Goal: Communication & Community: Participate in discussion

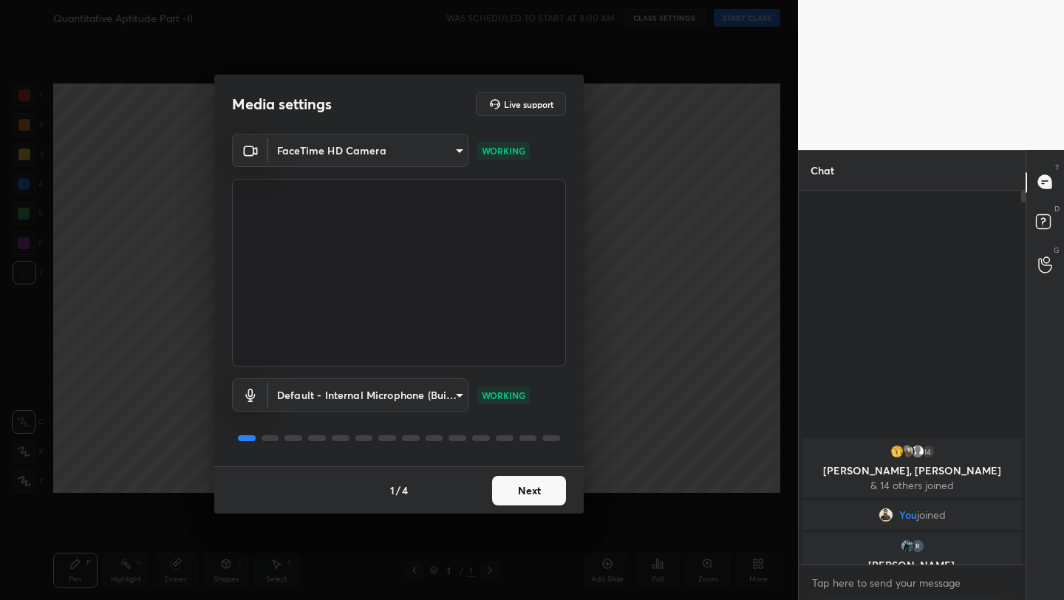
click at [530, 482] on button "Next" at bounding box center [529, 491] width 74 height 30
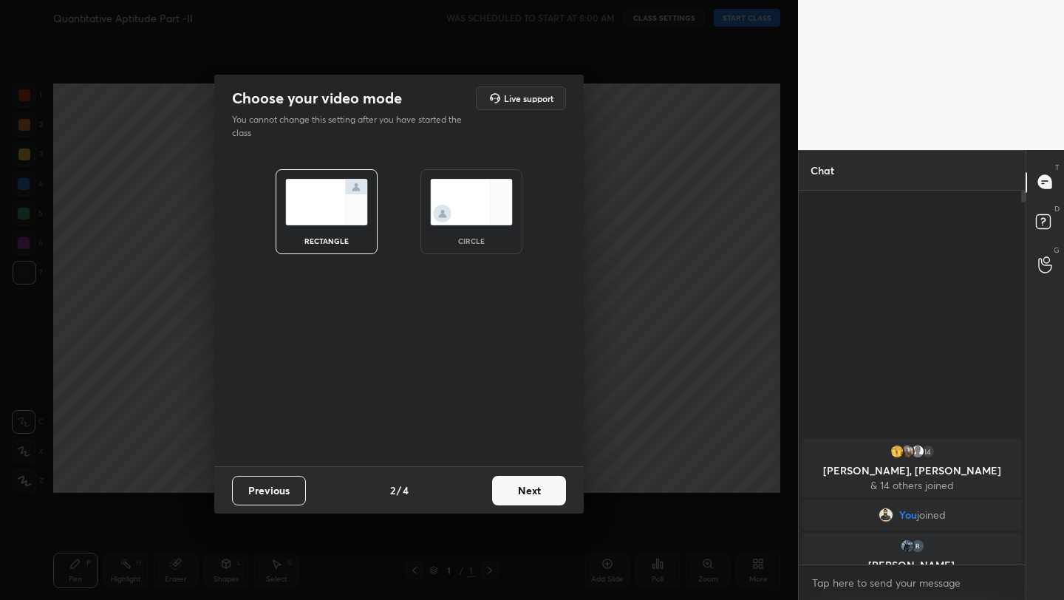
click at [530, 482] on button "Next" at bounding box center [529, 491] width 74 height 30
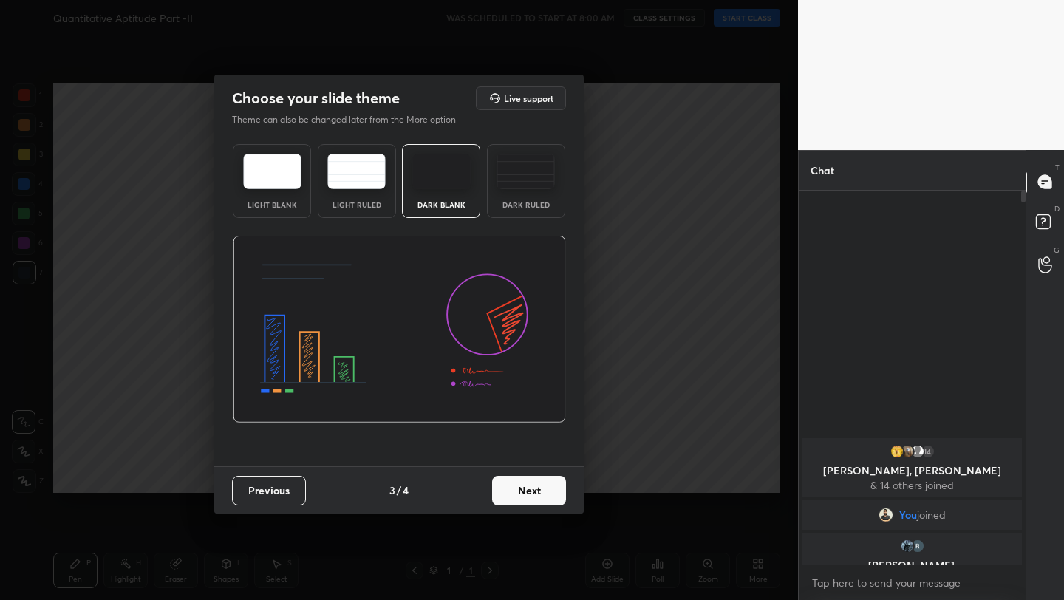
click at [539, 490] on button "Next" at bounding box center [529, 491] width 74 height 30
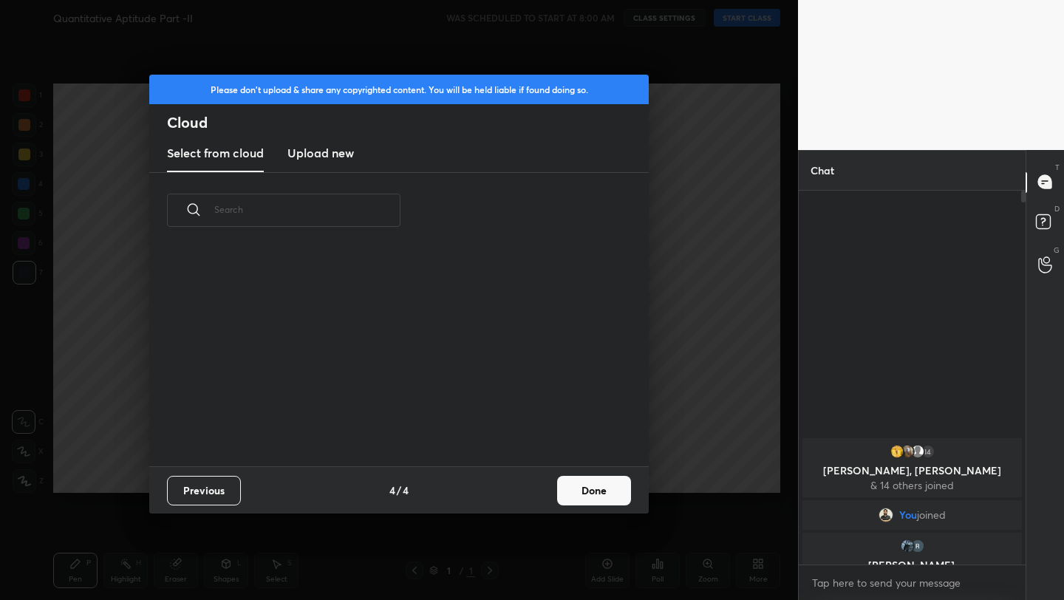
click at [617, 489] on button "Done" at bounding box center [594, 491] width 74 height 30
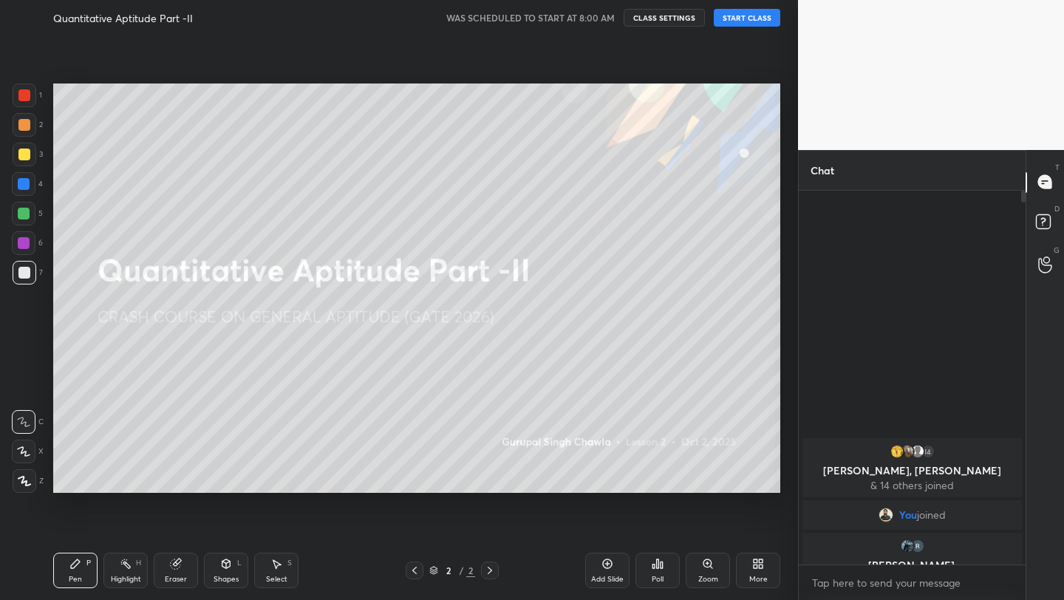
click at [750, 13] on button "START CLASS" at bounding box center [747, 18] width 66 height 18
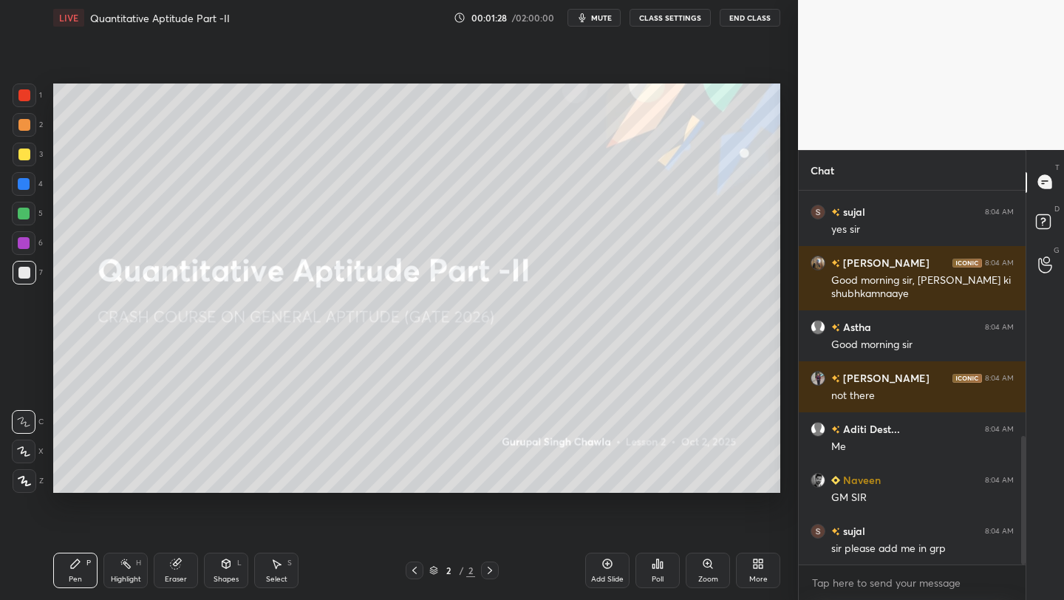
scroll to position [714, 0]
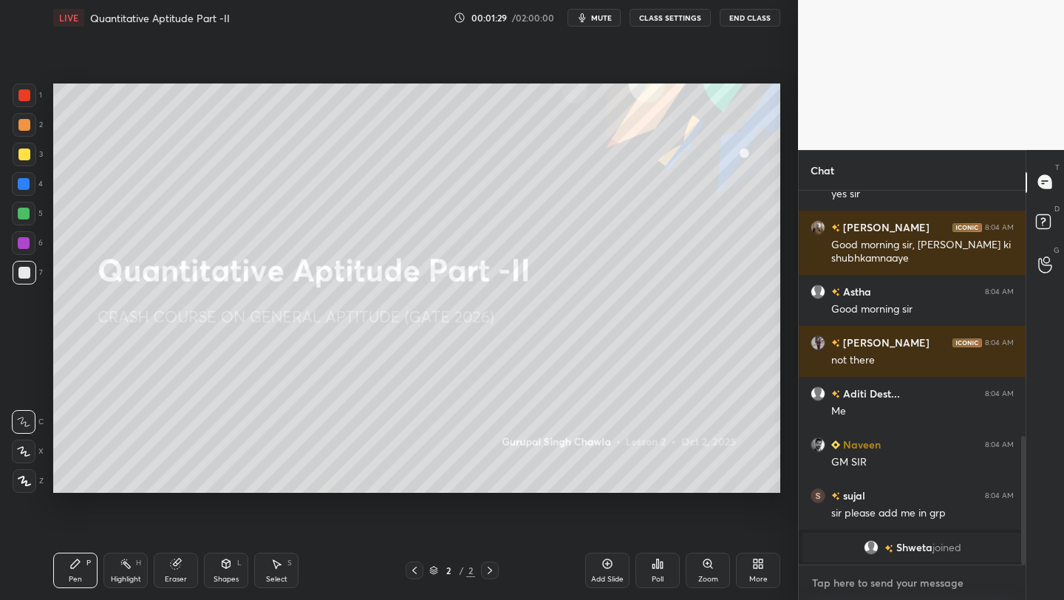
click at [868, 587] on textarea at bounding box center [911, 583] width 203 height 24
click at [21, 469] on div at bounding box center [25, 481] width 24 height 24
click at [26, 452] on icon at bounding box center [24, 451] width 12 height 9
click at [24, 222] on div at bounding box center [24, 214] width 24 height 24
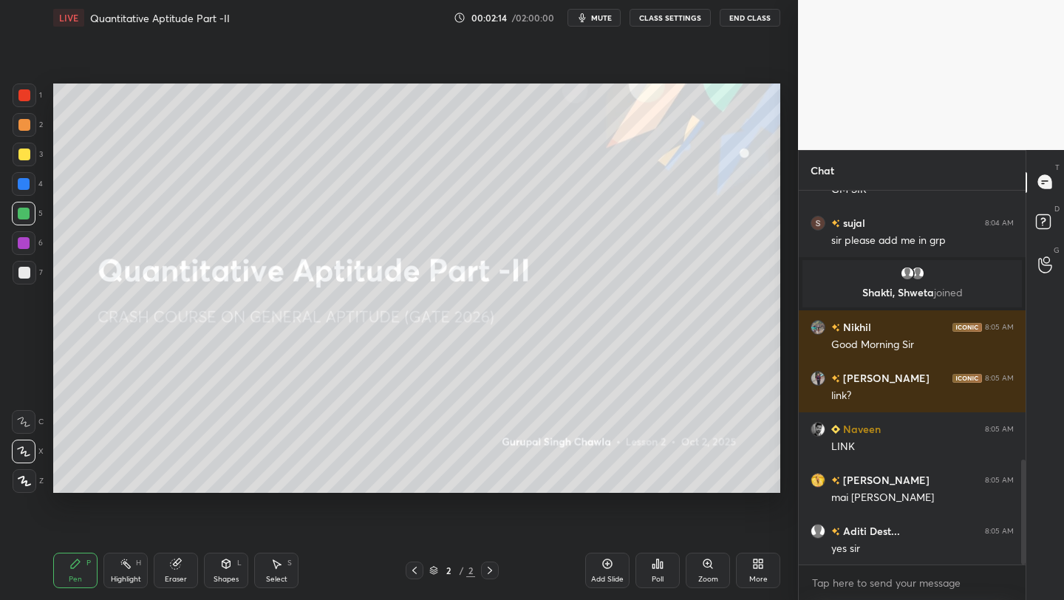
scroll to position [974, 0]
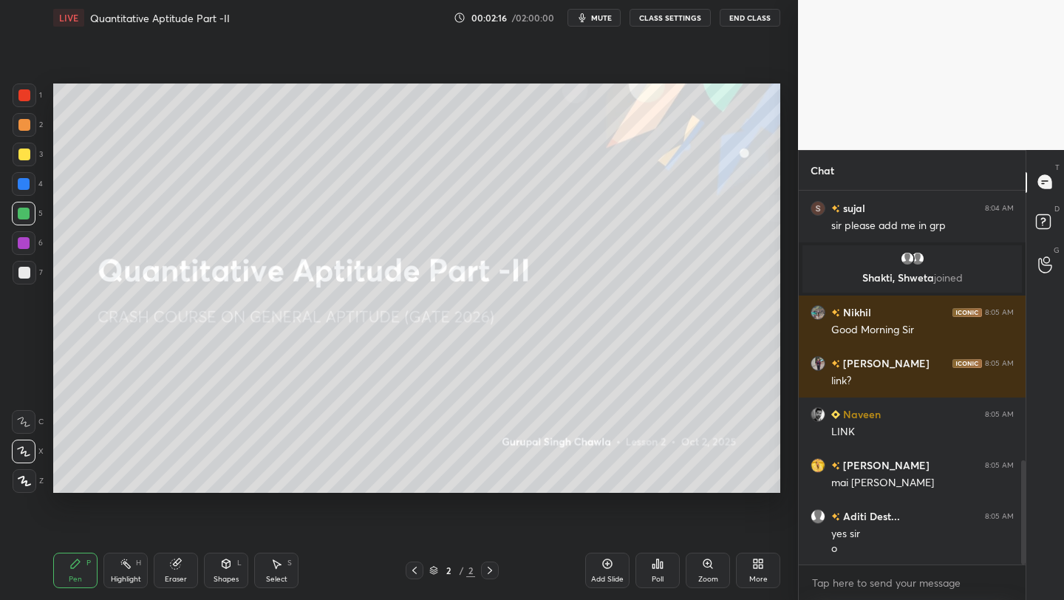
click at [759, 570] on div "More" at bounding box center [758, 570] width 44 height 35
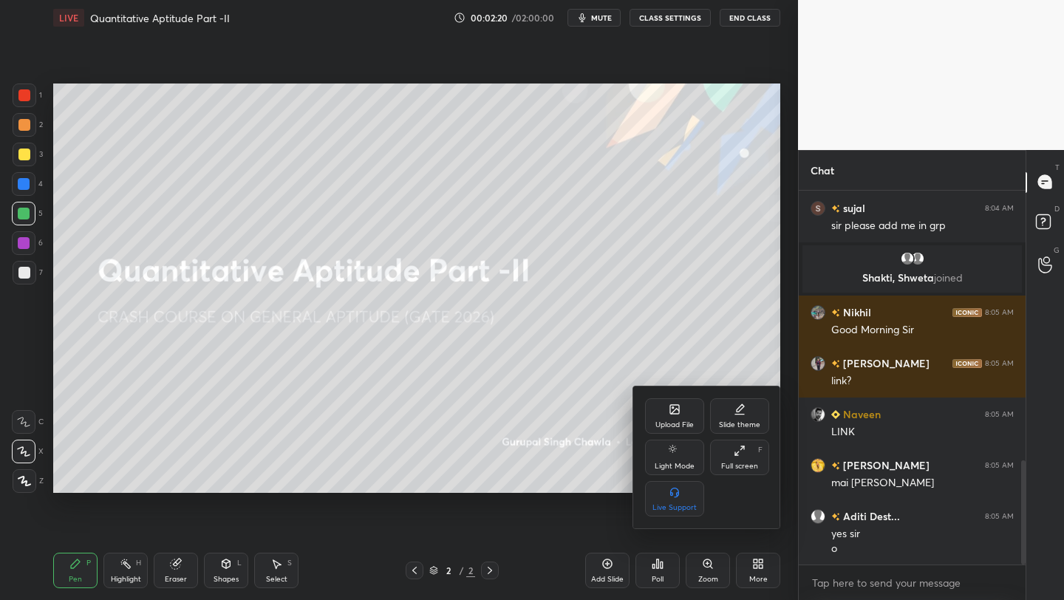
click at [523, 363] on div at bounding box center [532, 300] width 1064 height 600
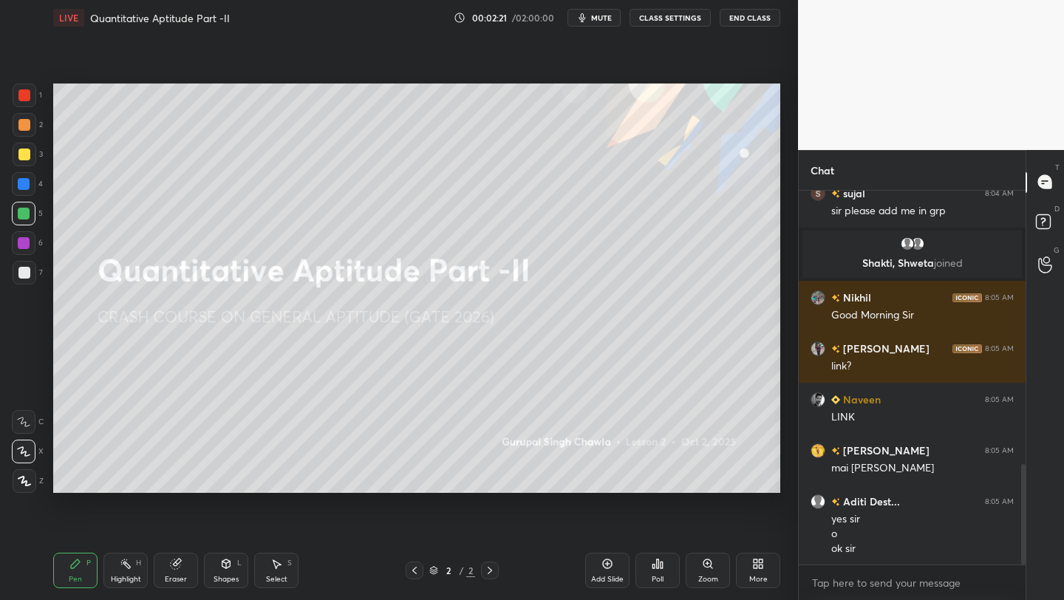
scroll to position [1024, 0]
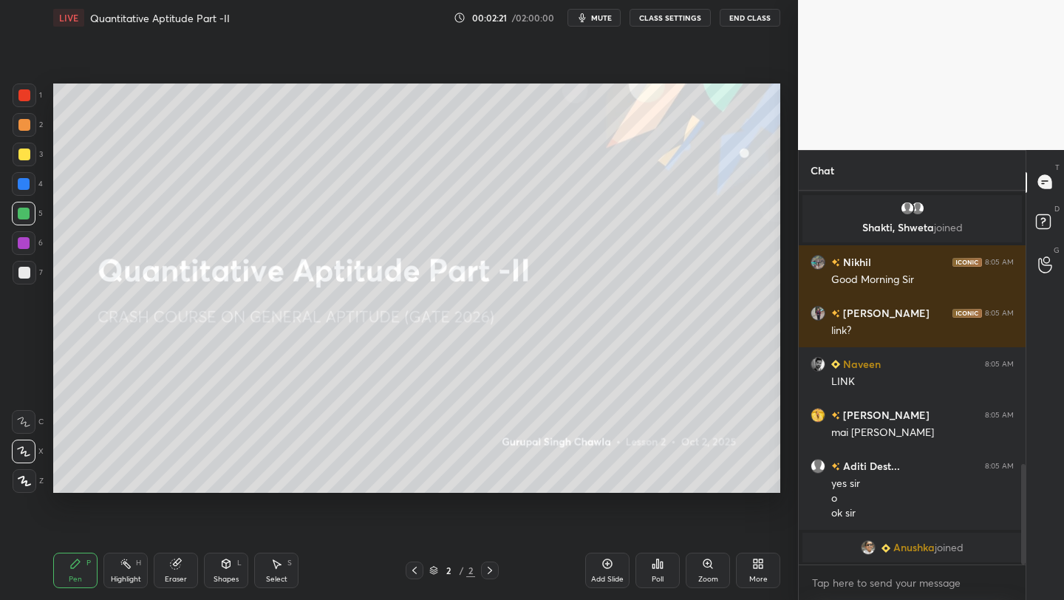
click at [754, 575] on div "More" at bounding box center [758, 578] width 18 height 7
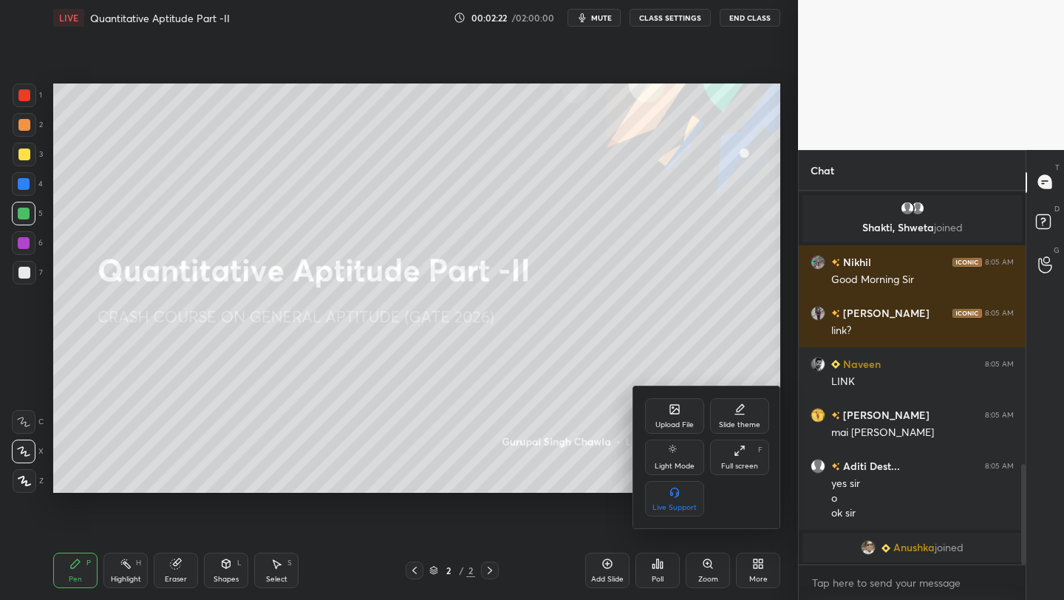
click at [678, 423] on div "Upload File" at bounding box center [674, 424] width 38 height 7
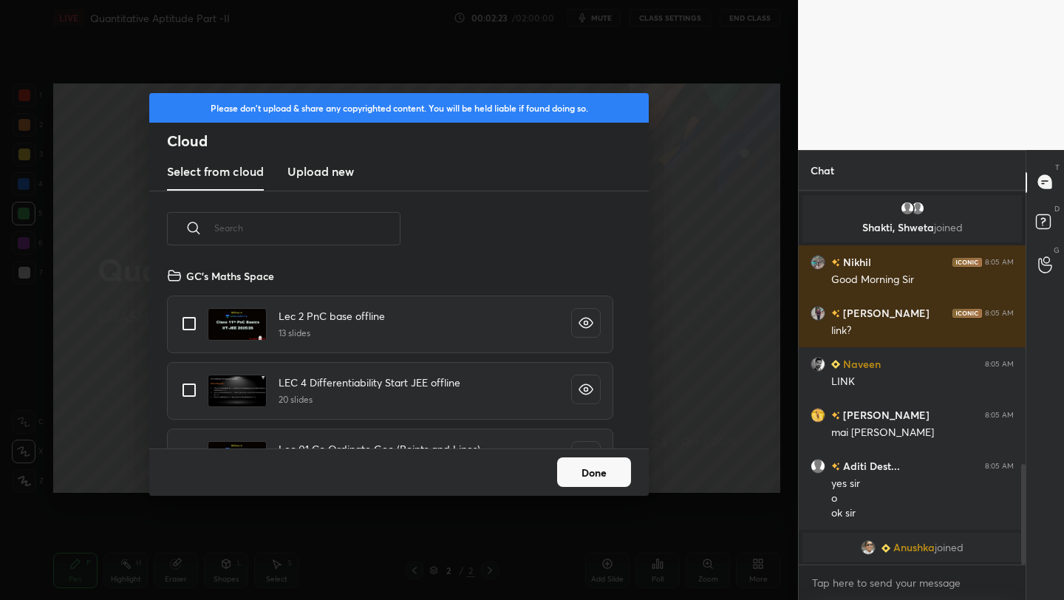
scroll to position [182, 474]
click at [321, 177] on h3 "Upload new" at bounding box center [320, 172] width 66 height 18
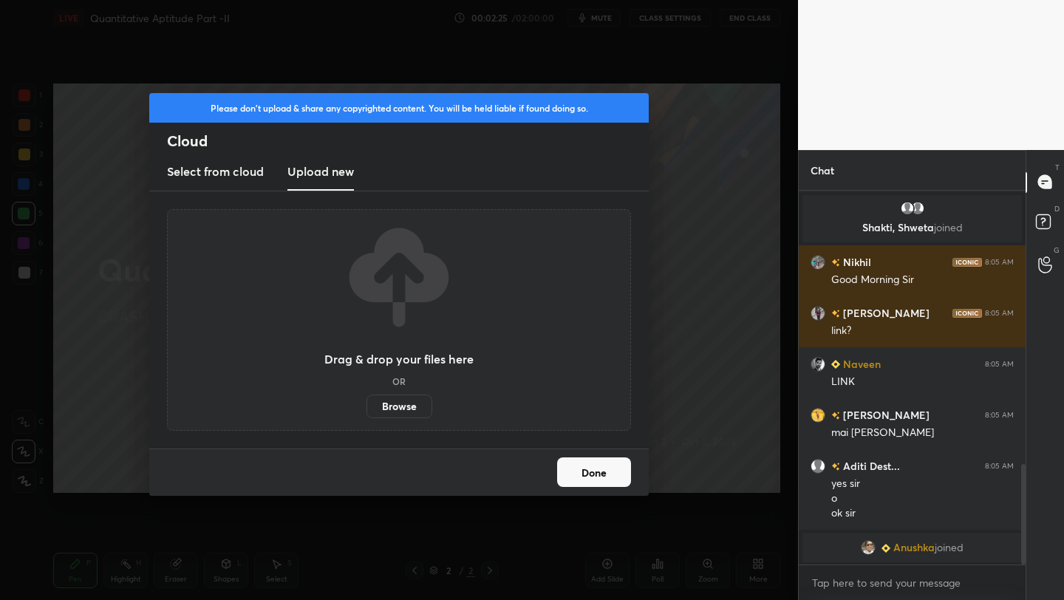
click at [407, 411] on label "Browse" at bounding box center [399, 406] width 66 height 24
click at [366, 411] on input "Browse" at bounding box center [366, 406] width 0 height 24
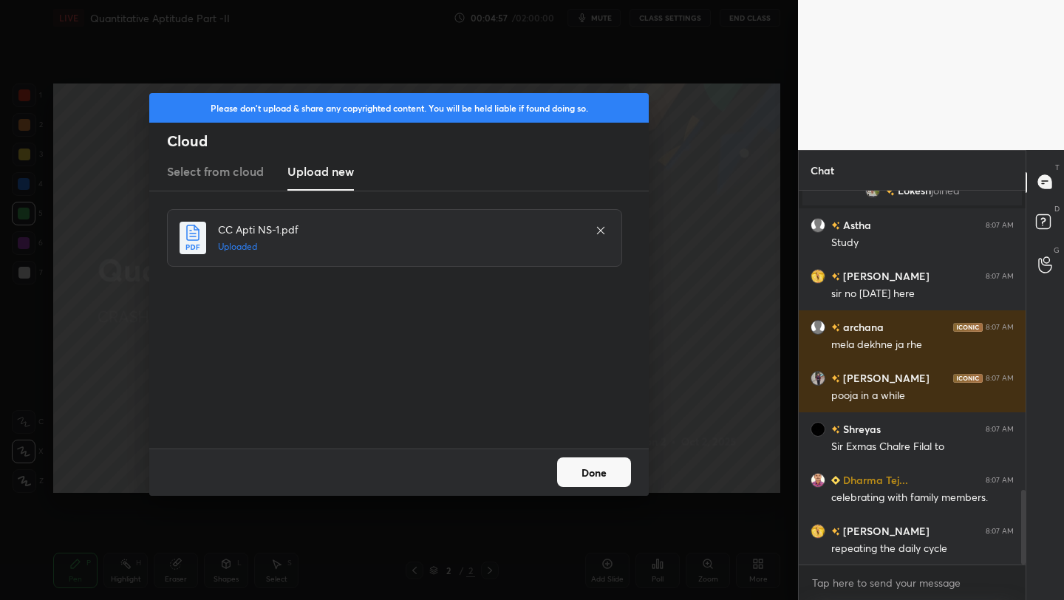
scroll to position [1562, 0]
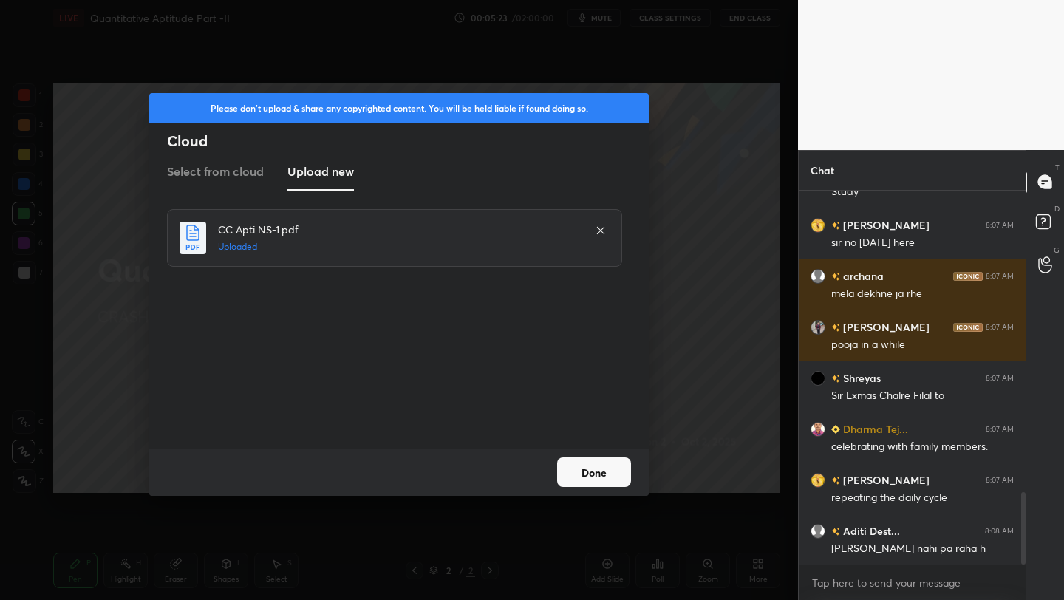
click at [592, 474] on button "Done" at bounding box center [594, 472] width 74 height 30
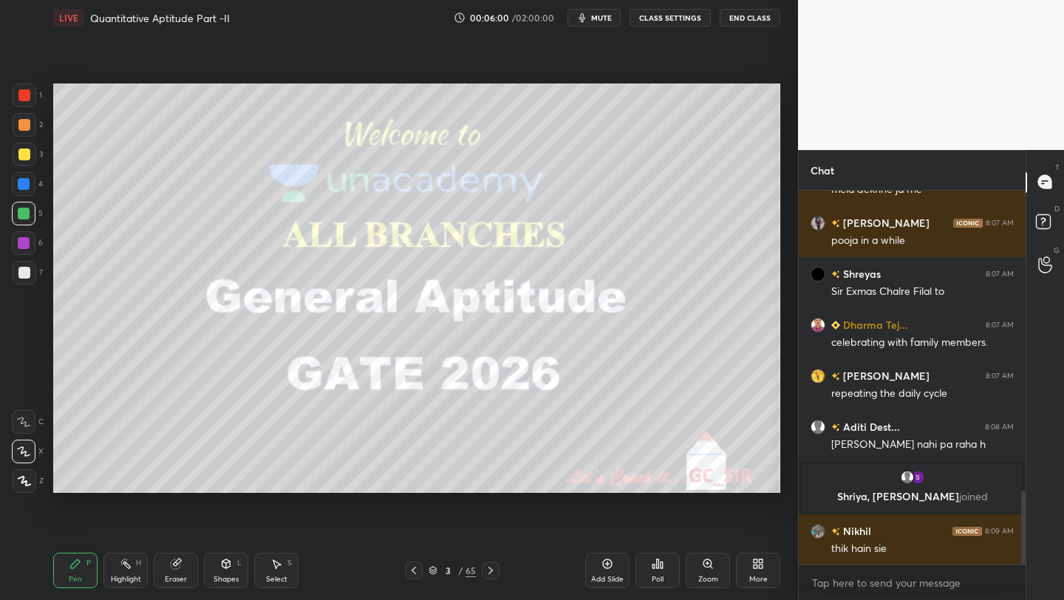
scroll to position [1539, 0]
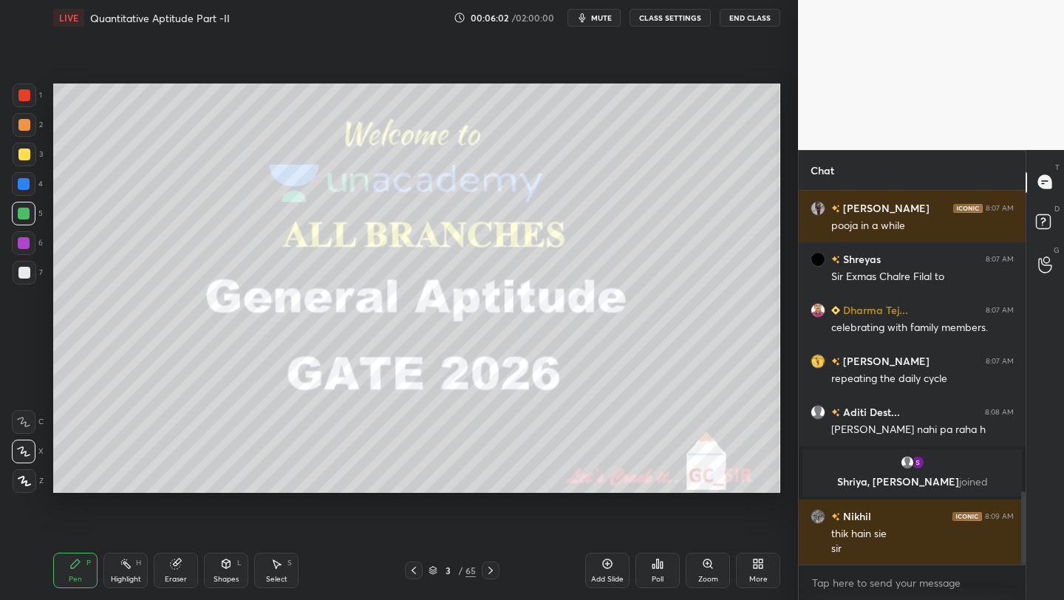
click at [434, 570] on icon at bounding box center [432, 569] width 7 height 4
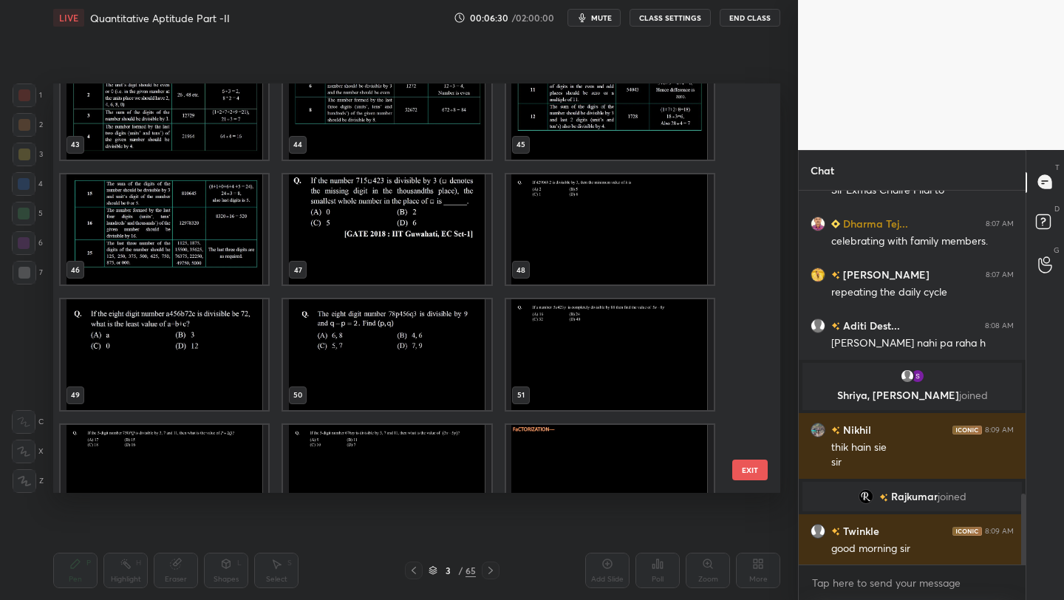
scroll to position [1813, 0]
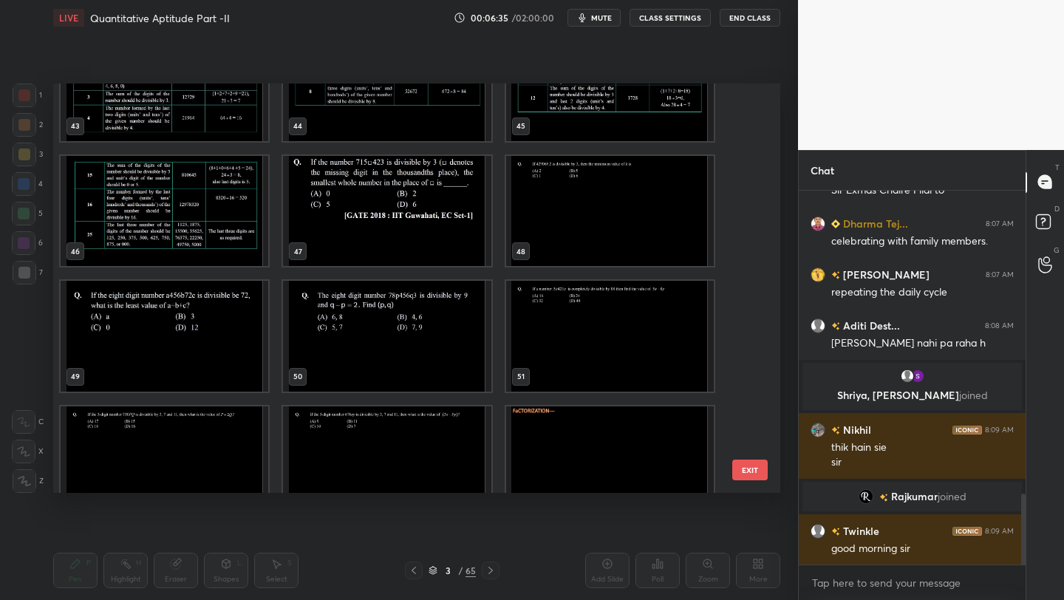
click at [229, 348] on img "grid" at bounding box center [165, 336] width 208 height 111
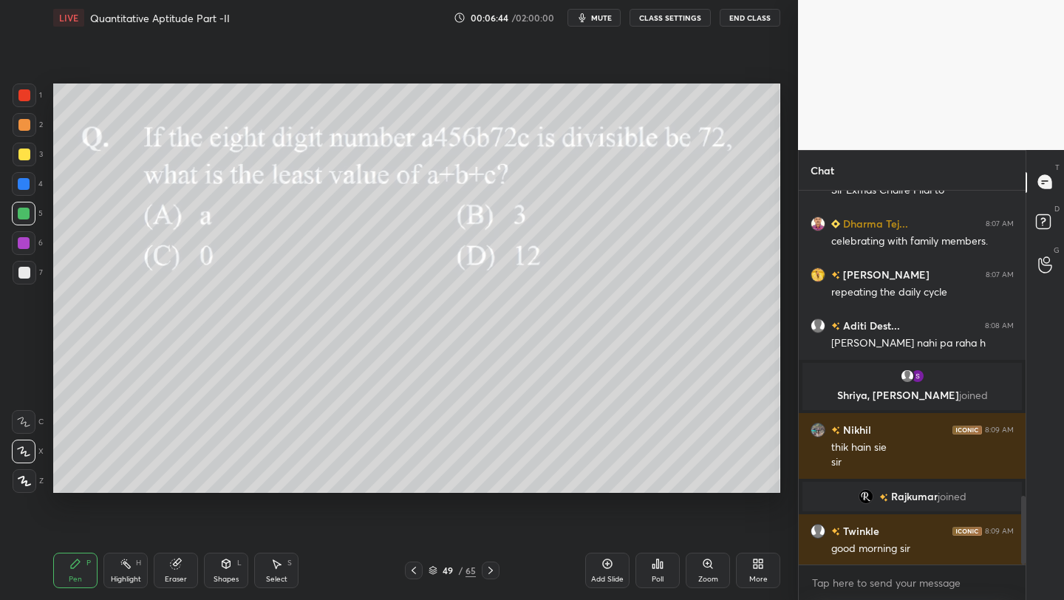
scroll to position [1661, 0]
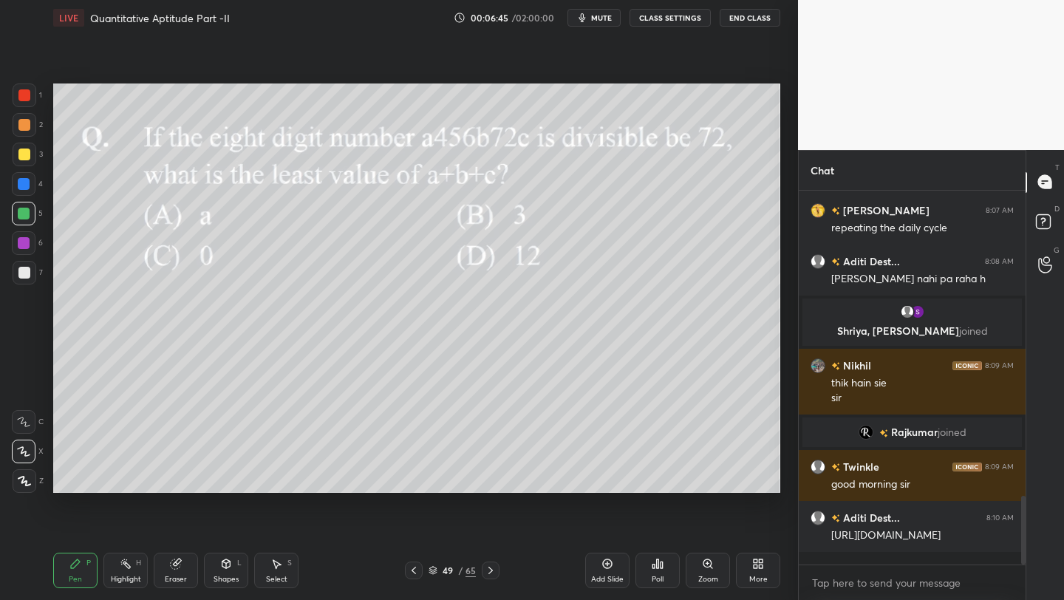
click at [763, 562] on icon at bounding box center [758, 564] width 12 height 12
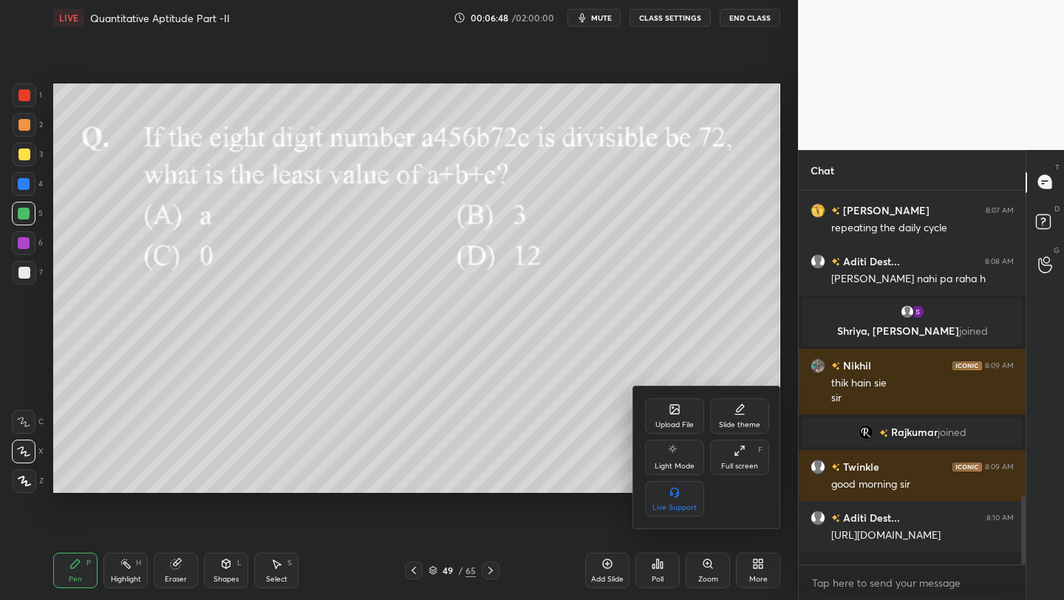
drag, startPoint x: 829, startPoint y: 536, endPoint x: 938, endPoint y: 560, distance: 111.8
click at [940, 560] on div at bounding box center [532, 300] width 1064 height 600
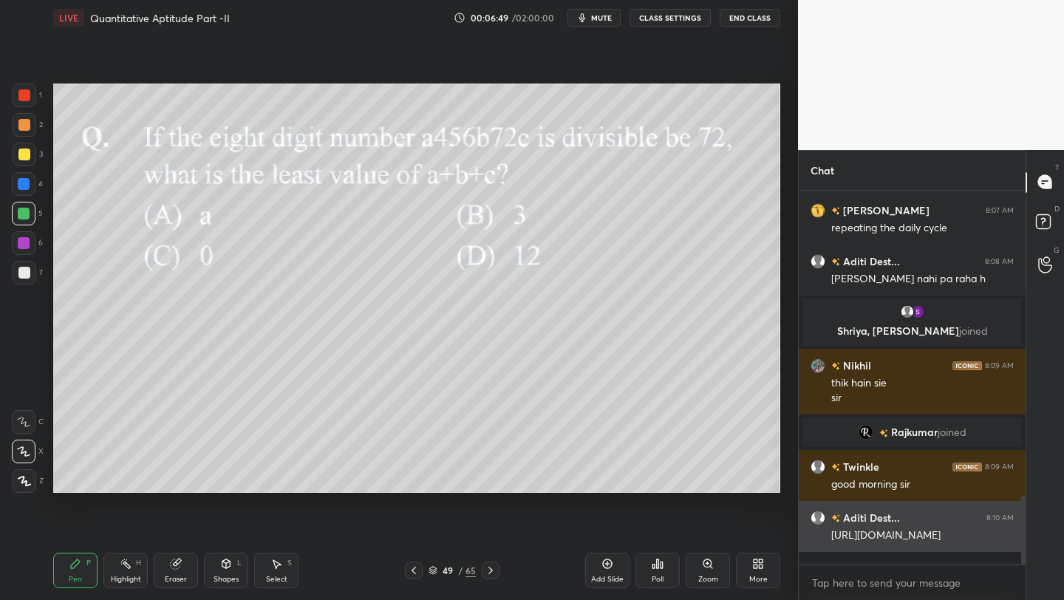
click at [923, 543] on div "[URL][DOMAIN_NAME]" at bounding box center [922, 535] width 182 height 15
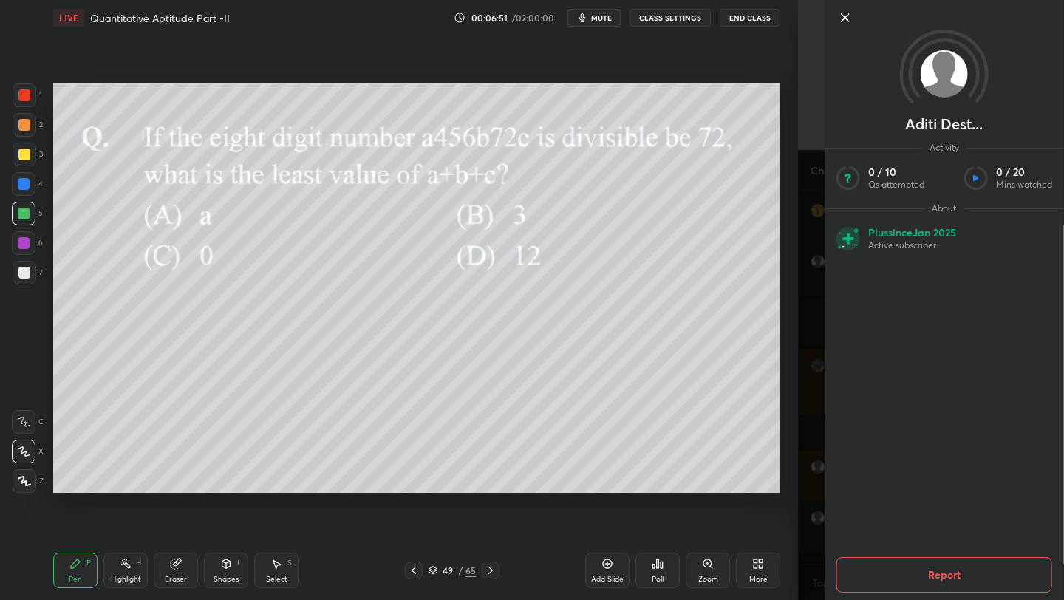
click at [802, 507] on div "Aditi Dest... Activity 0 / 10 Qs attempted 0 / 20 Mins watched About Plus since…" at bounding box center [931, 300] width 266 height 600
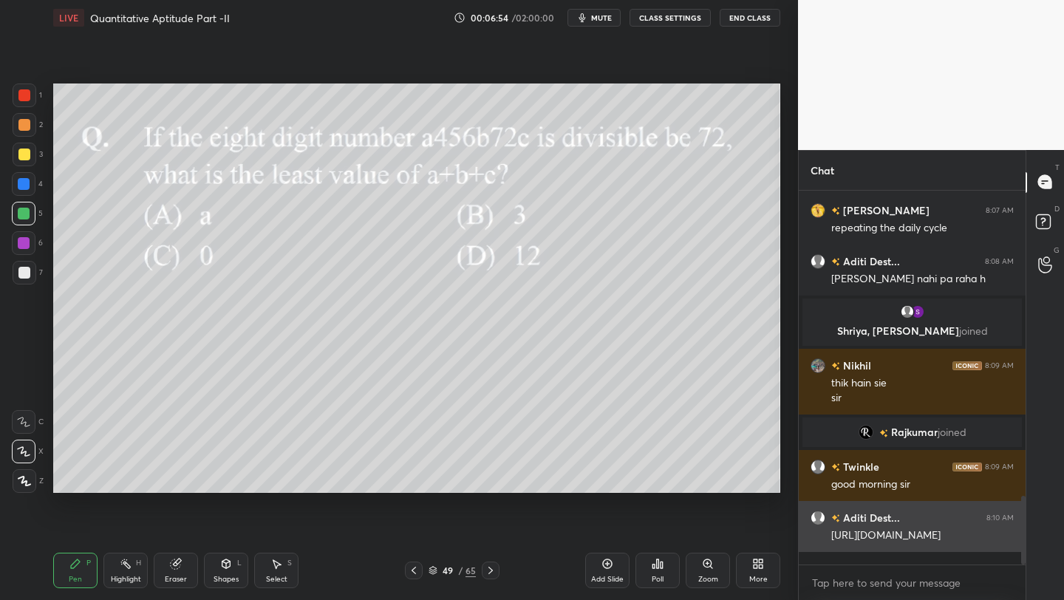
drag, startPoint x: 917, startPoint y: 549, endPoint x: 820, endPoint y: 540, distance: 97.9
click at [820, 540] on div "Aditi Dest... 8:10 AM [URL][DOMAIN_NAME]" at bounding box center [912, 526] width 227 height 51
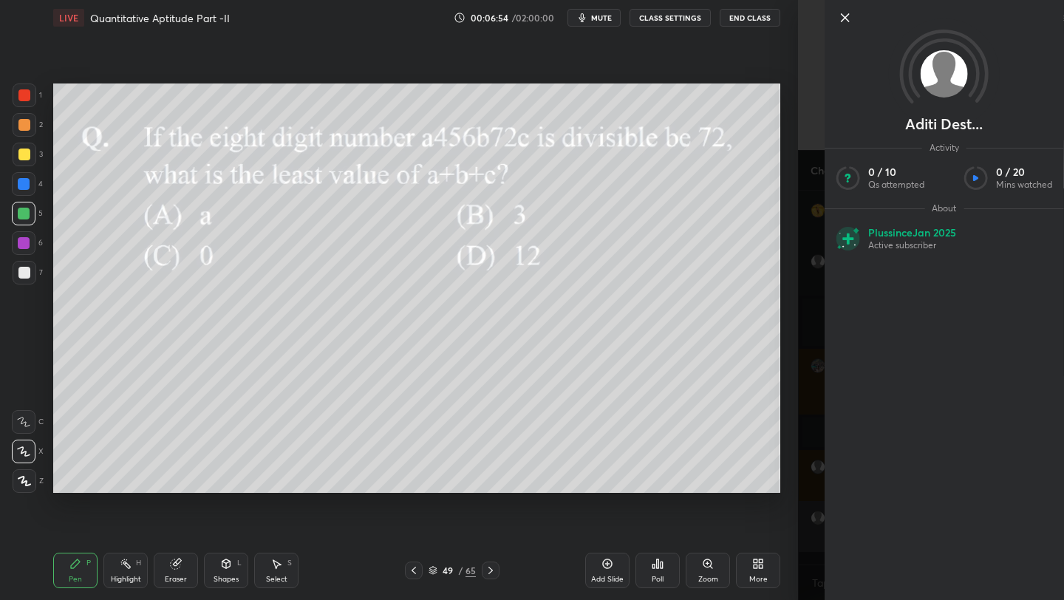
copy div "[URL][DOMAIN_NAME]"
click at [815, 540] on div "Aditi Dest... Activity 0 / 10 Qs attempted 0 / 20 Mins watched About Plus since…" at bounding box center [931, 300] width 266 height 600
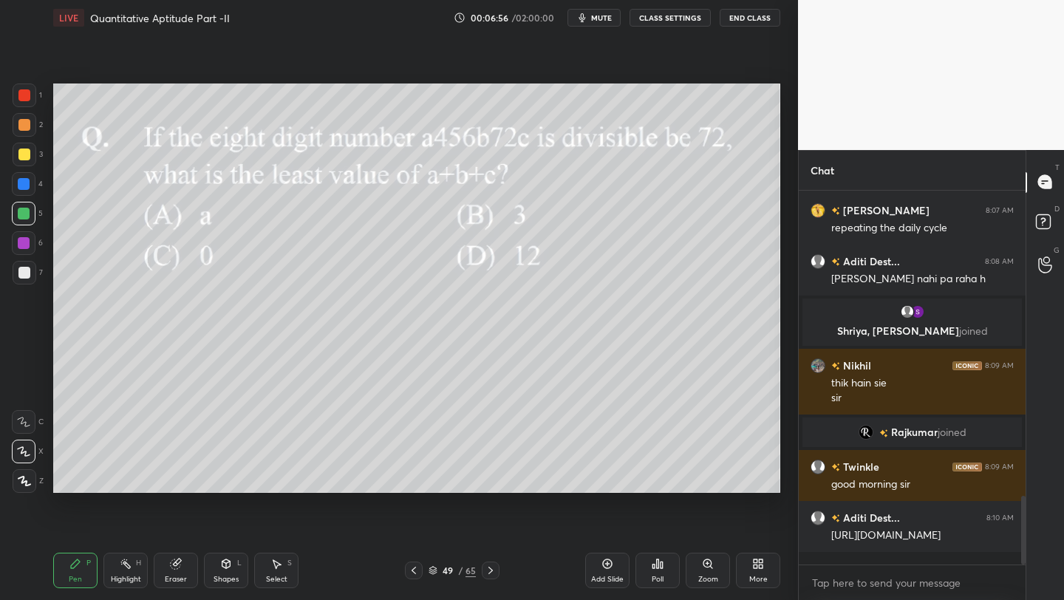
click at [845, 595] on div "x" at bounding box center [912, 582] width 227 height 35
type textarea "x"
paste textarea "[URL][DOMAIN_NAME]"
type textarea "[URL][DOMAIN_NAME]"
type textarea "x"
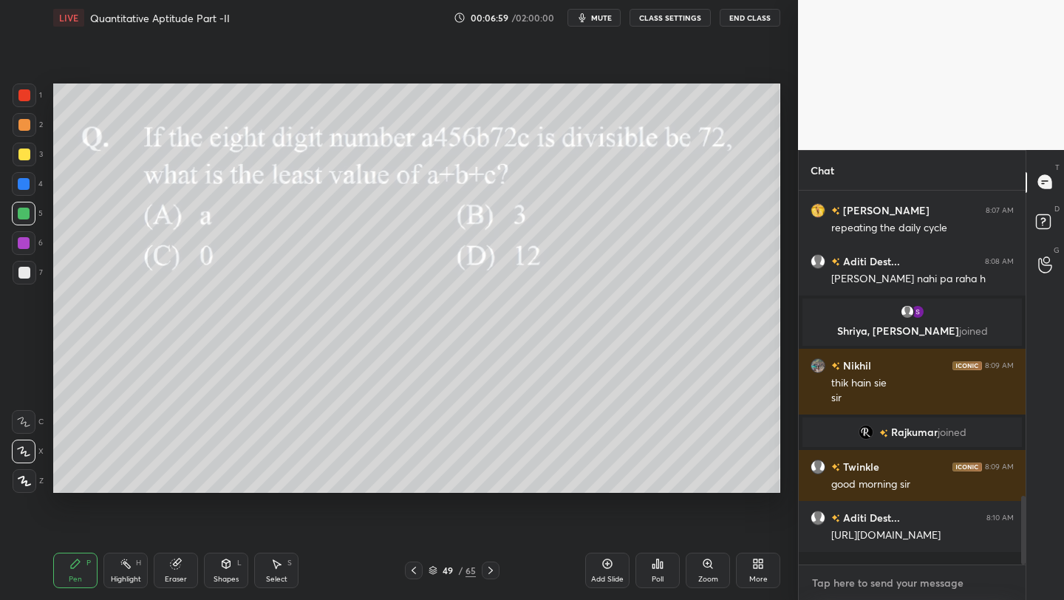
scroll to position [1757, 0]
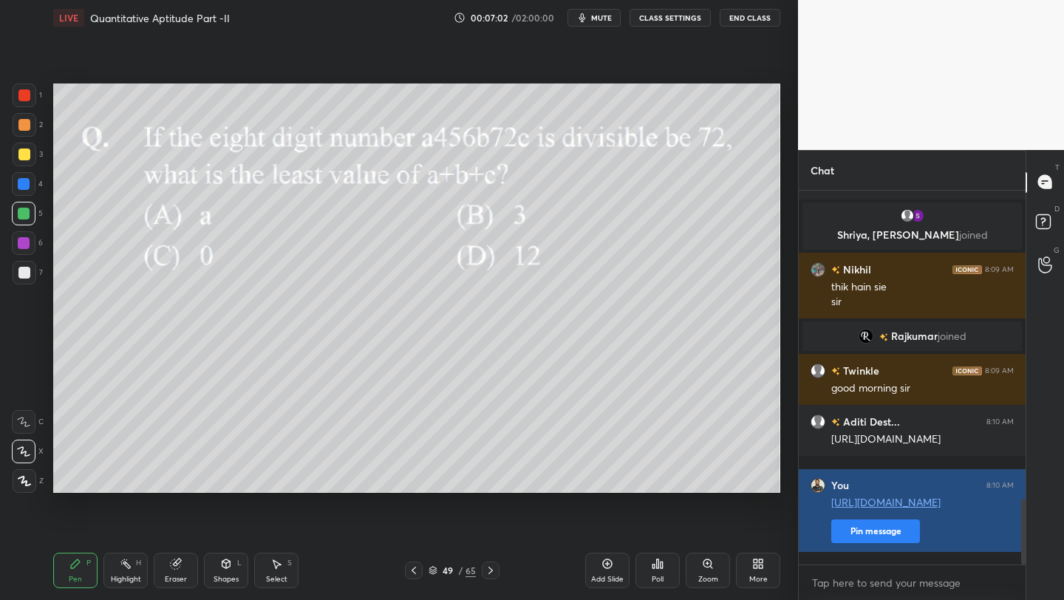
click at [893, 509] on link "[URL][DOMAIN_NAME]" at bounding box center [885, 502] width 109 height 14
click at [877, 543] on button "Pin message" at bounding box center [875, 531] width 89 height 24
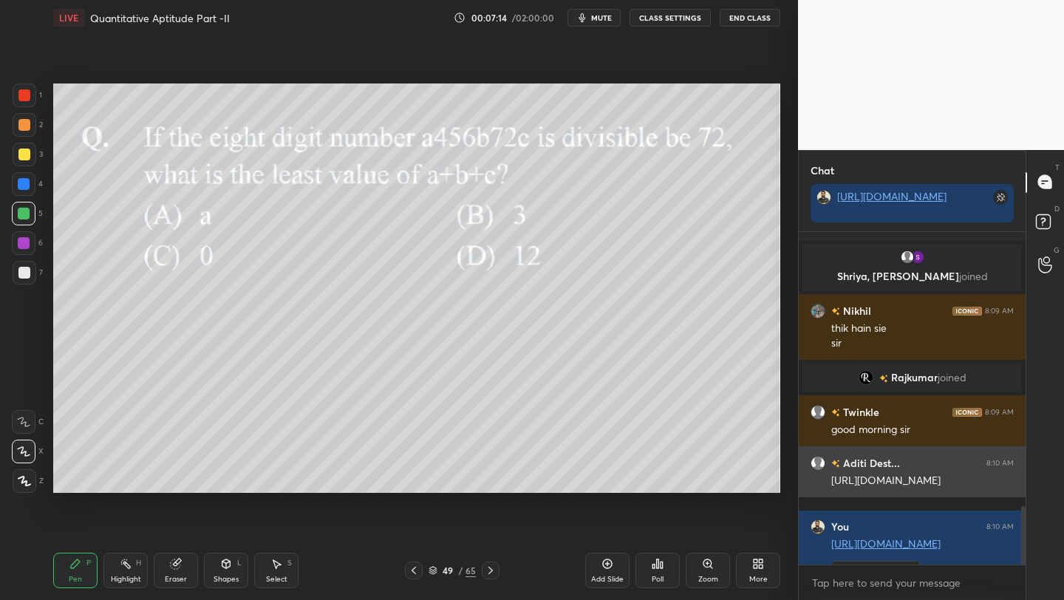
scroll to position [1799, 0]
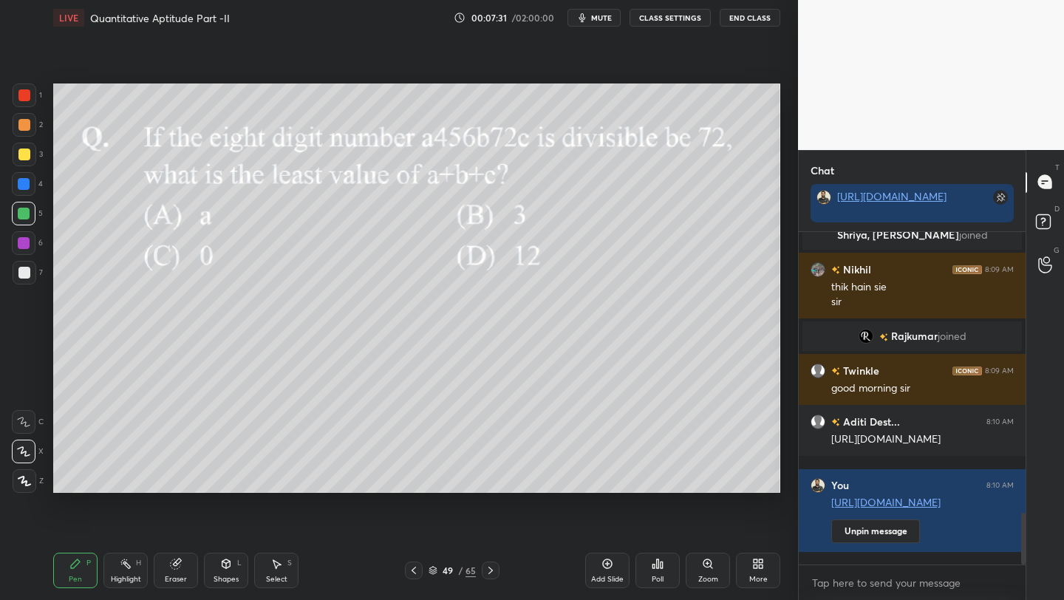
click at [15, 488] on div at bounding box center [25, 481] width 24 height 24
drag, startPoint x: 21, startPoint y: 459, endPoint x: 22, endPoint y: 437, distance: 22.2
click at [21, 459] on div at bounding box center [24, 452] width 24 height 24
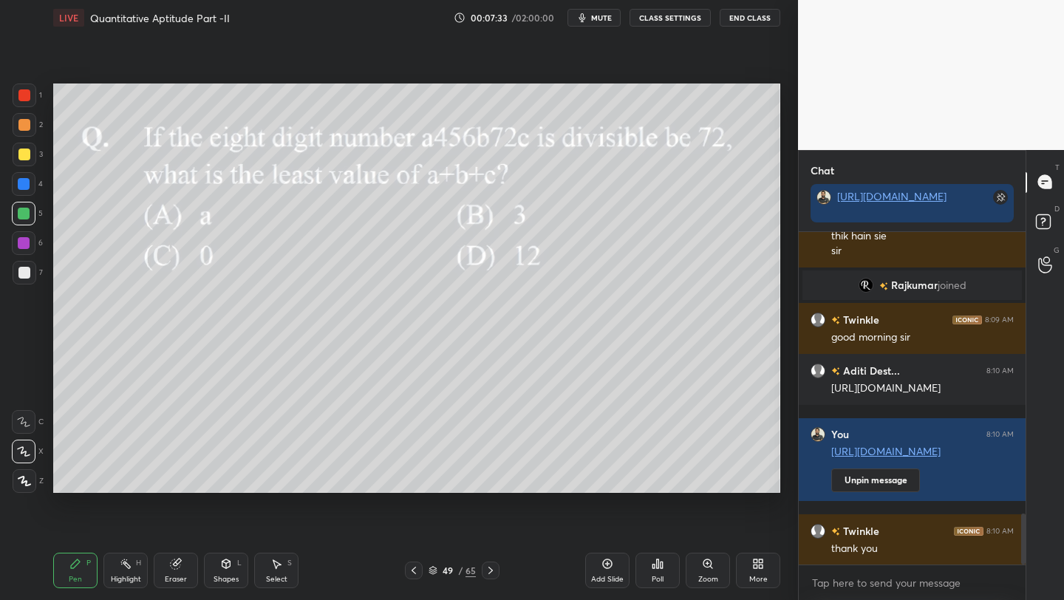
click at [24, 158] on div at bounding box center [24, 154] width 12 height 12
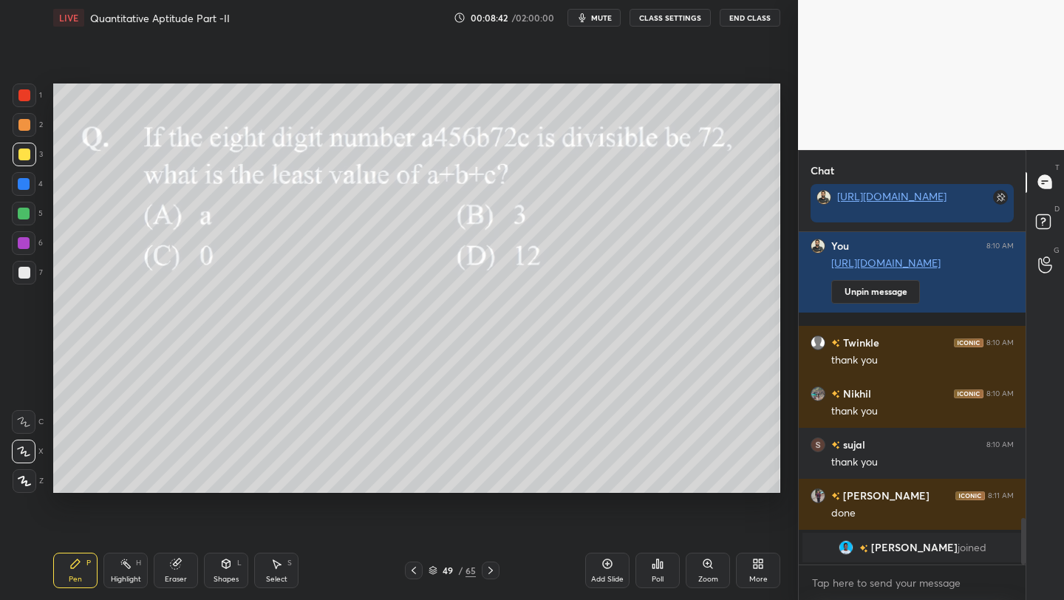
scroll to position [1935, 0]
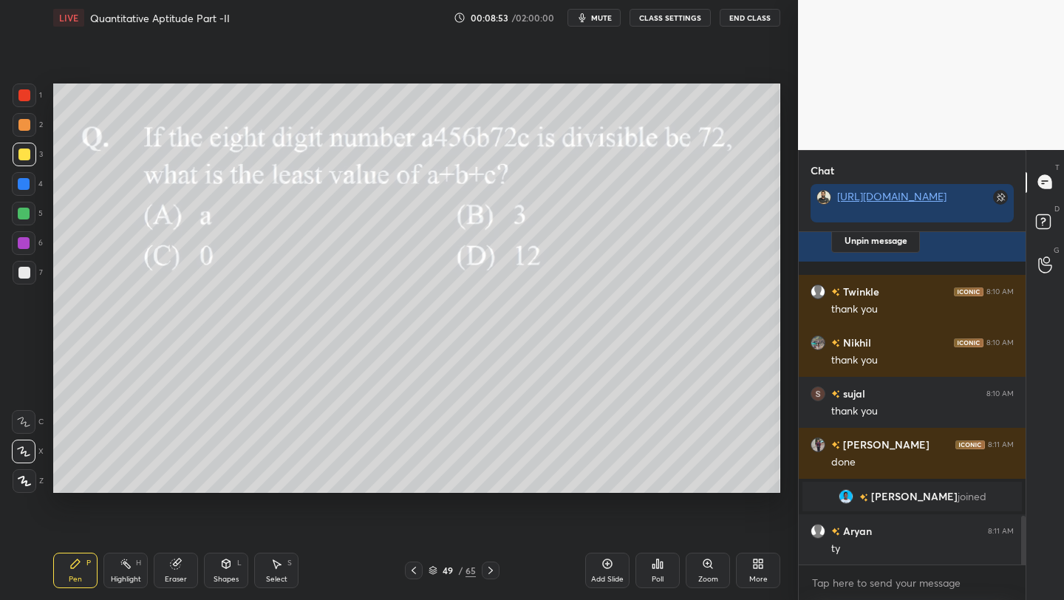
click at [24, 132] on div at bounding box center [25, 125] width 24 height 24
drag, startPoint x: 228, startPoint y: 564, endPoint x: 232, endPoint y: 555, distance: 10.6
click at [228, 564] on icon at bounding box center [226, 563] width 8 height 9
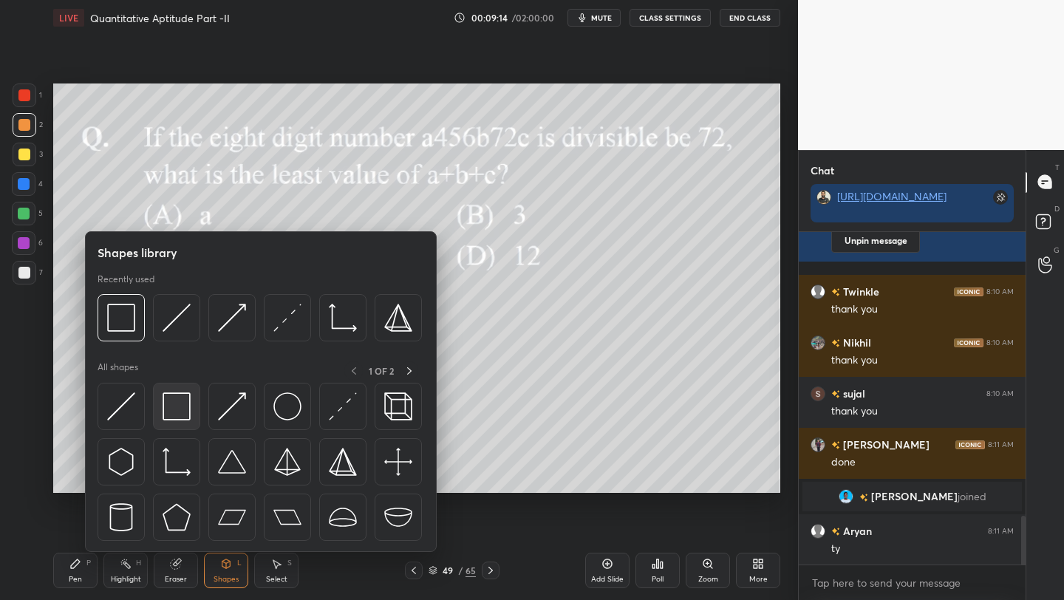
click at [174, 389] on div at bounding box center [176, 406] width 47 height 47
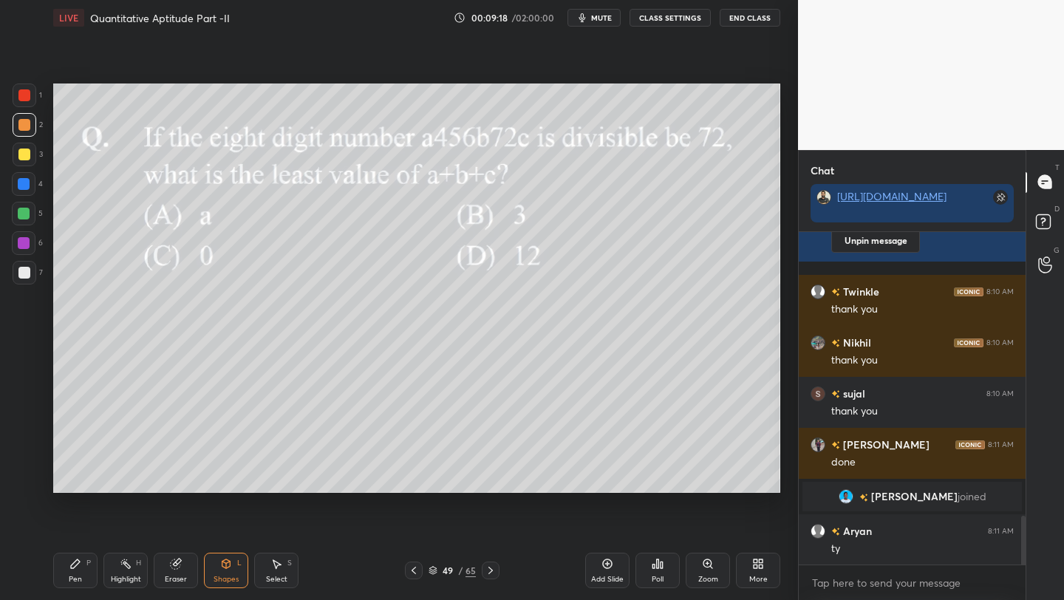
click at [72, 559] on icon at bounding box center [75, 564] width 12 height 12
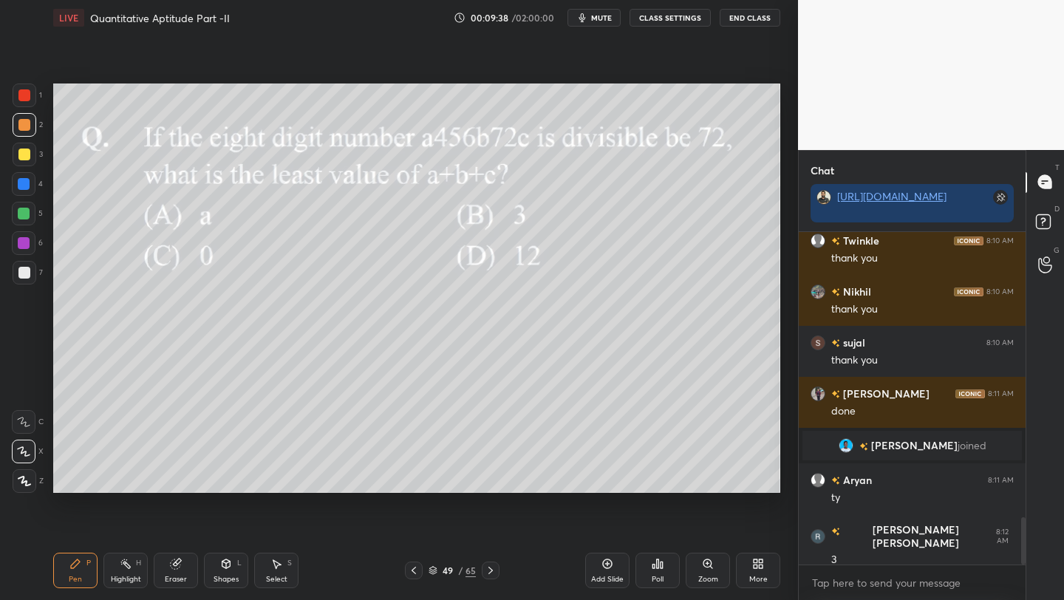
scroll to position [2001, 0]
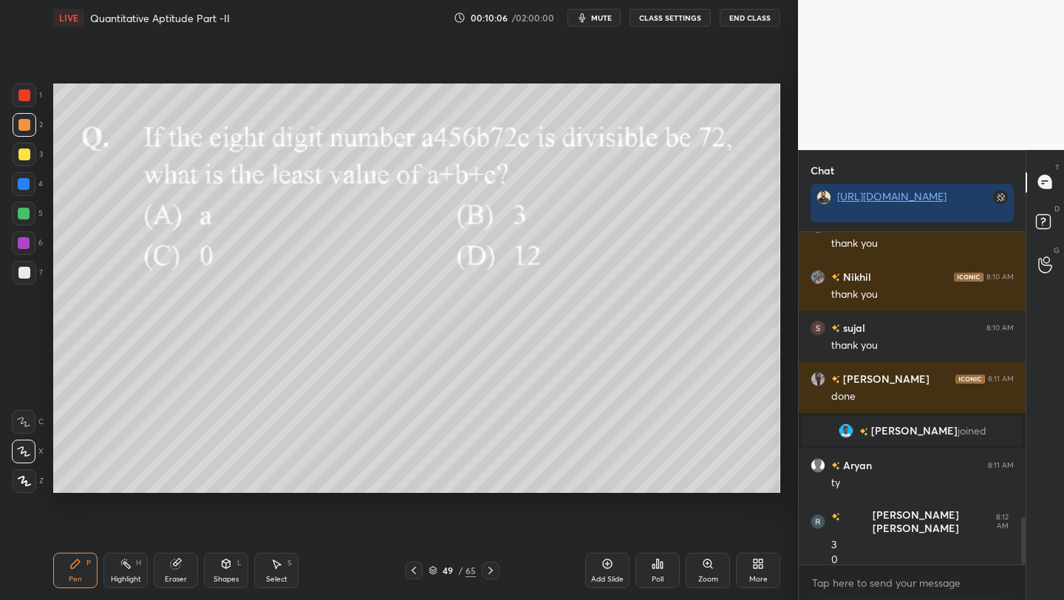
click at [225, 570] on div "Shapes L" at bounding box center [226, 570] width 44 height 35
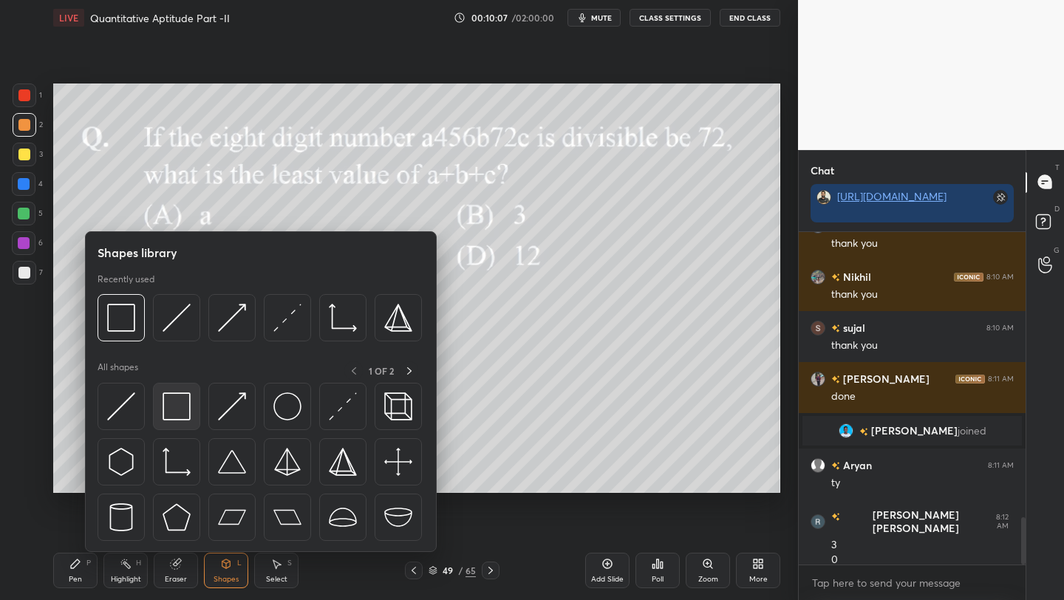
click at [176, 406] on img at bounding box center [177, 406] width 28 height 28
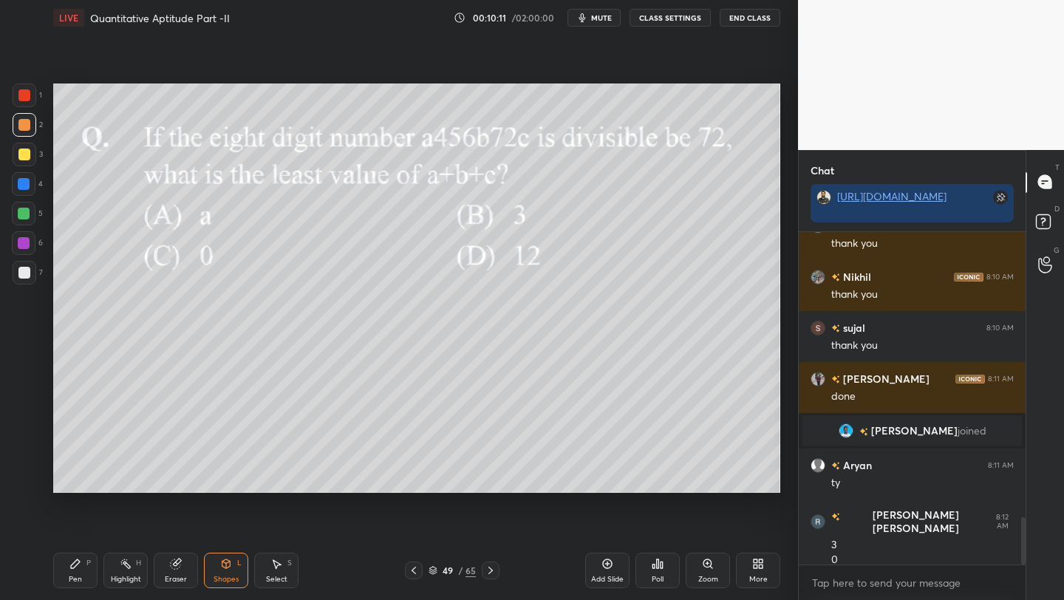
drag, startPoint x: 75, startPoint y: 570, endPoint x: 104, endPoint y: 538, distance: 42.8
click at [75, 570] on div "Pen P" at bounding box center [75, 570] width 44 height 35
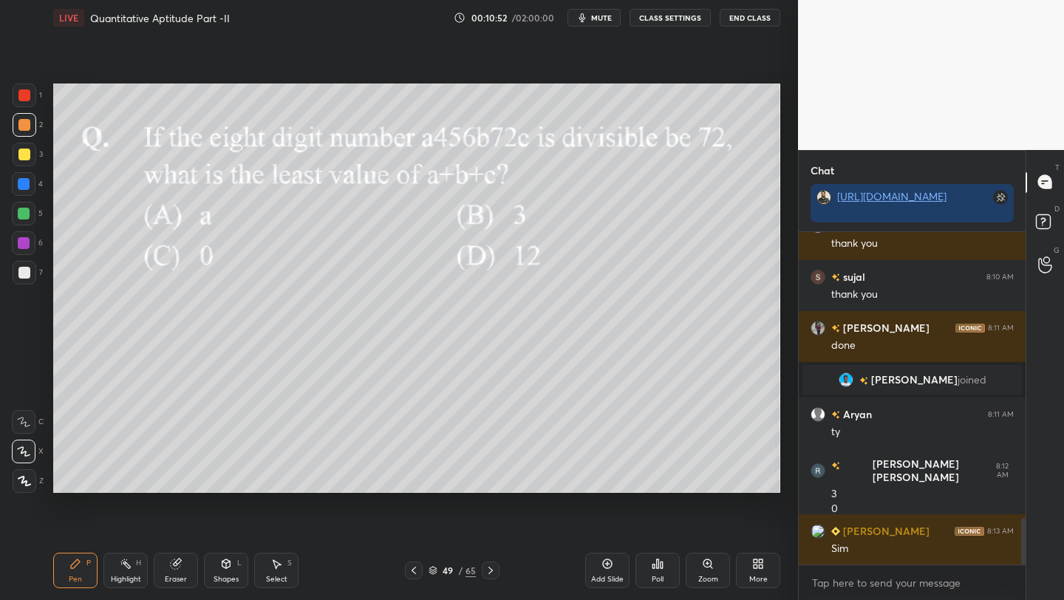
click at [230, 567] on icon at bounding box center [226, 564] width 12 height 12
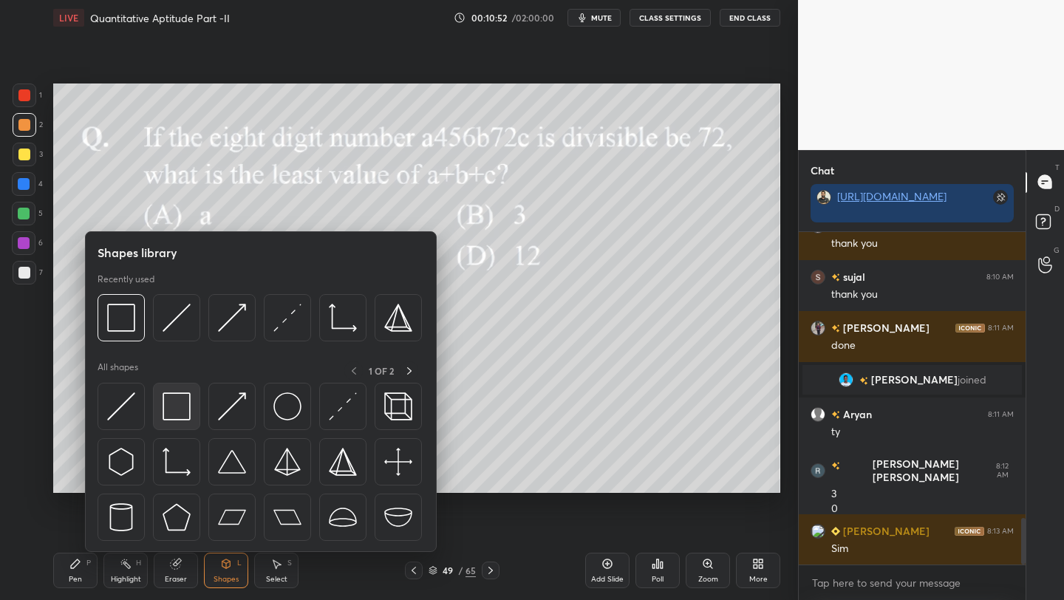
click at [195, 409] on div at bounding box center [176, 406] width 47 height 47
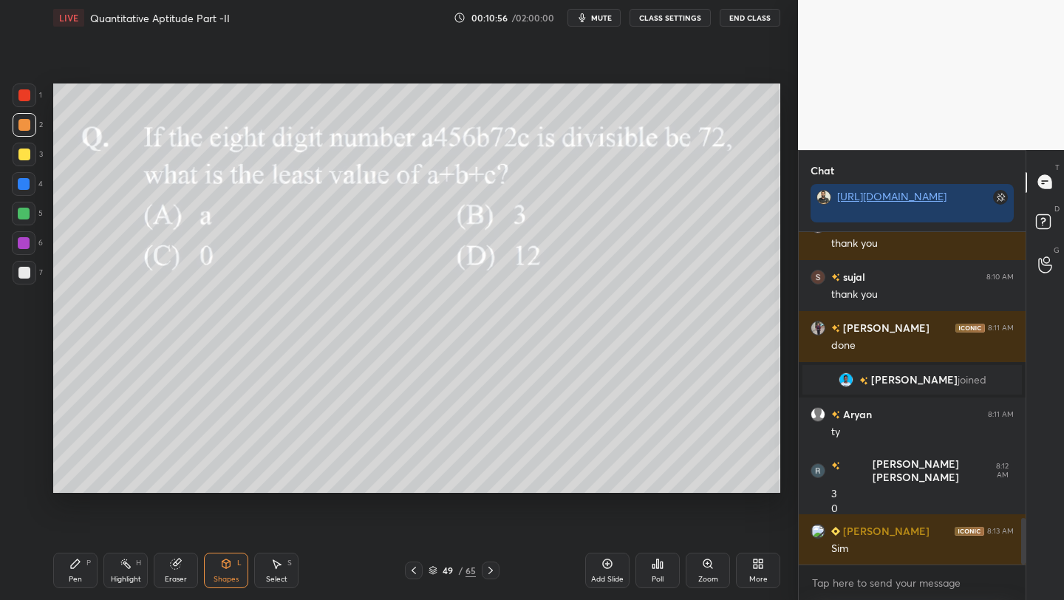
drag, startPoint x: 69, startPoint y: 570, endPoint x: 81, endPoint y: 544, distance: 27.8
click at [69, 570] on div "Pen P" at bounding box center [75, 570] width 44 height 35
click at [27, 285] on div "7" at bounding box center [28, 276] width 30 height 30
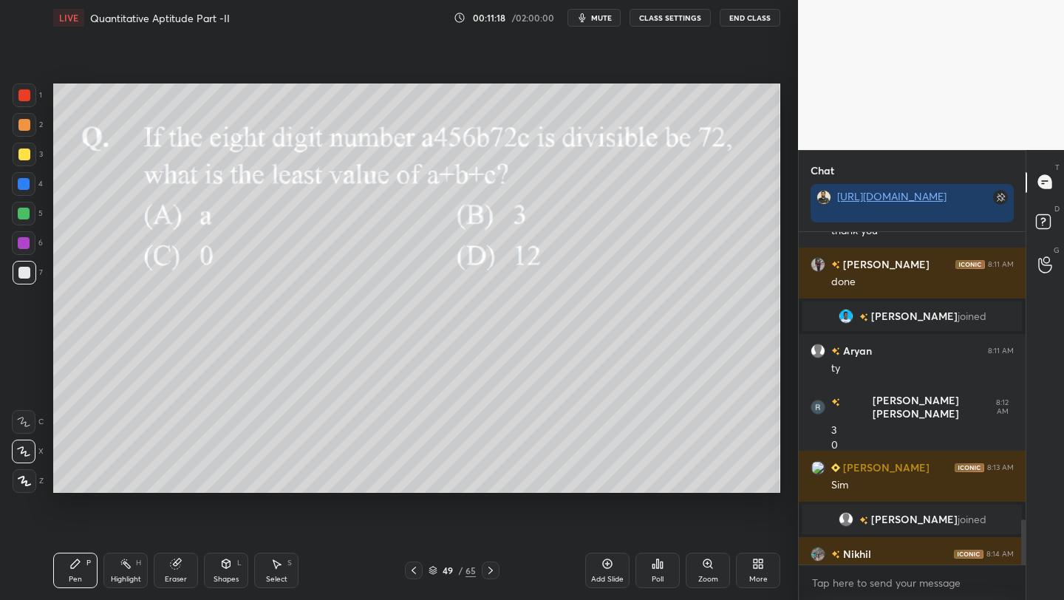
scroll to position [2110, 0]
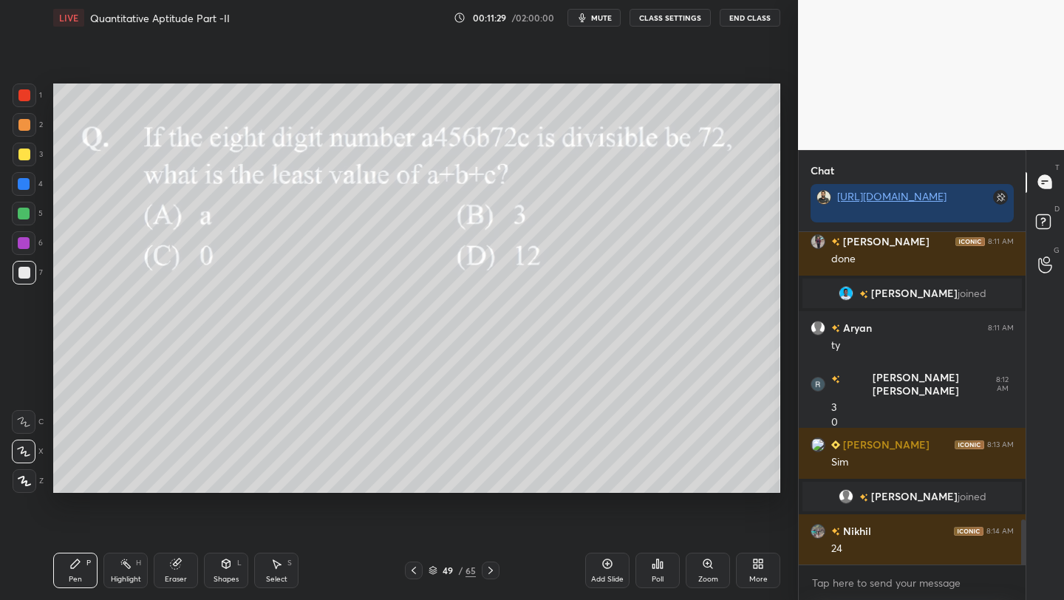
click at [19, 251] on div at bounding box center [24, 243] width 24 height 24
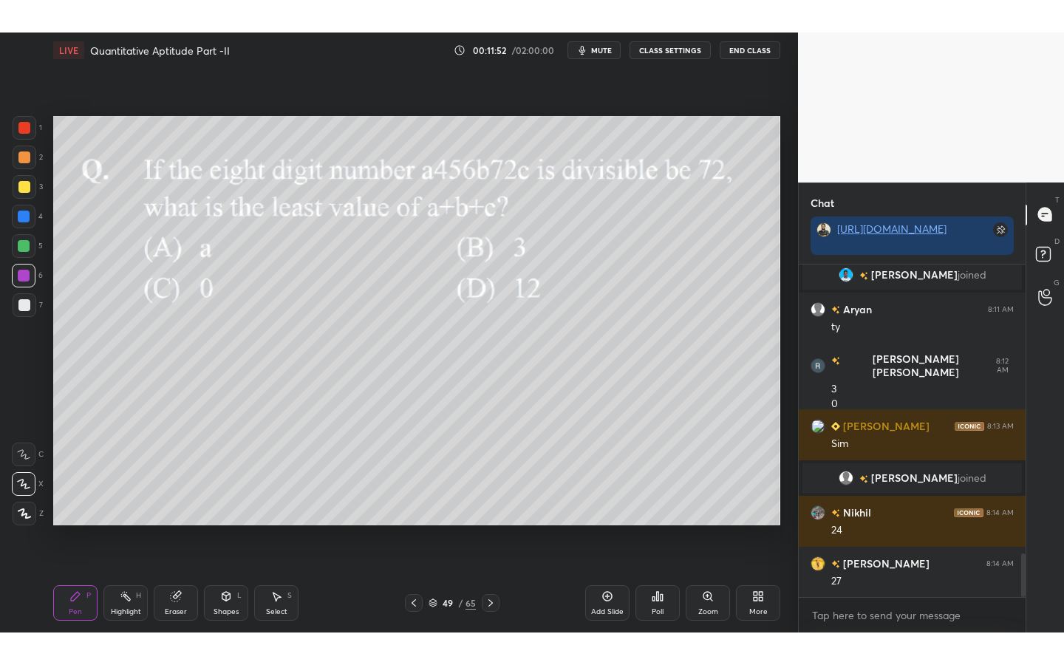
scroll to position [2212, 0]
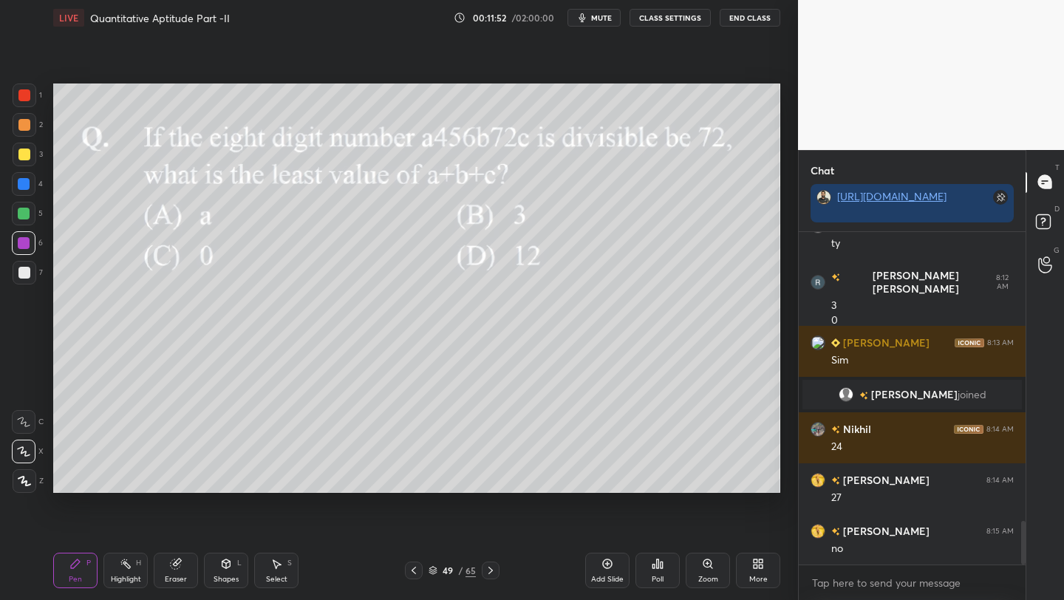
click at [762, 578] on div "More" at bounding box center [758, 578] width 18 height 7
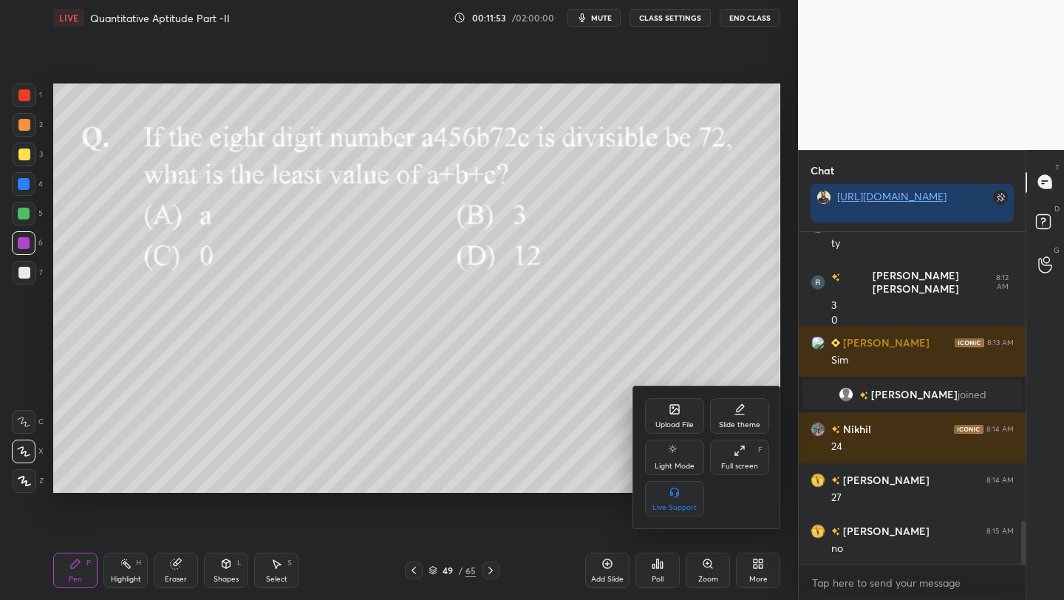
click at [738, 459] on div "Full screen F" at bounding box center [739, 457] width 59 height 35
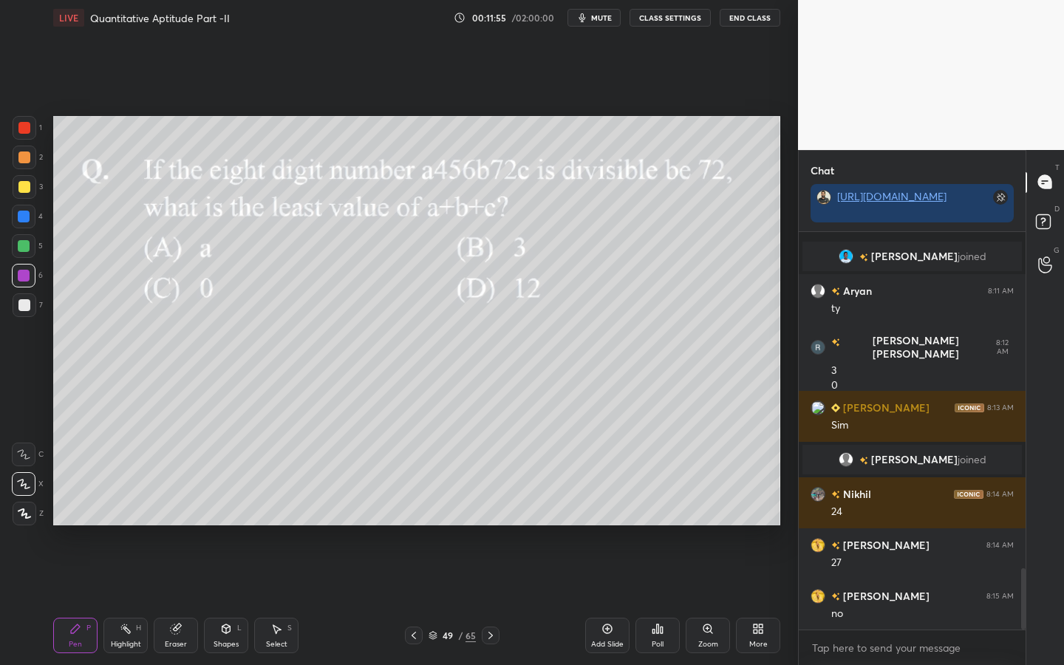
scroll to position [2198, 0]
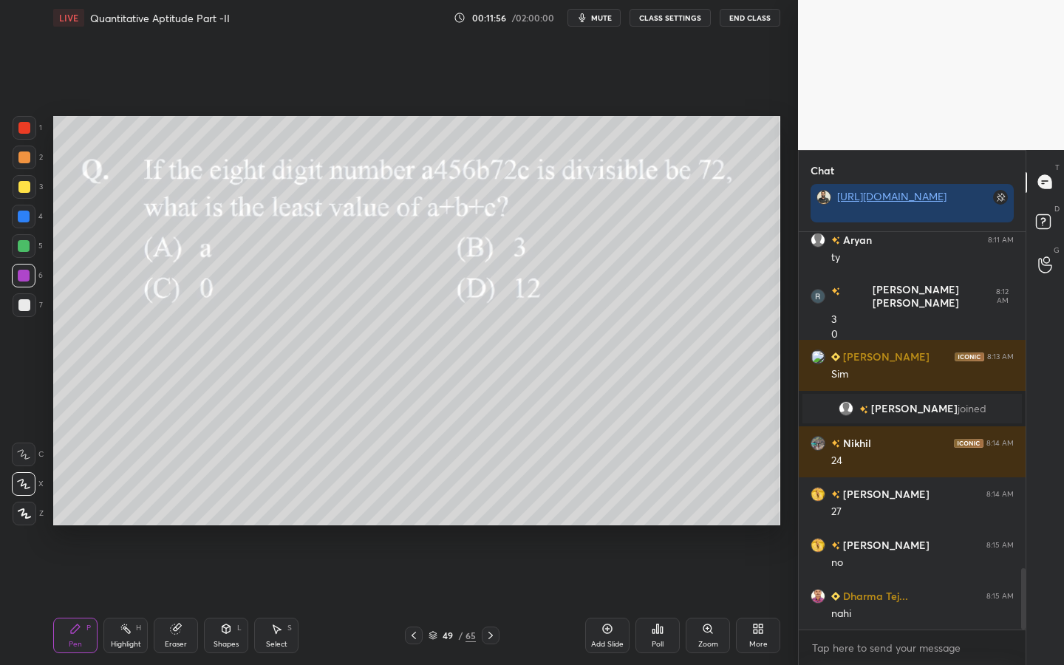
drag, startPoint x: 24, startPoint y: 214, endPoint x: 35, endPoint y: 211, distance: 10.8
click at [25, 215] on div at bounding box center [24, 217] width 12 height 12
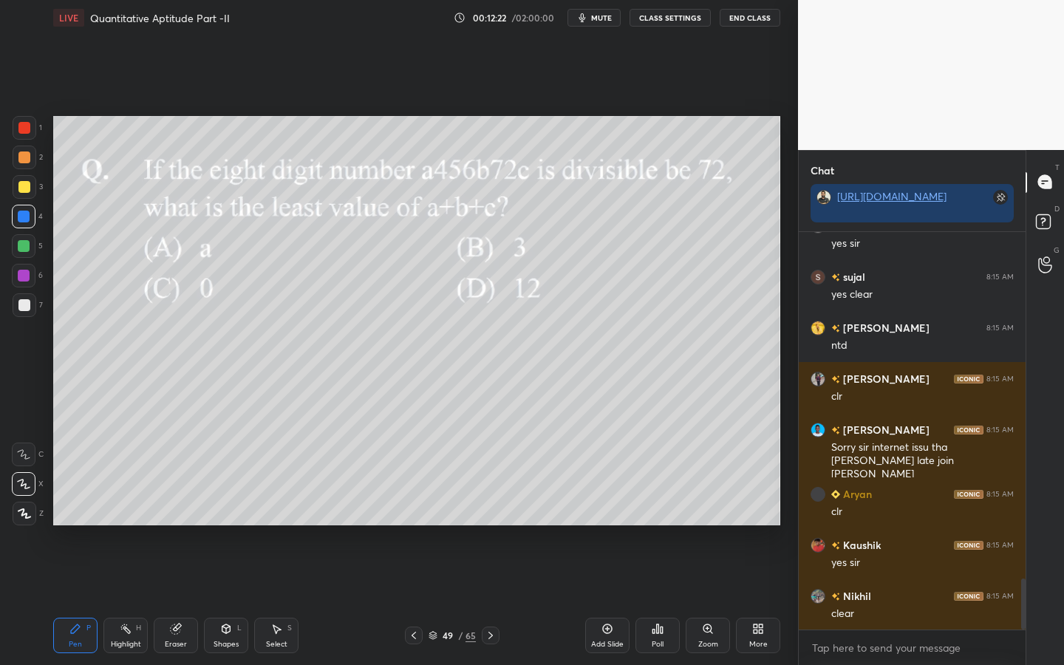
scroll to position [2772, 0]
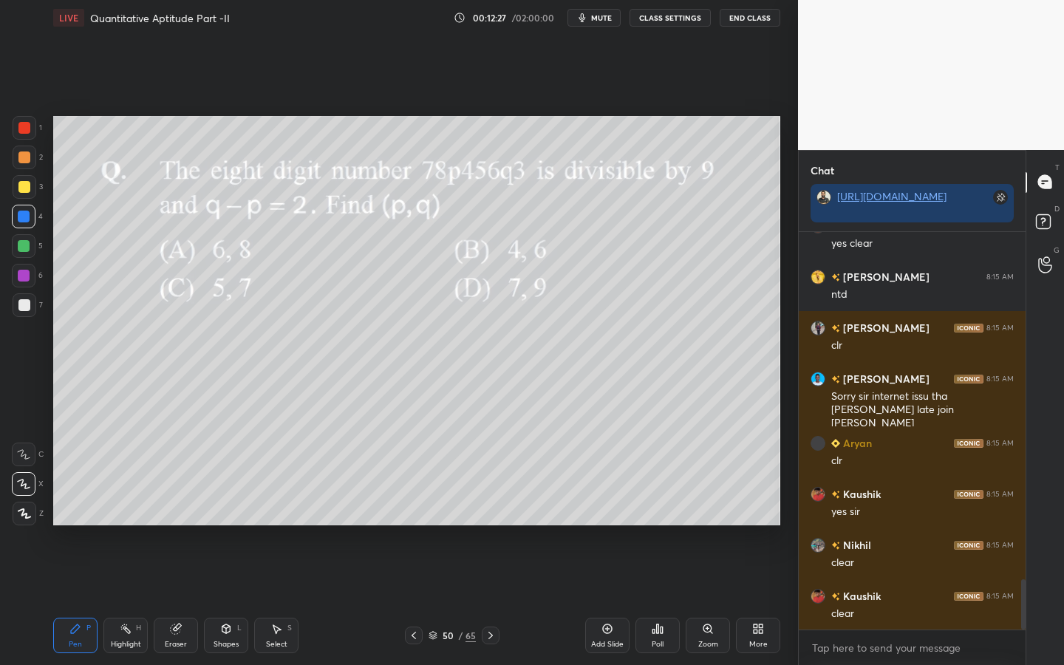
click at [21, 134] on div at bounding box center [25, 128] width 24 height 24
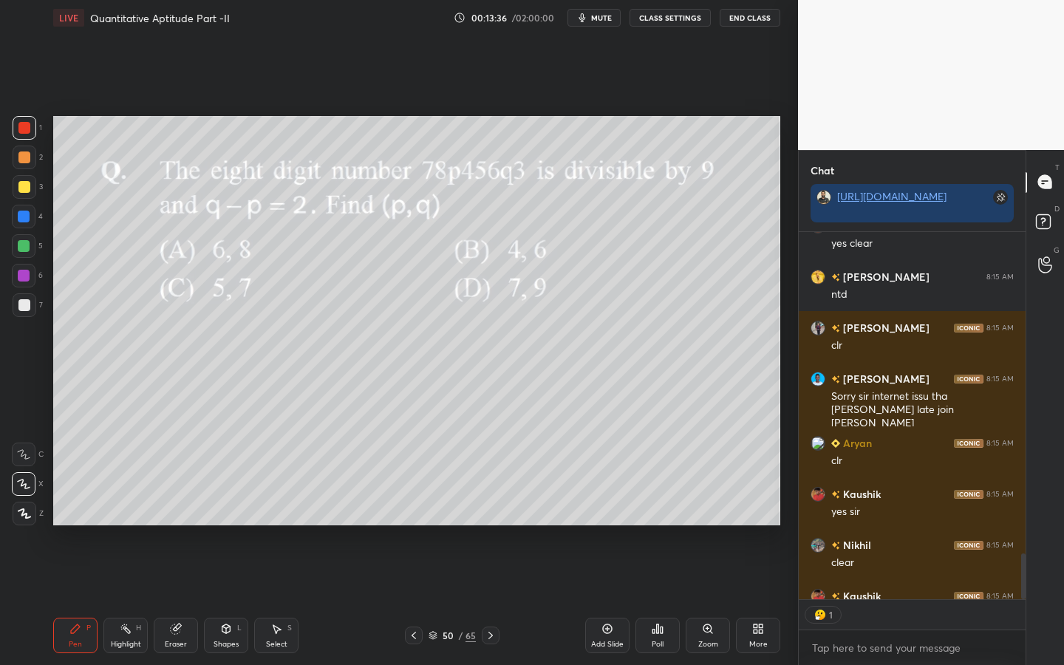
click at [28, 214] on div at bounding box center [24, 217] width 12 height 12
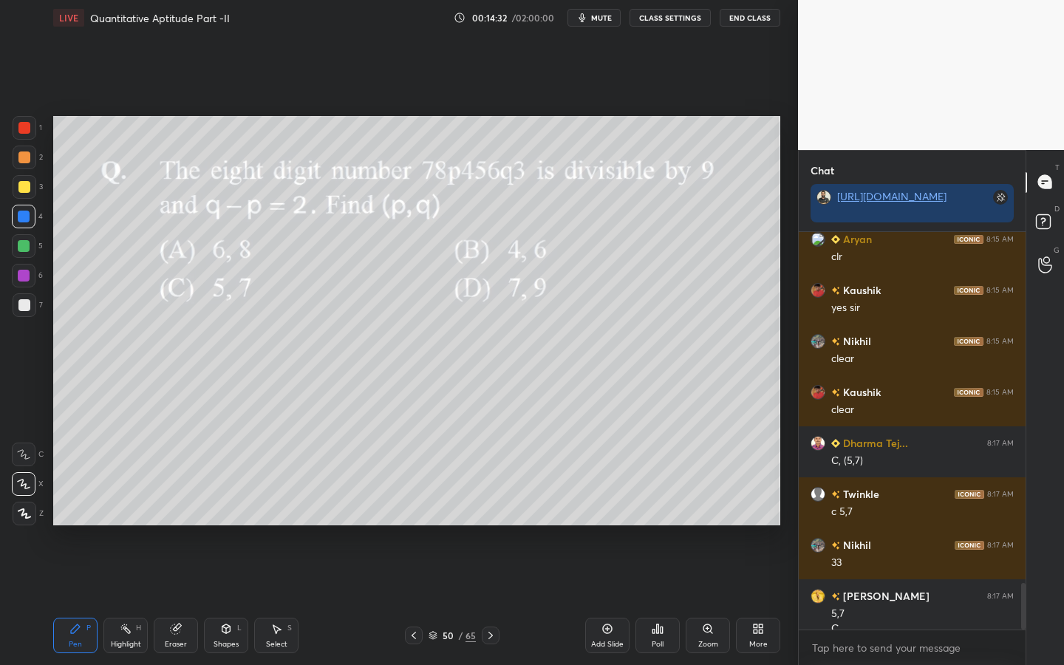
scroll to position [2991, 0]
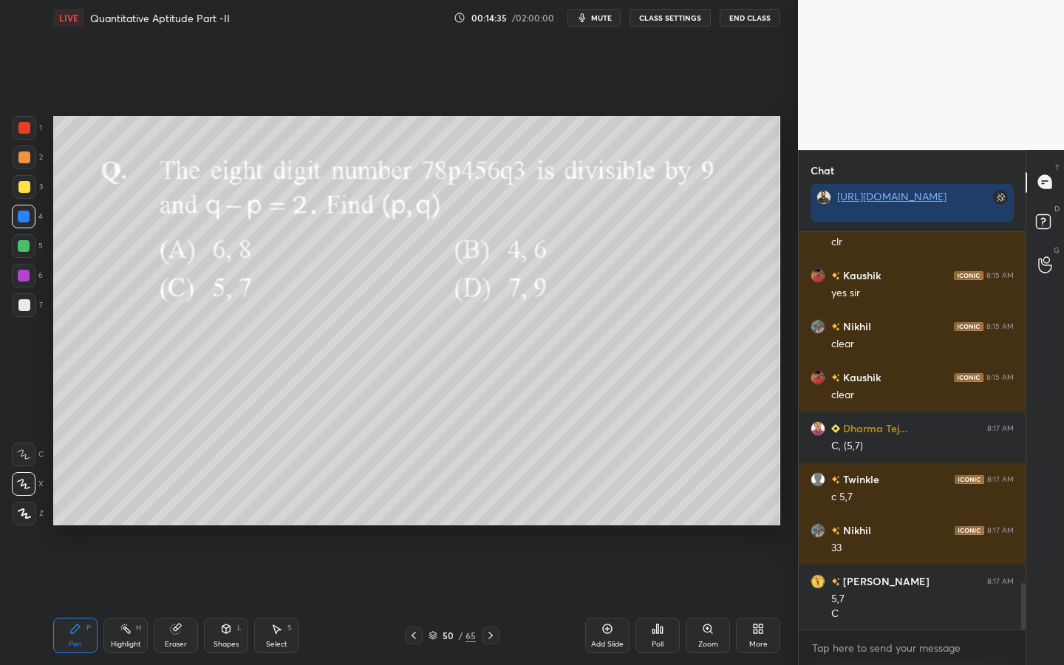
drag, startPoint x: 19, startPoint y: 277, endPoint x: 37, endPoint y: 278, distance: 17.8
click at [30, 277] on div at bounding box center [24, 276] width 24 height 24
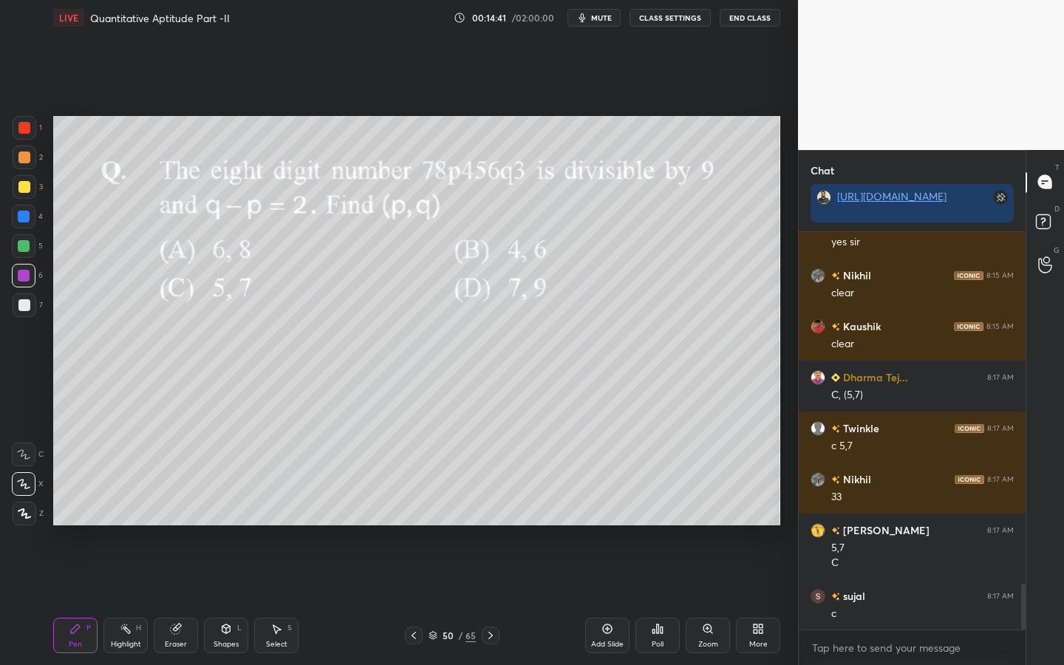
click at [18, 312] on div at bounding box center [25, 305] width 24 height 24
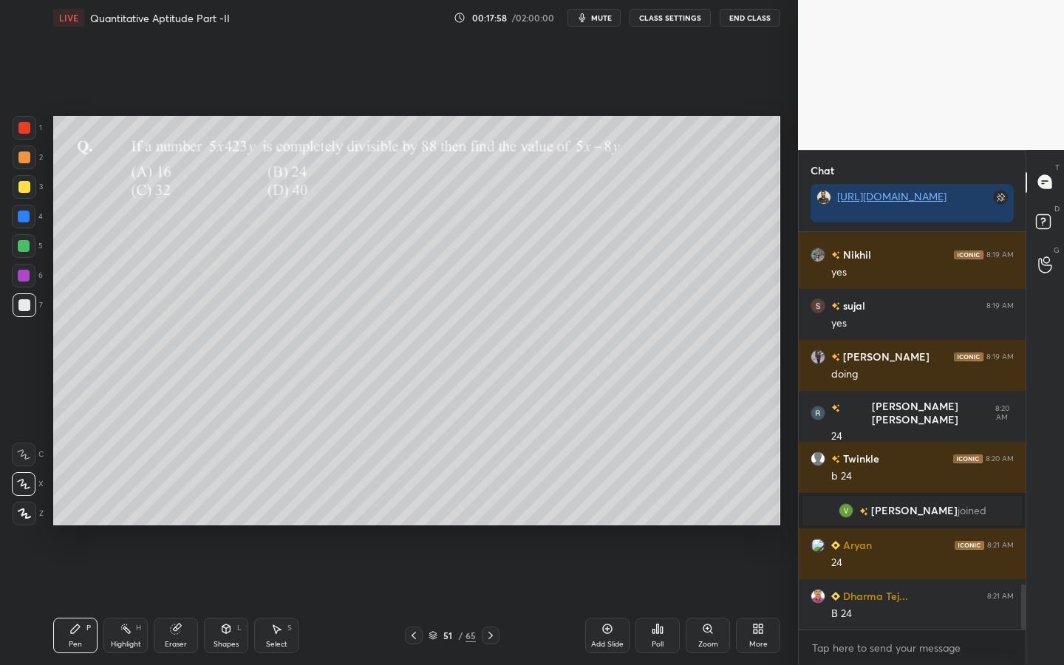
scroll to position [3113, 0]
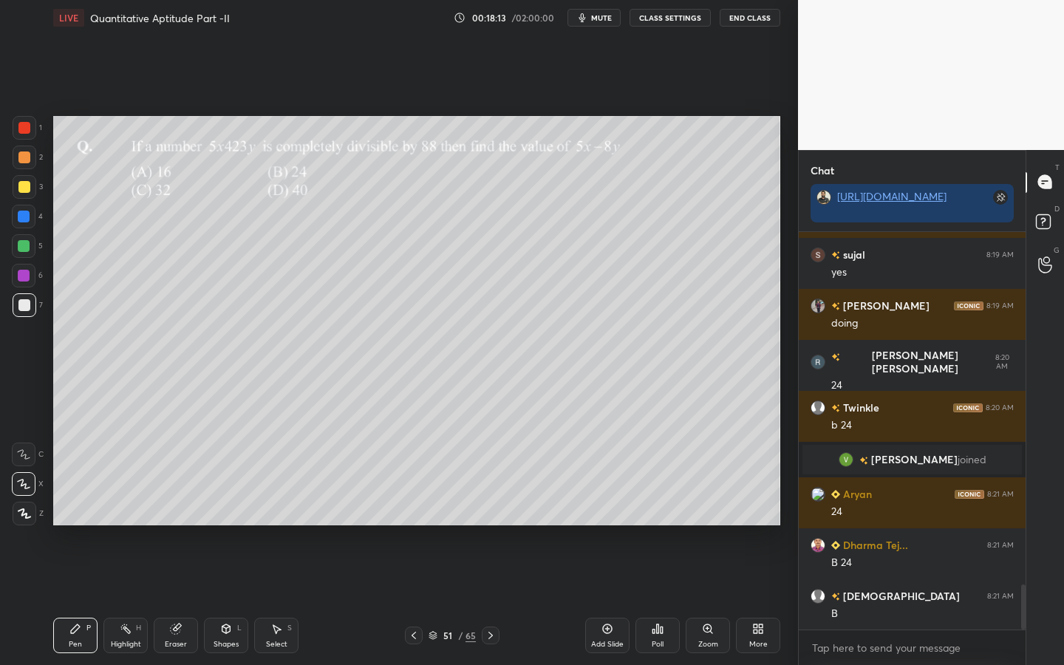
click at [39, 177] on div "3" at bounding box center [28, 187] width 30 height 24
click at [29, 187] on div at bounding box center [24, 187] width 12 height 12
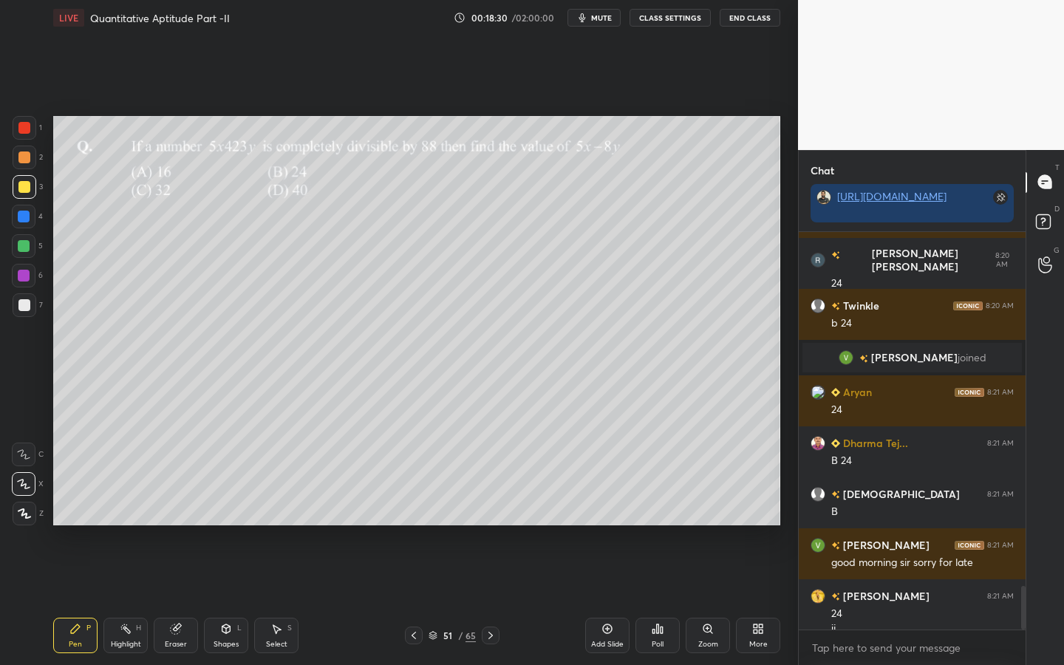
scroll to position [3230, 0]
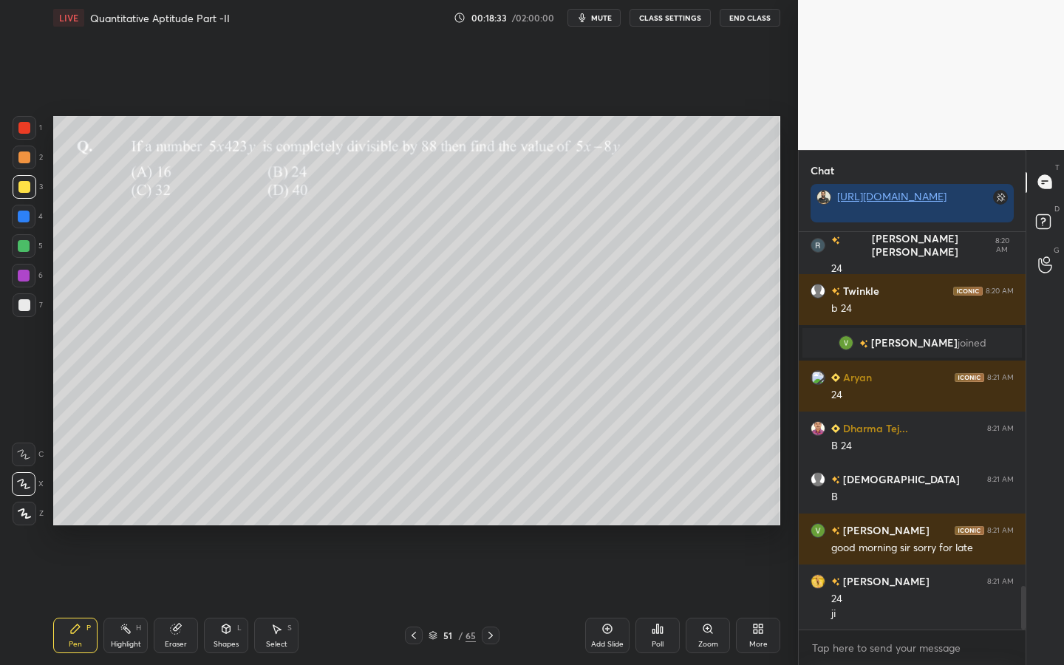
click at [28, 222] on div at bounding box center [24, 217] width 24 height 24
click at [236, 599] on div "Shapes L" at bounding box center [226, 635] width 44 height 35
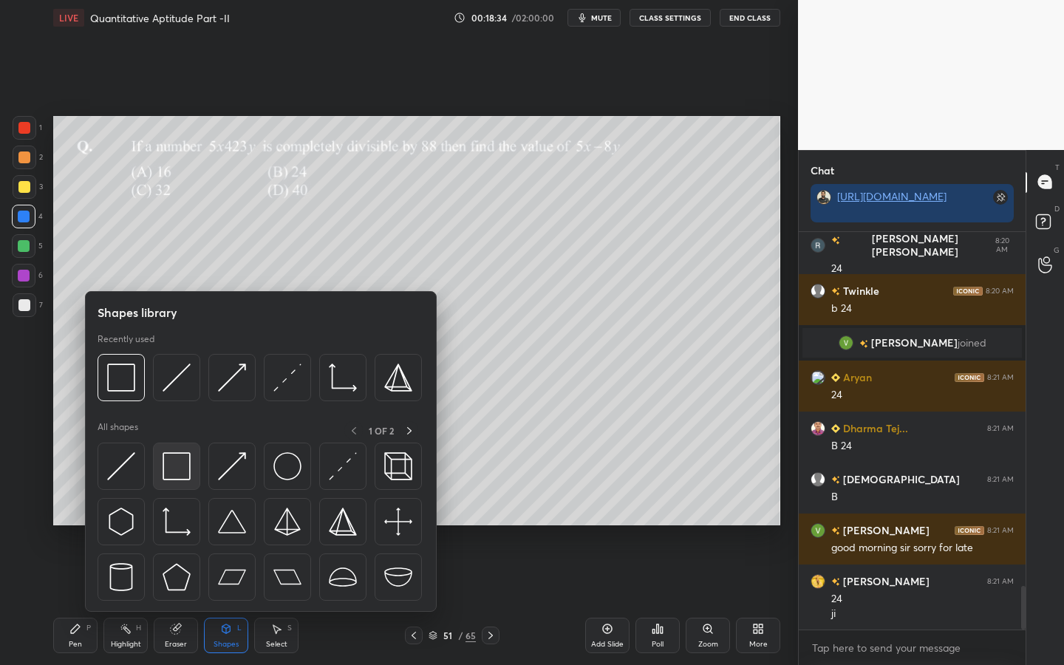
click at [175, 455] on img at bounding box center [177, 466] width 28 height 28
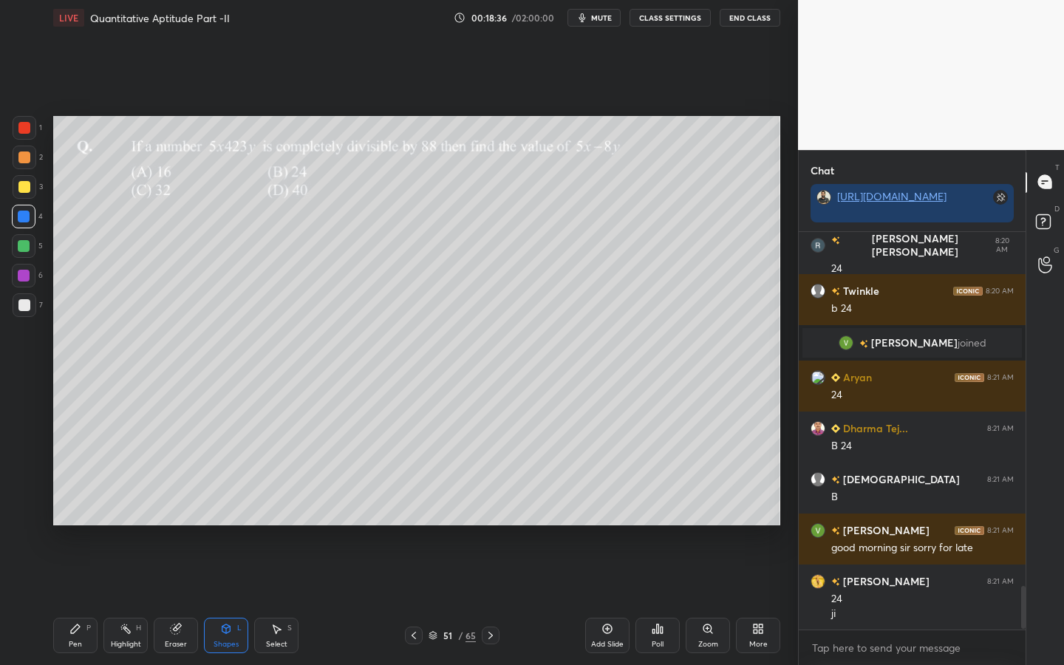
scroll to position [3281, 0]
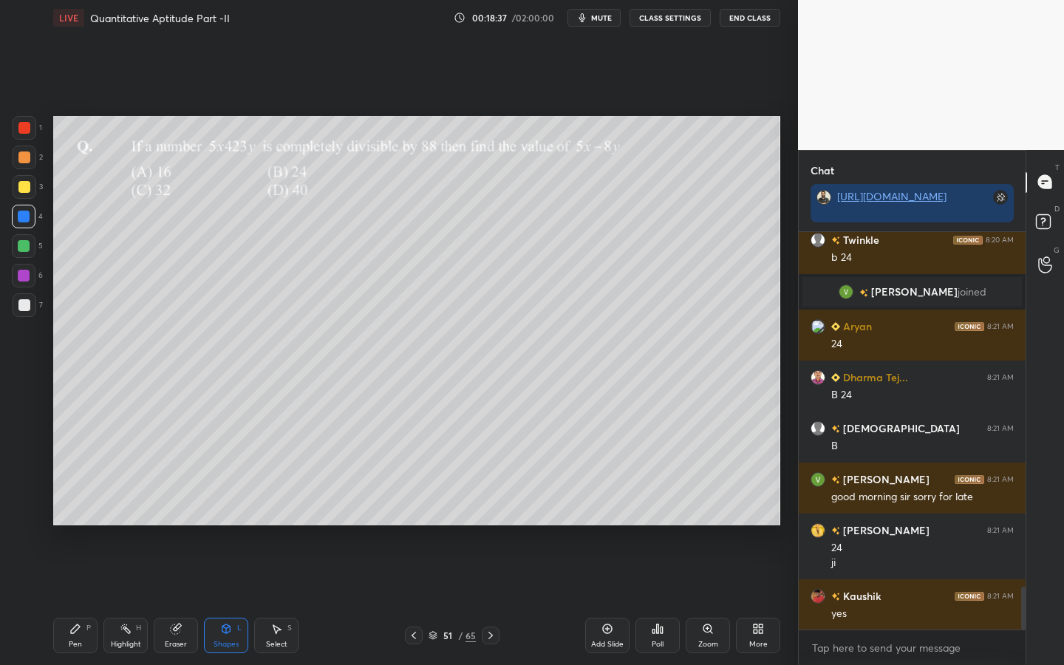
click at [80, 599] on icon at bounding box center [75, 629] width 12 height 12
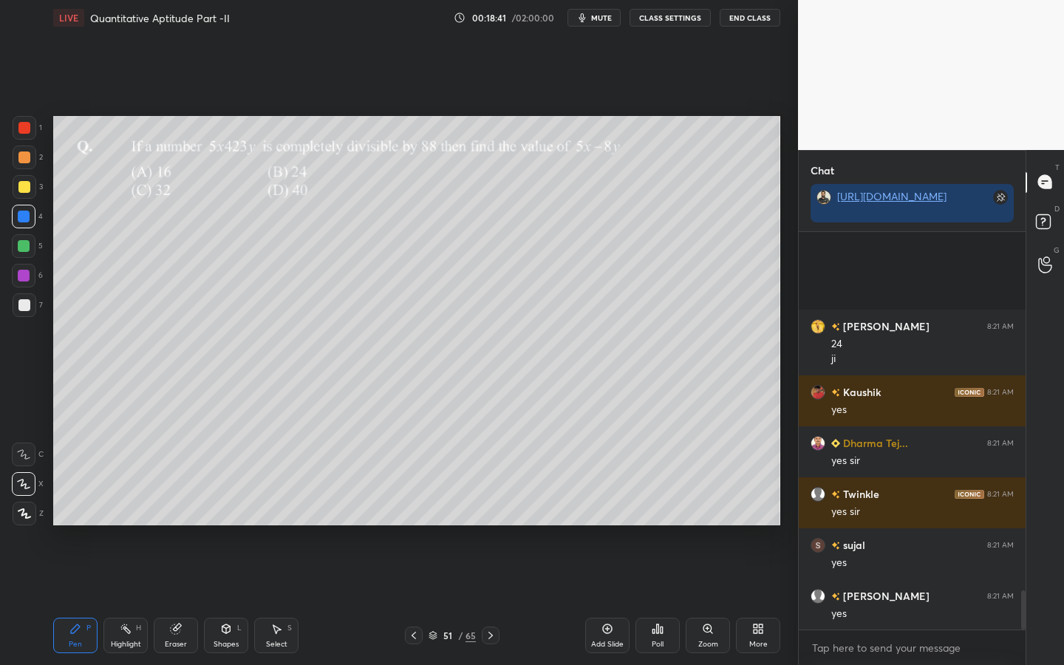
scroll to position [3638, 0]
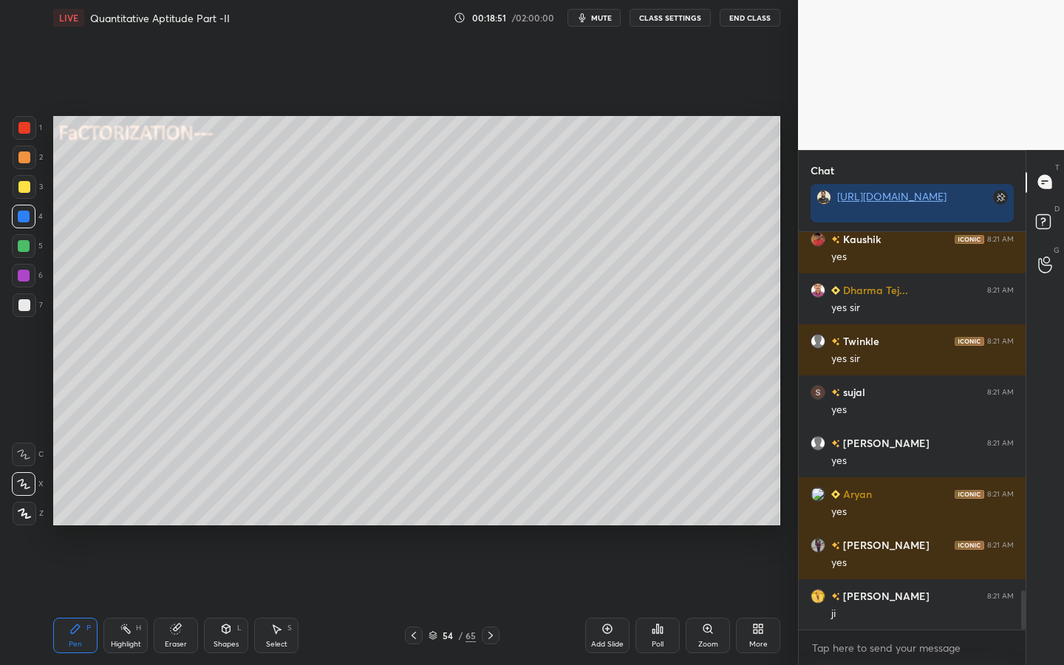
click at [225, 599] on div "Shapes L" at bounding box center [226, 635] width 44 height 35
click at [78, 599] on div "Pen P" at bounding box center [75, 635] width 44 height 35
click at [28, 190] on div at bounding box center [24, 187] width 12 height 12
click at [21, 245] on div at bounding box center [24, 246] width 12 height 12
drag, startPoint x: 30, startPoint y: 300, endPoint x: 46, endPoint y: 284, distance: 21.9
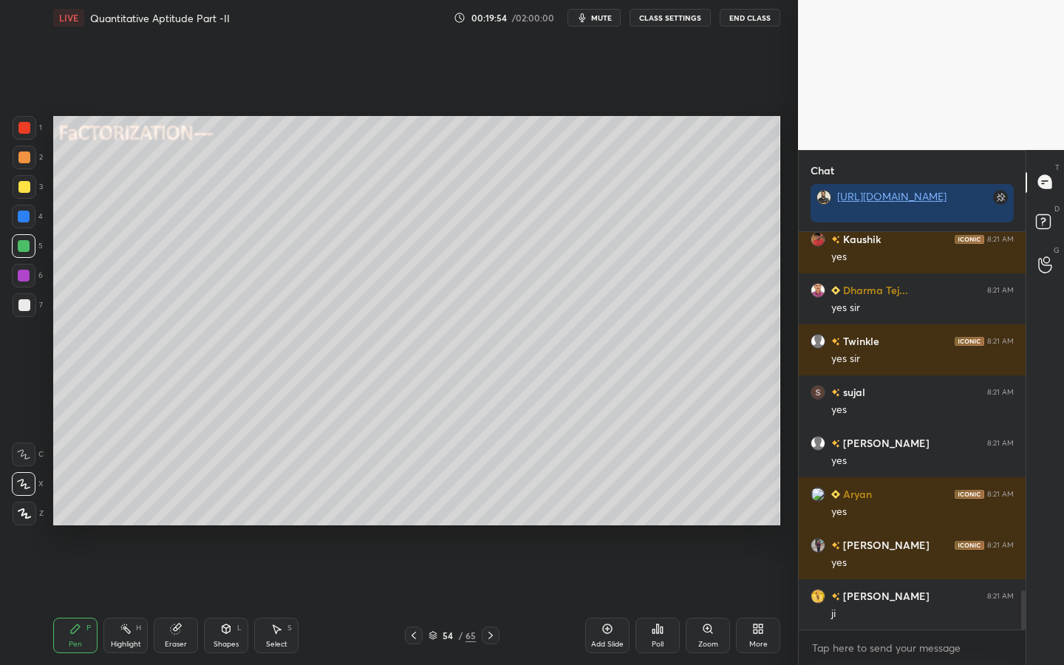
click at [30, 300] on div at bounding box center [25, 305] width 24 height 24
click at [26, 240] on div at bounding box center [24, 246] width 24 height 24
drag, startPoint x: 182, startPoint y: 632, endPoint x: 201, endPoint y: 626, distance: 20.1
click at [182, 599] on div "Eraser" at bounding box center [176, 635] width 44 height 35
drag, startPoint x: 24, startPoint y: 487, endPoint x: 49, endPoint y: 471, distance: 29.9
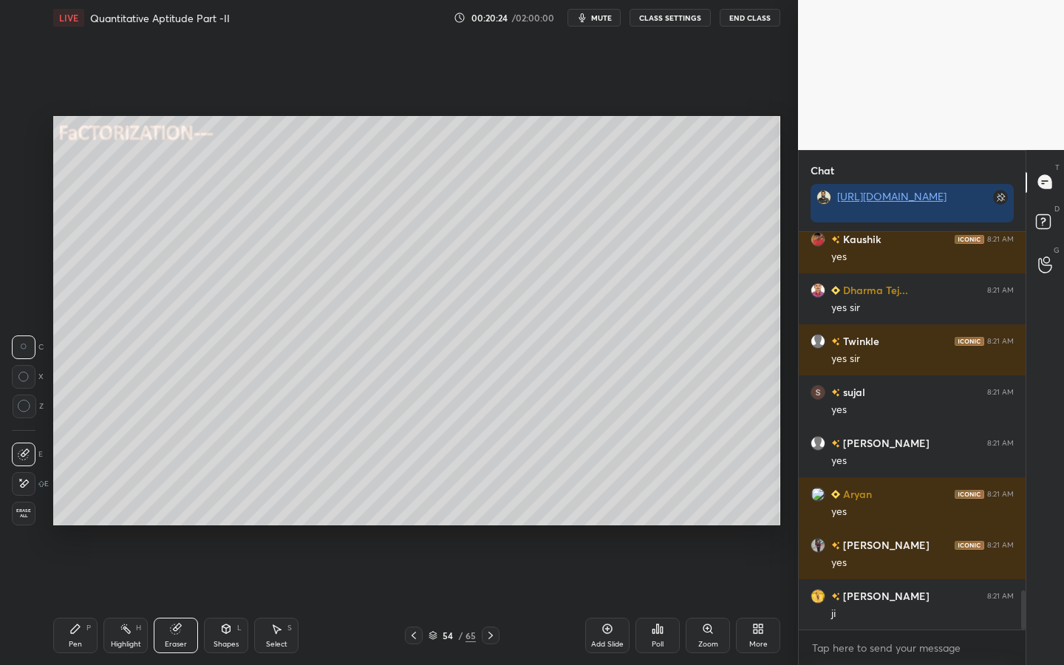
click at [24, 487] on icon at bounding box center [25, 483] width 8 height 7
drag, startPoint x: 78, startPoint y: 634, endPoint x: 101, endPoint y: 628, distance: 24.4
click at [80, 599] on div "Pen P" at bounding box center [75, 635] width 44 height 35
click at [30, 482] on icon at bounding box center [23, 484] width 13 height 10
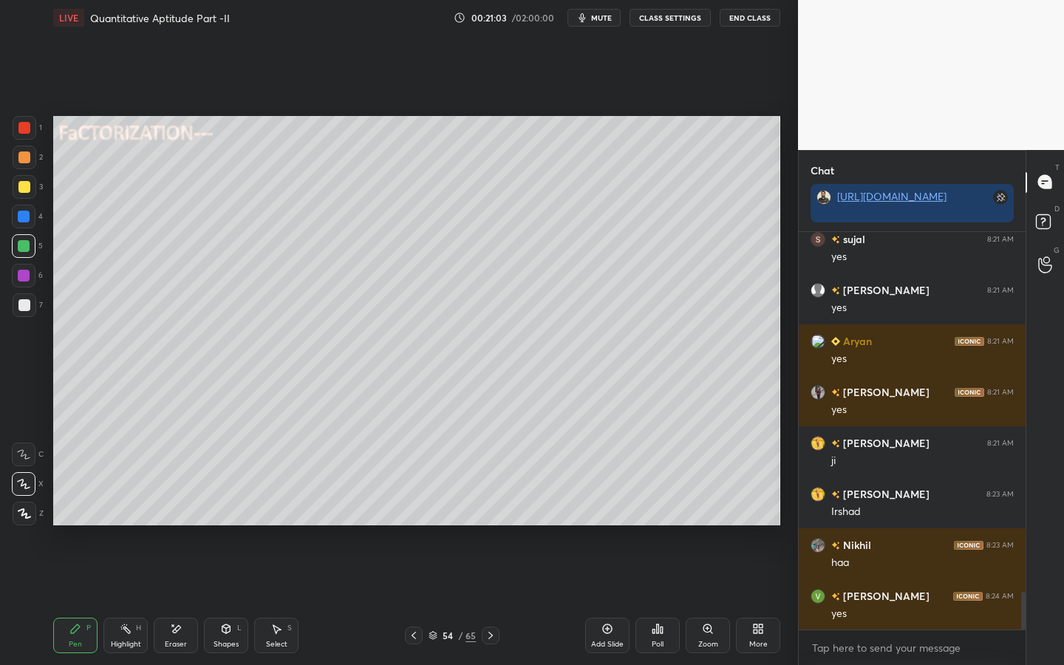
scroll to position [3842, 0]
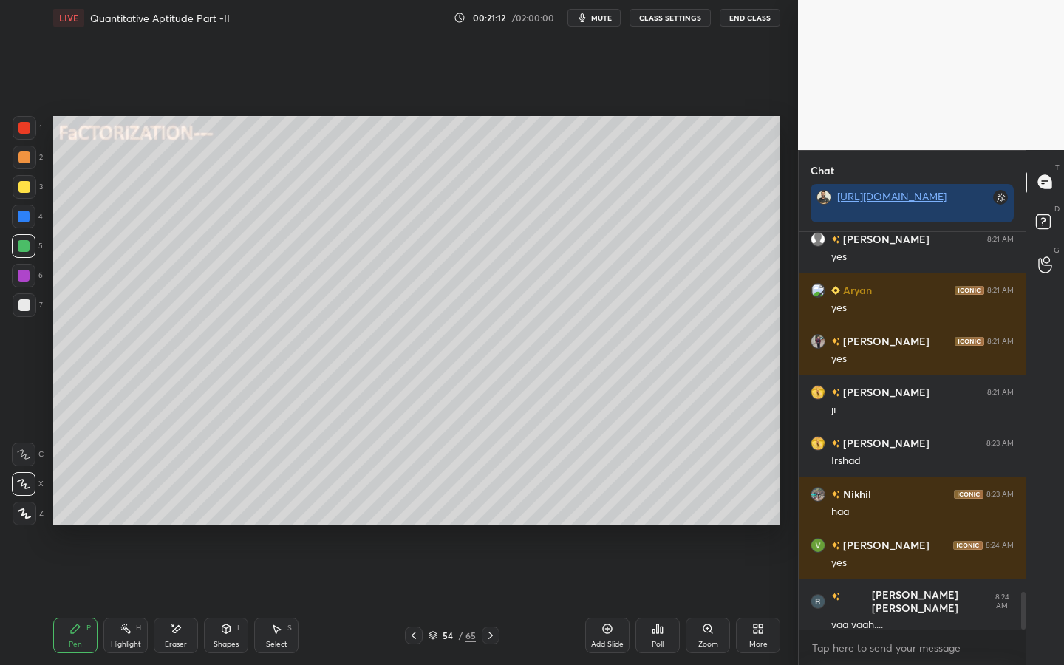
click at [212, 599] on div "Shapes L" at bounding box center [226, 635] width 44 height 35
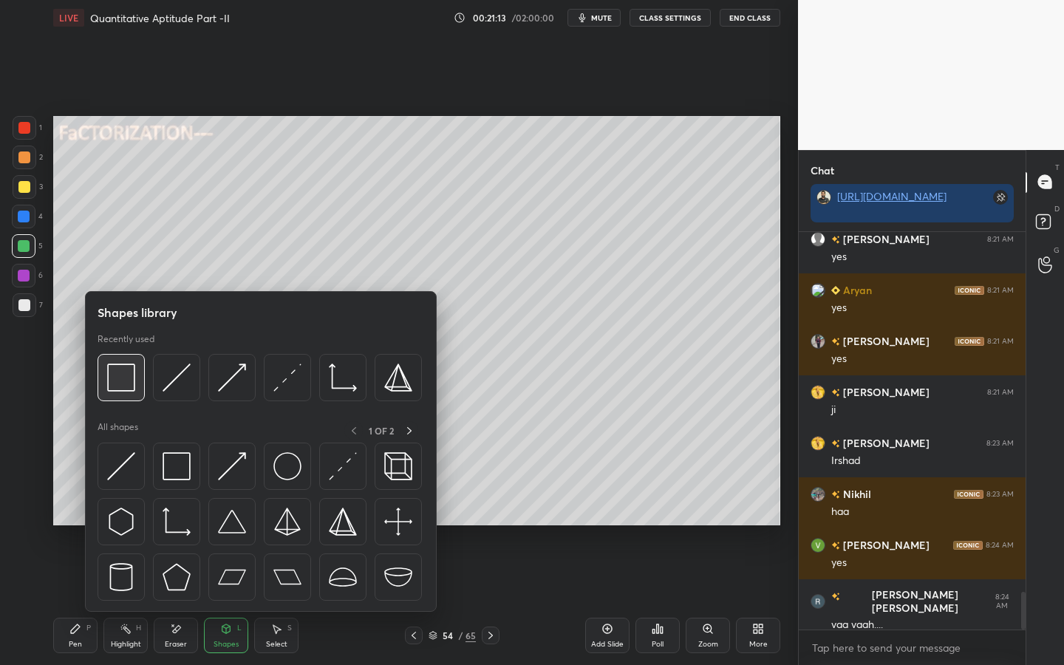
click at [125, 360] on div at bounding box center [121, 377] width 47 height 47
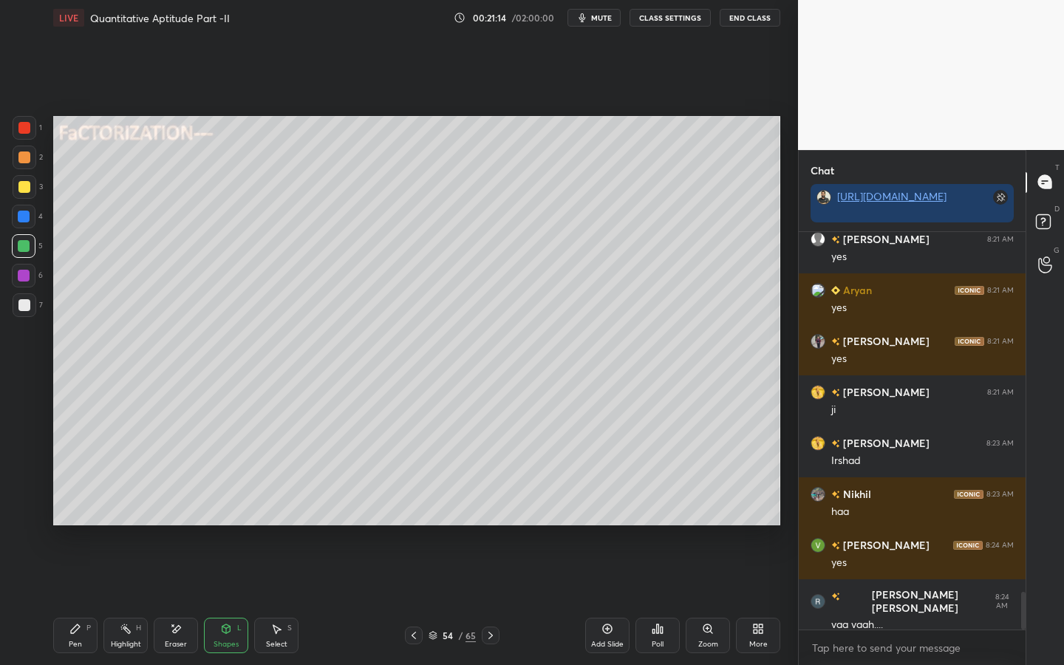
drag, startPoint x: 17, startPoint y: 278, endPoint x: 42, endPoint y: 270, distance: 26.4
click at [20, 278] on div at bounding box center [24, 276] width 12 height 12
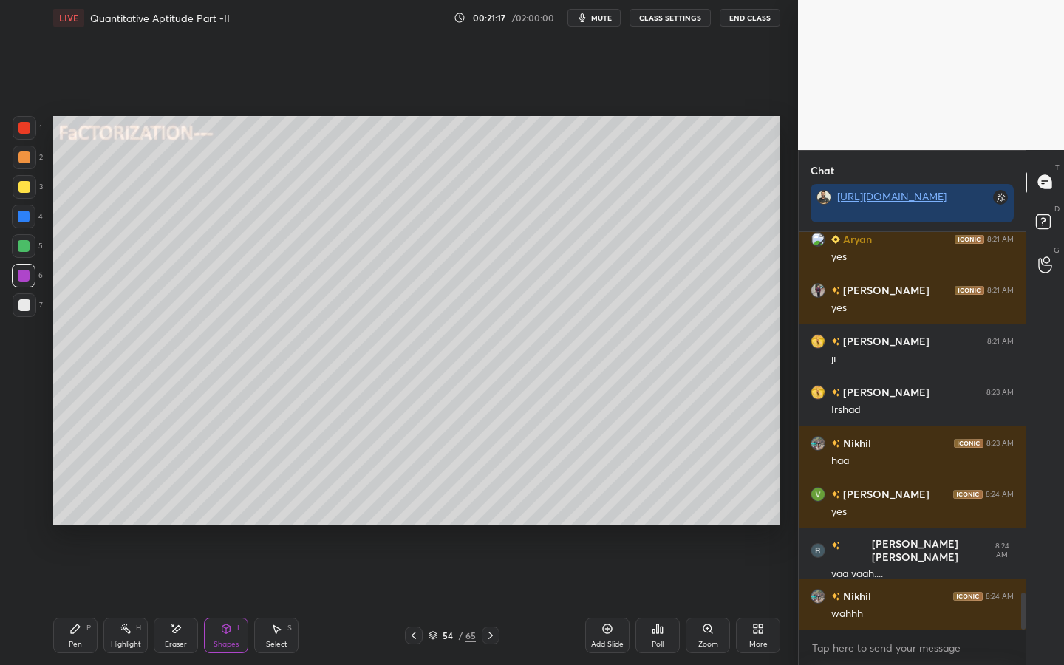
click at [75, 599] on div "Pen P" at bounding box center [75, 635] width 44 height 35
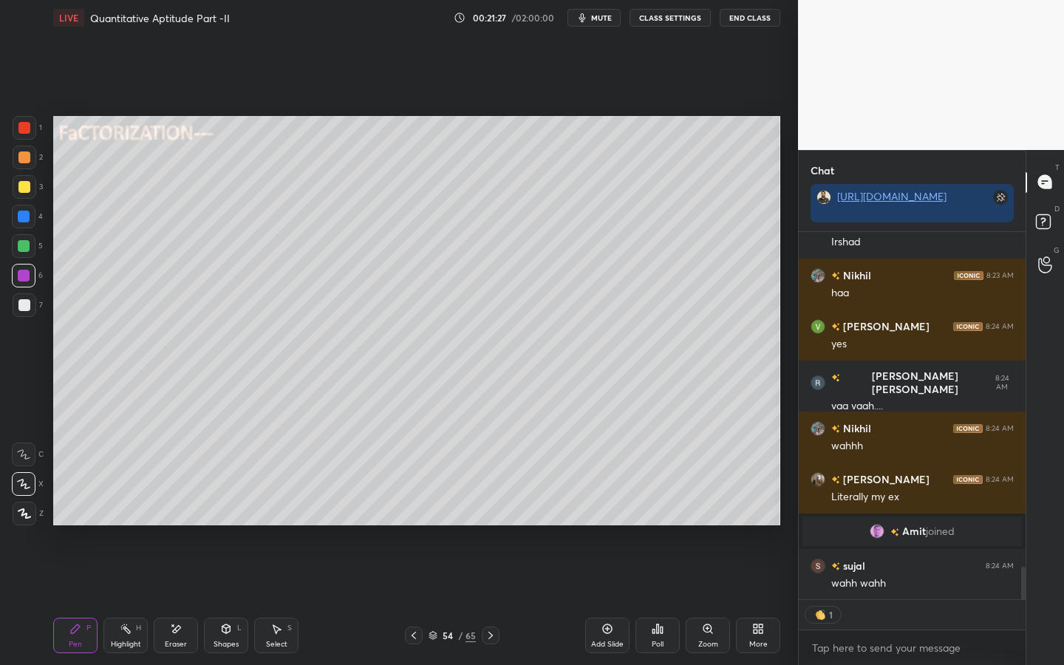
scroll to position [3767, 0]
drag, startPoint x: 29, startPoint y: 213, endPoint x: 52, endPoint y: 212, distance: 22.9
click at [30, 213] on div at bounding box center [24, 217] width 24 height 24
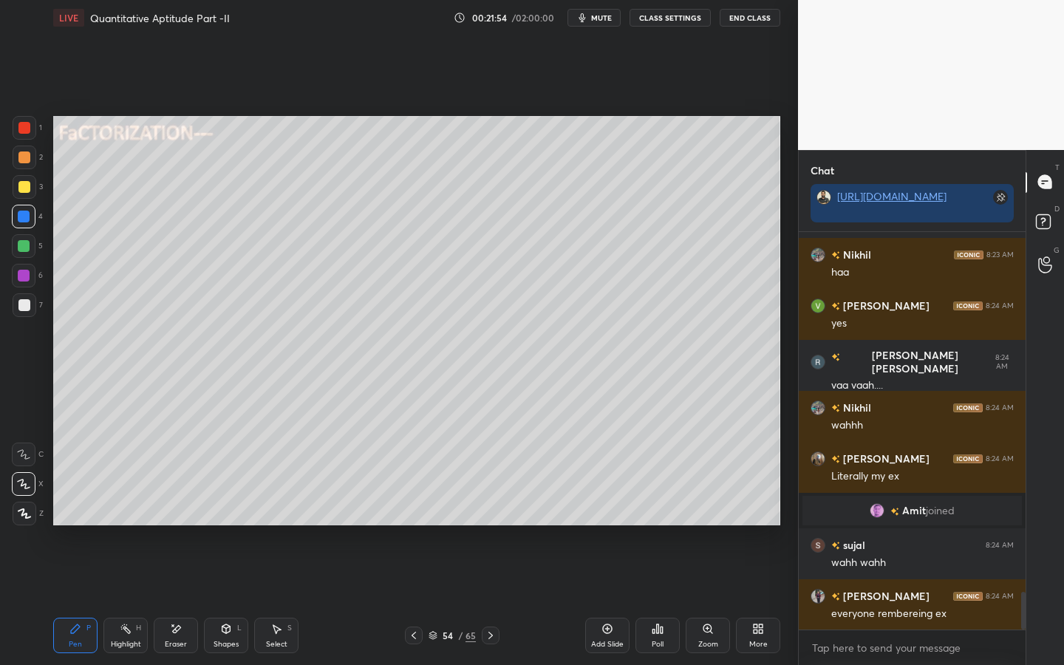
scroll to position [3839, 0]
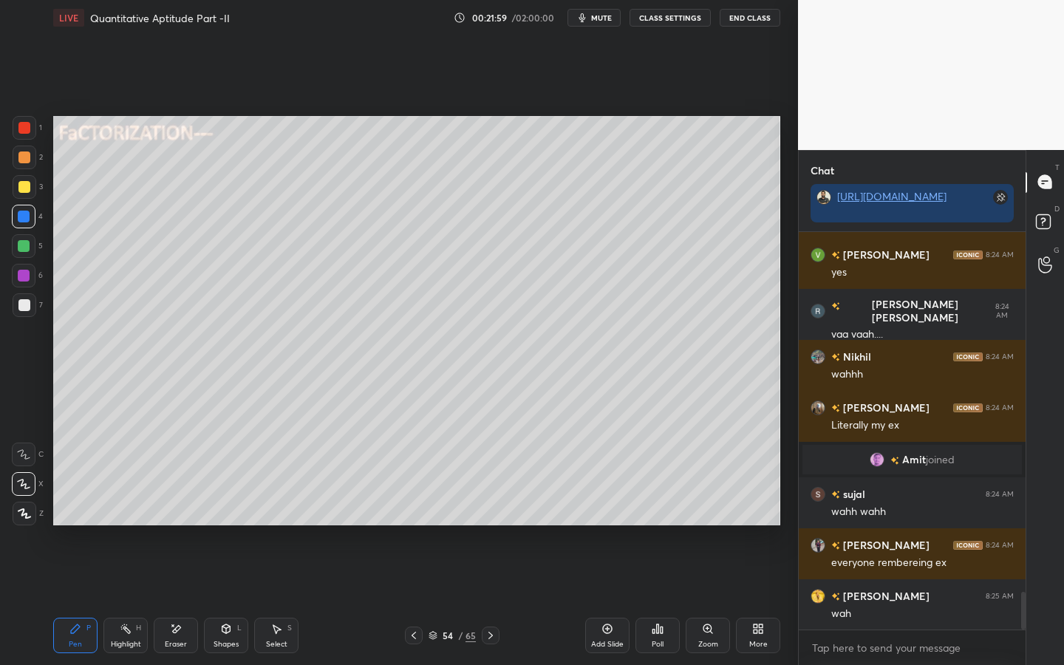
click at [27, 247] on div at bounding box center [24, 246] width 12 height 12
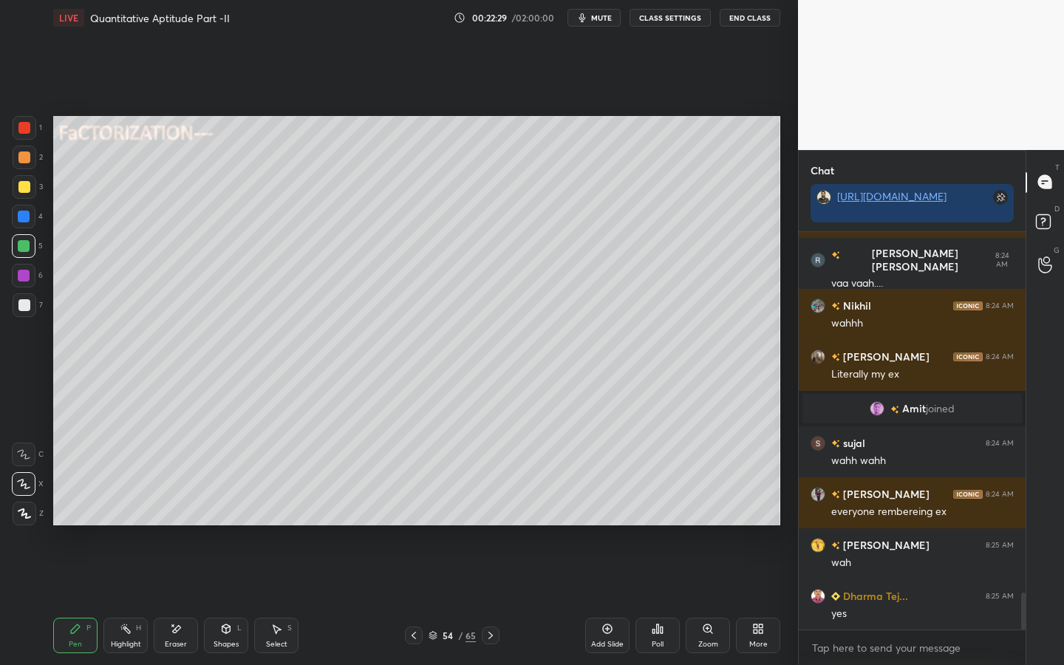
drag, startPoint x: 282, startPoint y: 627, endPoint x: 298, endPoint y: 606, distance: 26.4
click at [282, 599] on div "Select S" at bounding box center [276, 635] width 44 height 35
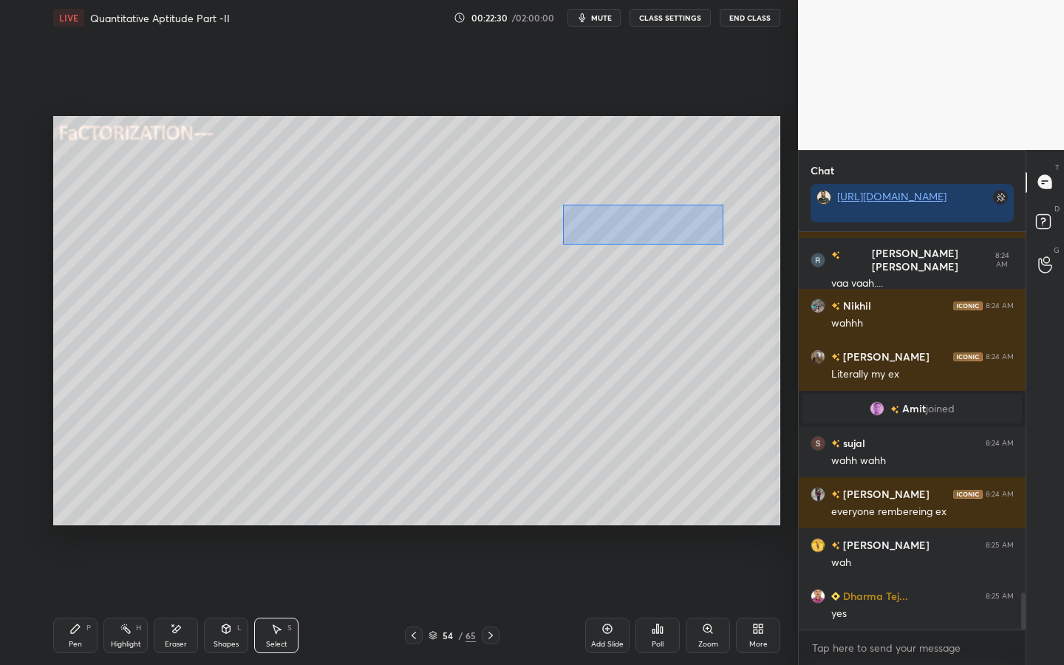
drag, startPoint x: 562, startPoint y: 204, endPoint x: 643, endPoint y: 224, distance: 83.7
click at [719, 244] on div "0 ° Undo Copy Duplicate Duplicate to new slide Delete" at bounding box center [416, 320] width 727 height 409
drag, startPoint x: 643, startPoint y: 224, endPoint x: 595, endPoint y: 236, distance: 49.4
click at [592, 228] on div "0 ° Undo Copy Duplicate Duplicate to new slide Delete" at bounding box center [416, 320] width 727 height 409
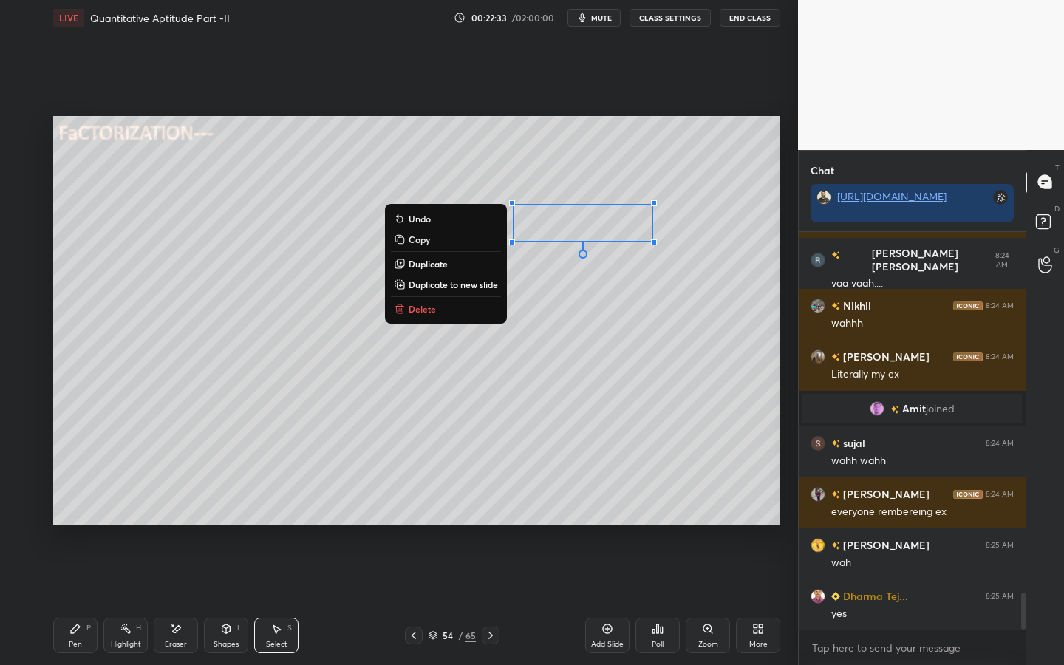
click at [78, 599] on icon at bounding box center [75, 628] width 9 height 9
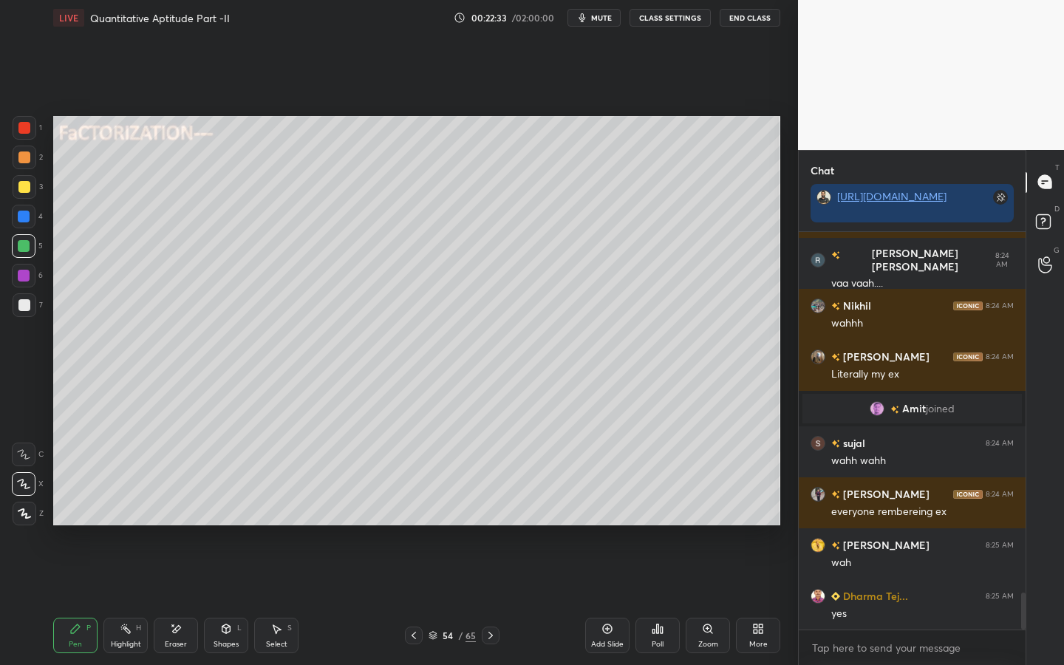
click at [23, 304] on div at bounding box center [24, 305] width 12 height 12
drag, startPoint x: 281, startPoint y: 618, endPoint x: 279, endPoint y: 626, distance: 7.7
click at [277, 599] on div "Select S" at bounding box center [276, 635] width 44 height 35
drag, startPoint x: 544, startPoint y: 208, endPoint x: 552, endPoint y: 230, distance: 24.3
click at [570, 240] on div "0 ° Undo Copy Duplicate Duplicate to new slide Delete" at bounding box center [416, 320] width 727 height 409
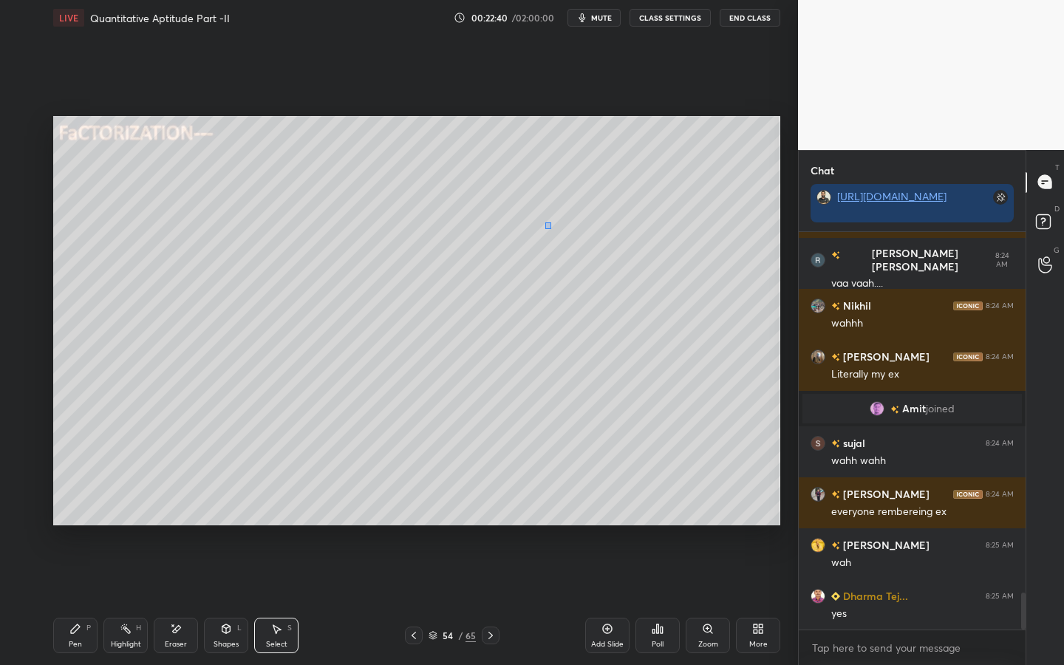
click at [546, 223] on div "0 ° Undo Copy Duplicate Duplicate to new slide Delete" at bounding box center [416, 320] width 727 height 409
drag, startPoint x: 554, startPoint y: 228, endPoint x: 558, endPoint y: 236, distance: 8.9
click at [556, 240] on div "0 ° Undo Copy Duplicate Duplicate to new slide Delete" at bounding box center [416, 320] width 727 height 409
drag, startPoint x: 558, startPoint y: 229, endPoint x: 549, endPoint y: 229, distance: 8.9
click at [549, 229] on div "0 ° Undo Copy Duplicate Duplicate to new slide Delete" at bounding box center [416, 320] width 727 height 409
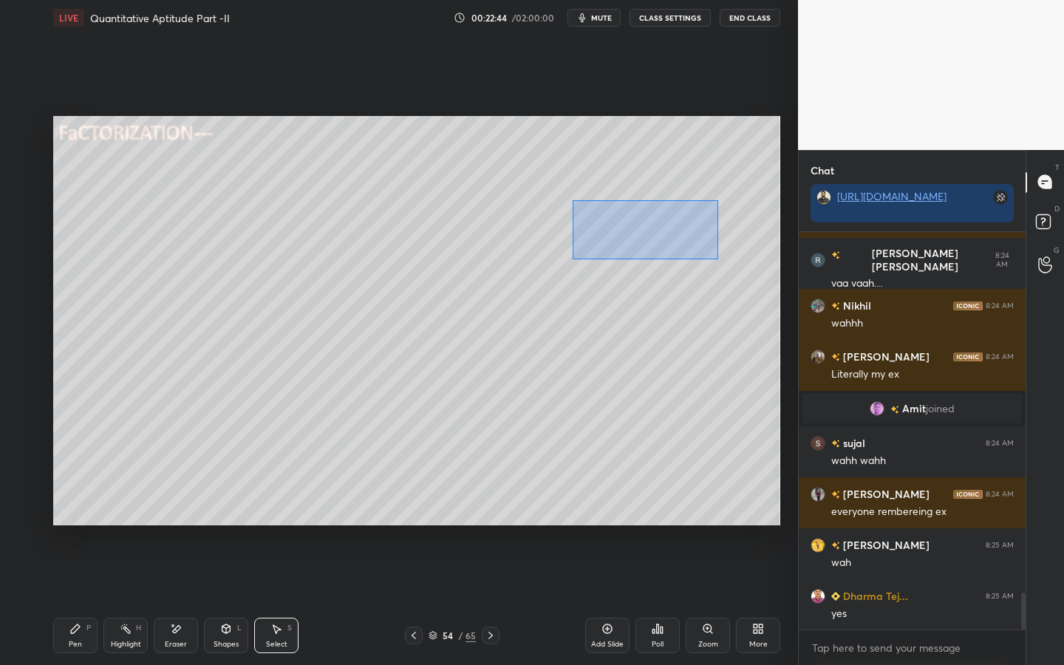
drag, startPoint x: 572, startPoint y: 211, endPoint x: 697, endPoint y: 251, distance: 130.6
click at [712, 258] on div "0 ° Undo Copy Duplicate Duplicate to new slide Delete" at bounding box center [416, 320] width 727 height 409
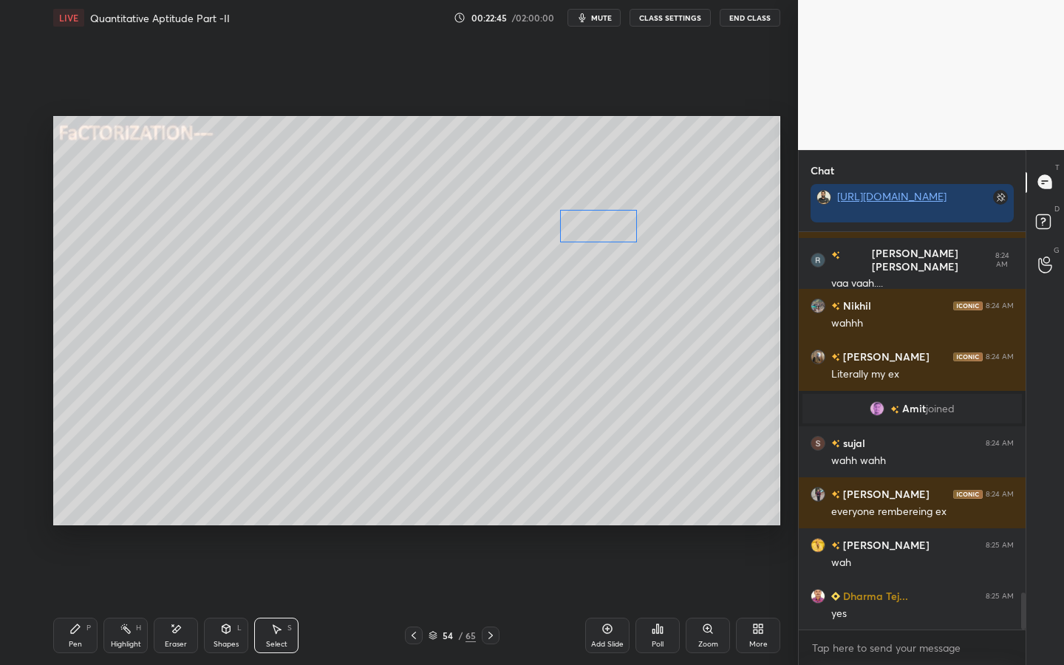
drag, startPoint x: 611, startPoint y: 230, endPoint x: 604, endPoint y: 244, distance: 15.5
click at [608, 230] on div "0 ° Undo Copy Duplicate Duplicate to new slide Delete" at bounding box center [416, 320] width 727 height 409
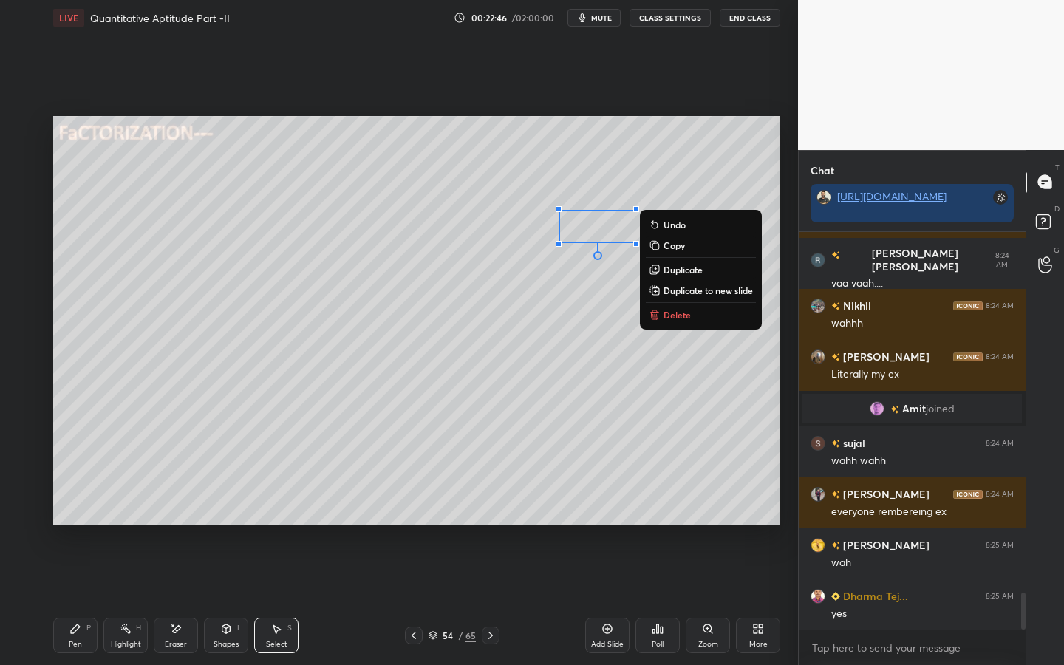
click at [75, 599] on icon at bounding box center [75, 629] width 12 height 12
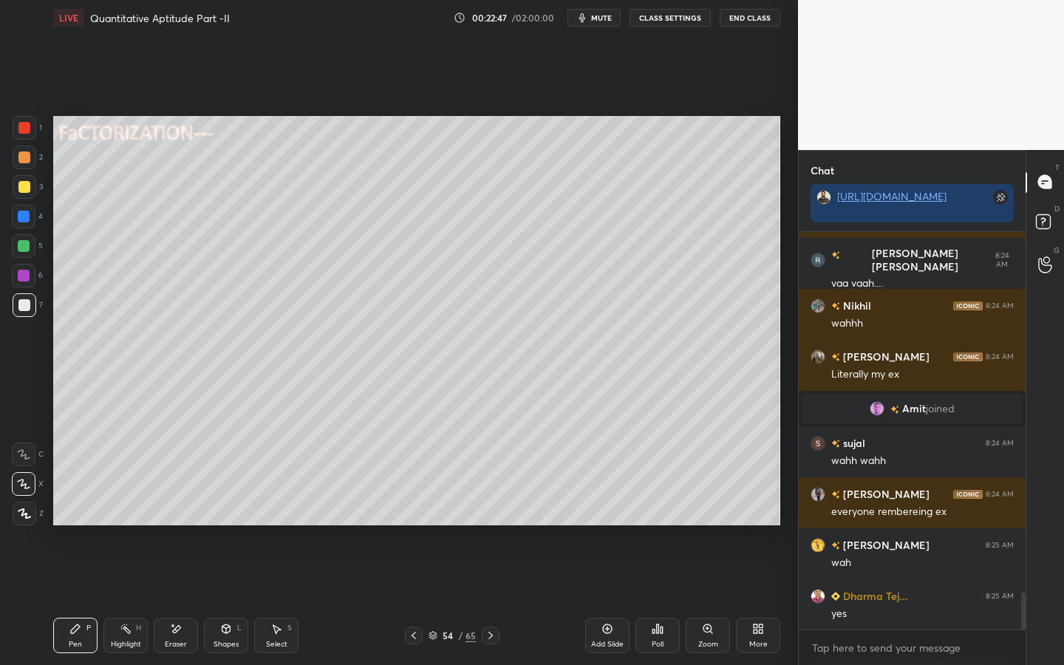
click at [279, 599] on icon at bounding box center [277, 629] width 8 height 9
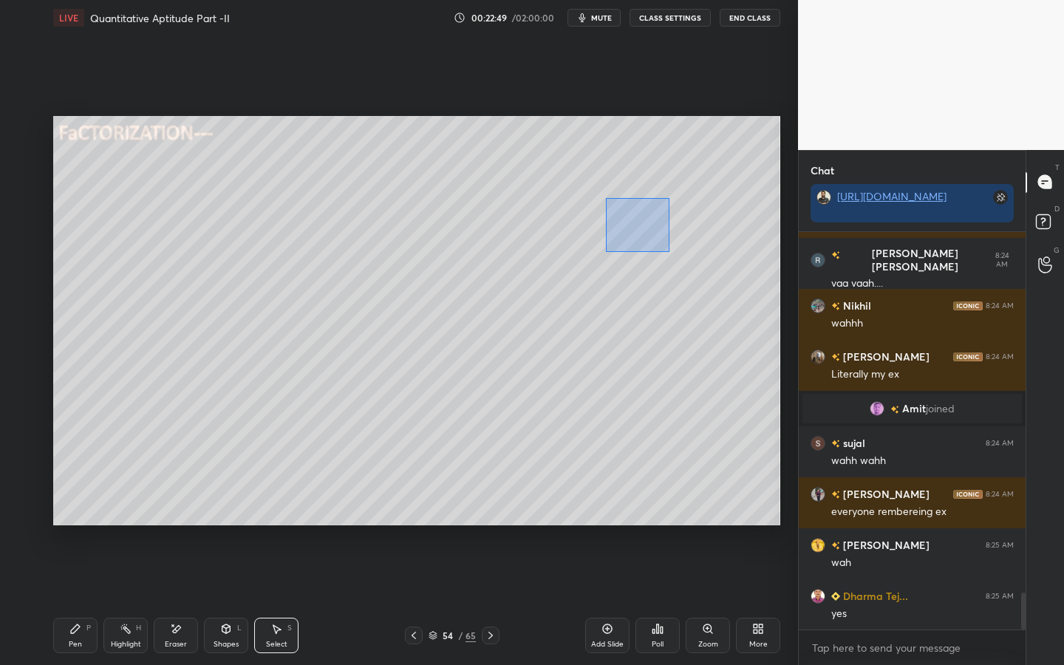
drag, startPoint x: 606, startPoint y: 198, endPoint x: 662, endPoint y: 242, distance: 70.9
click at [675, 253] on div "0 ° Undo Copy Duplicate Duplicate to new slide Delete" at bounding box center [416, 320] width 727 height 409
drag, startPoint x: 629, startPoint y: 225, endPoint x: 634, endPoint y: 243, distance: 19.0
click at [620, 232] on div "0 ° Undo Copy Duplicate Duplicate to new slide Delete" at bounding box center [416, 320] width 727 height 409
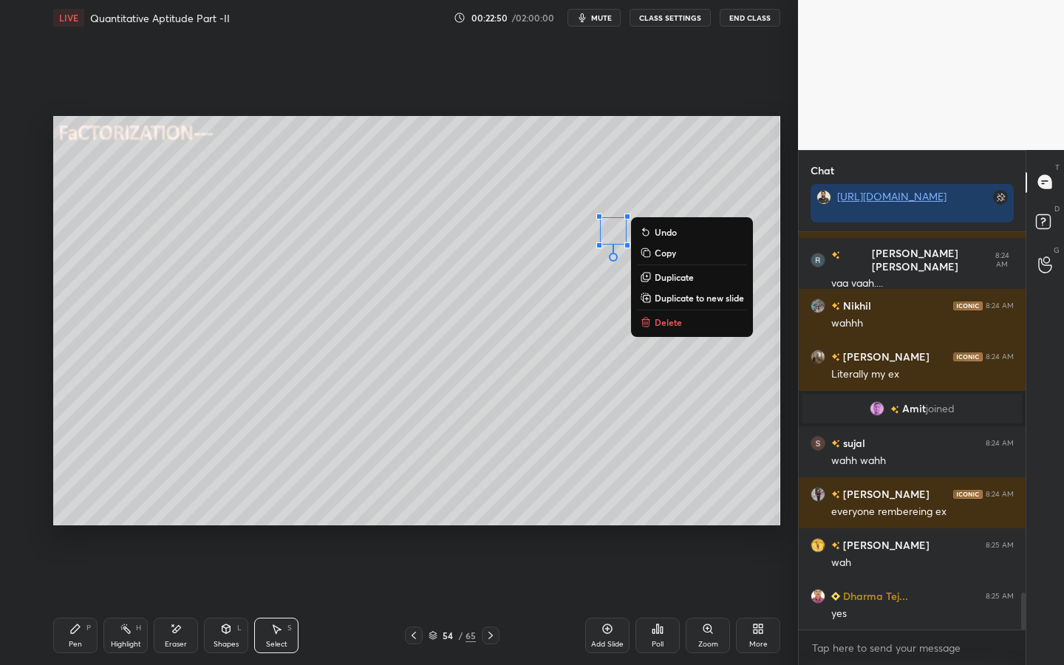
click at [68, 599] on div "Pen P Highlight H Eraser Shapes L Select S 54 / 65 Add Slide Poll Zoom More" at bounding box center [416, 635] width 727 height 59
click at [73, 599] on div "Pen" at bounding box center [75, 643] width 13 height 7
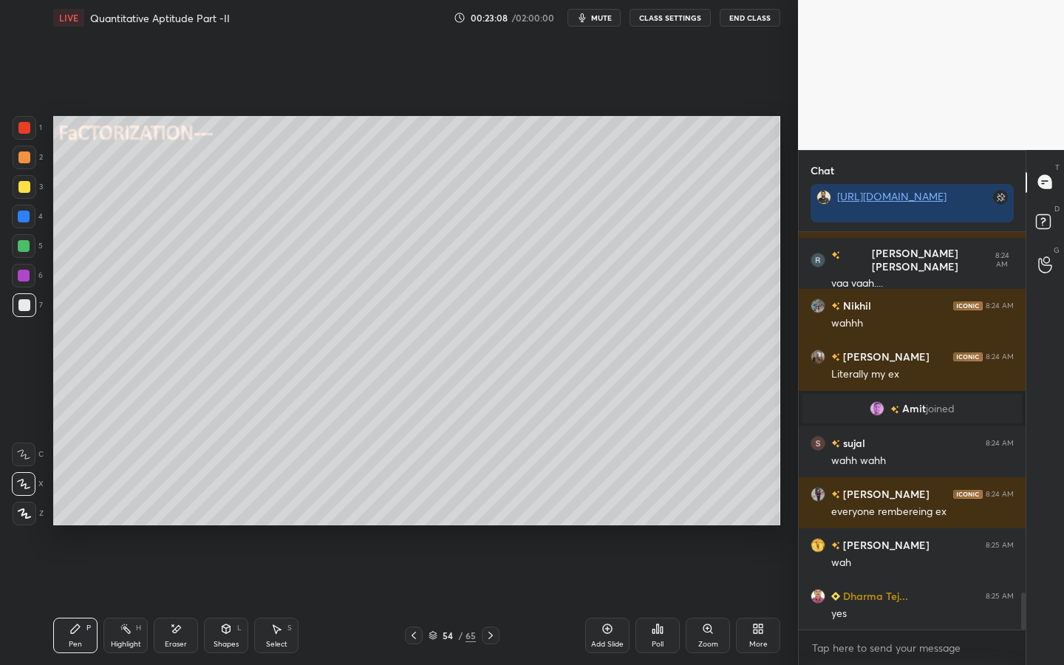
drag, startPoint x: 18, startPoint y: 306, endPoint x: 39, endPoint y: 288, distance: 27.8
click at [17, 307] on div at bounding box center [25, 305] width 24 height 24
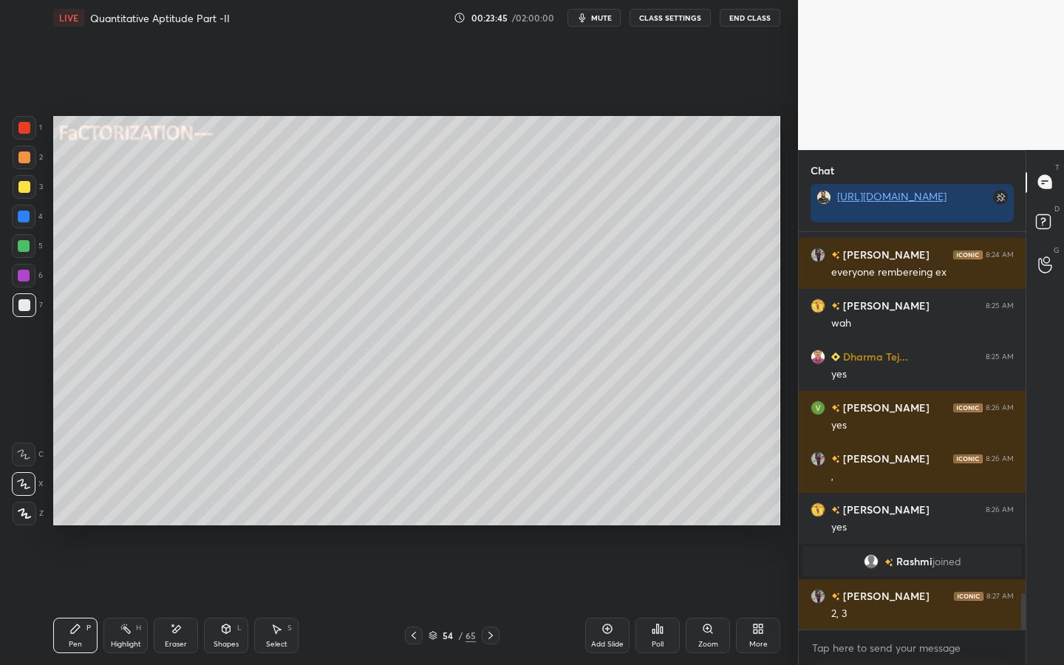
scroll to position [4002, 0]
click at [229, 599] on icon at bounding box center [226, 629] width 12 height 12
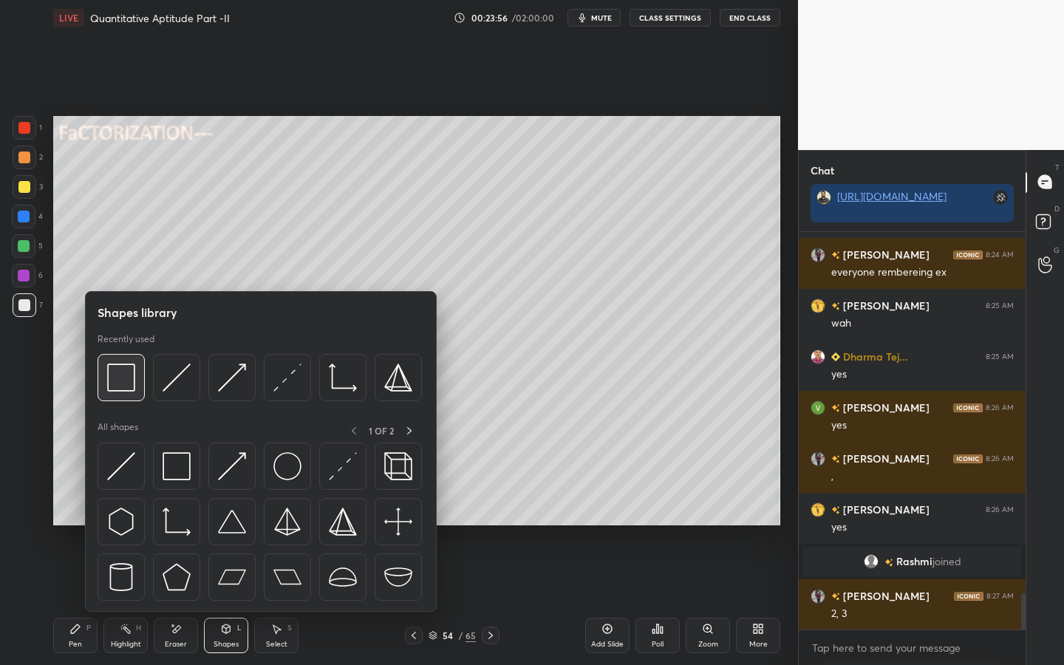
click at [107, 372] on img at bounding box center [121, 377] width 28 height 28
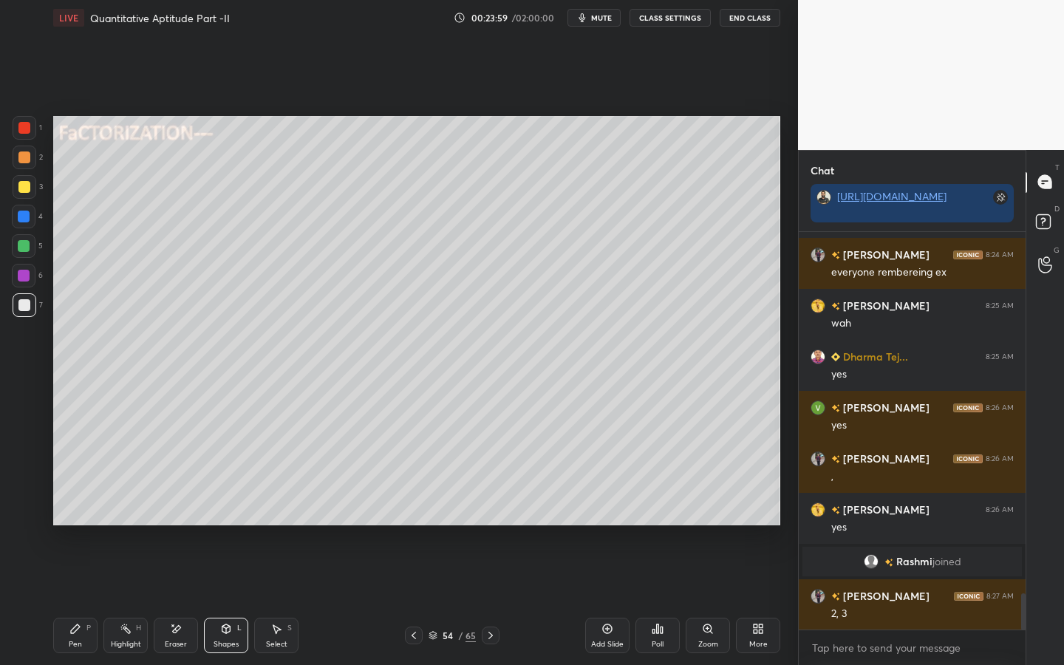
drag, startPoint x: 75, startPoint y: 628, endPoint x: 107, endPoint y: 527, distance: 105.4
click at [81, 599] on div "Pen P" at bounding box center [75, 635] width 44 height 35
click at [31, 250] on div at bounding box center [24, 246] width 24 height 24
click at [31, 282] on div at bounding box center [24, 276] width 24 height 24
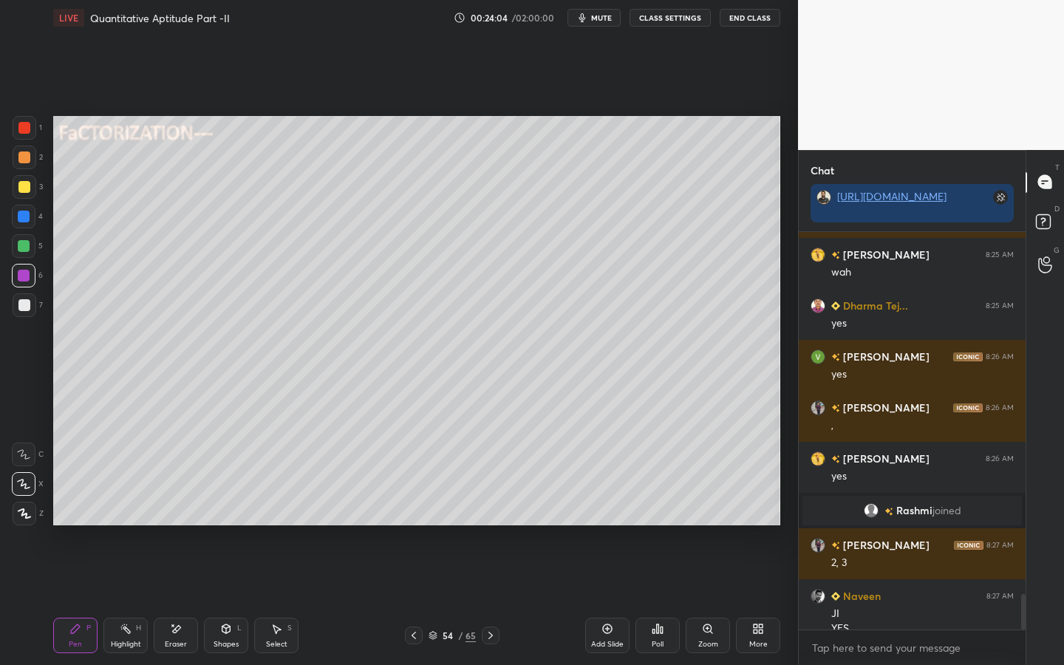
scroll to position [4068, 0]
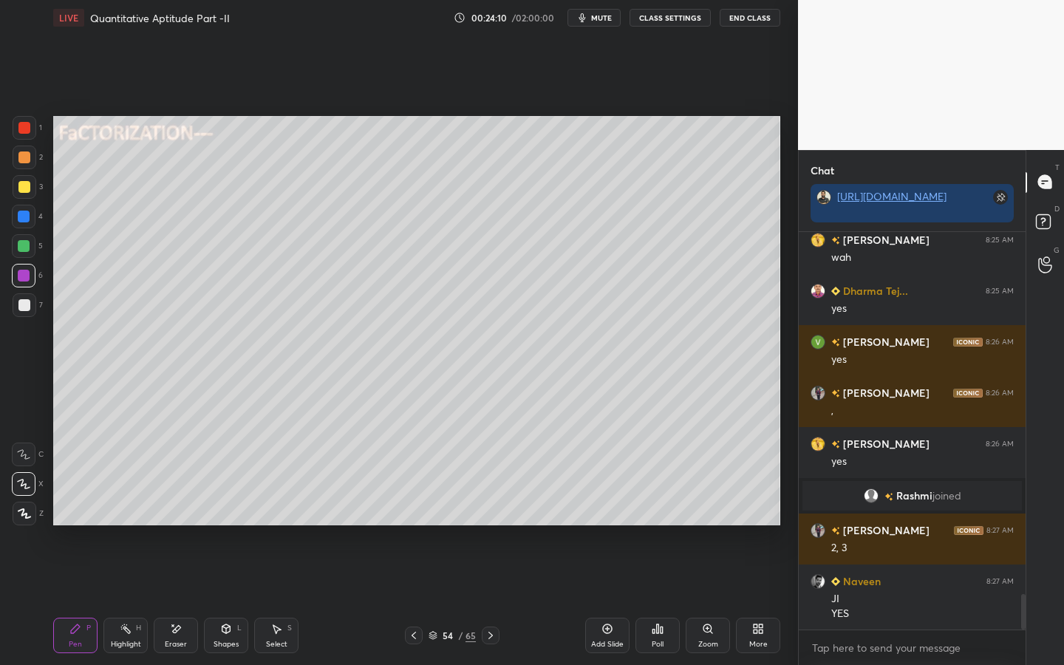
click at [35, 239] on div at bounding box center [24, 246] width 24 height 24
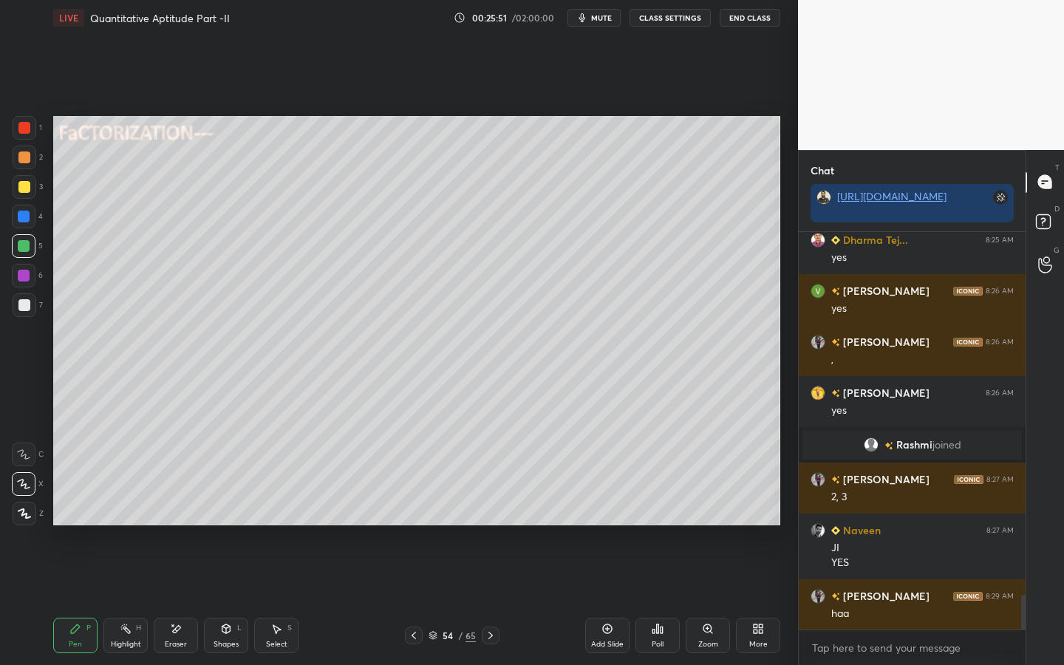
drag, startPoint x: 230, startPoint y: 631, endPoint x: 247, endPoint y: 613, distance: 24.6
click at [230, 599] on icon at bounding box center [226, 628] width 8 height 9
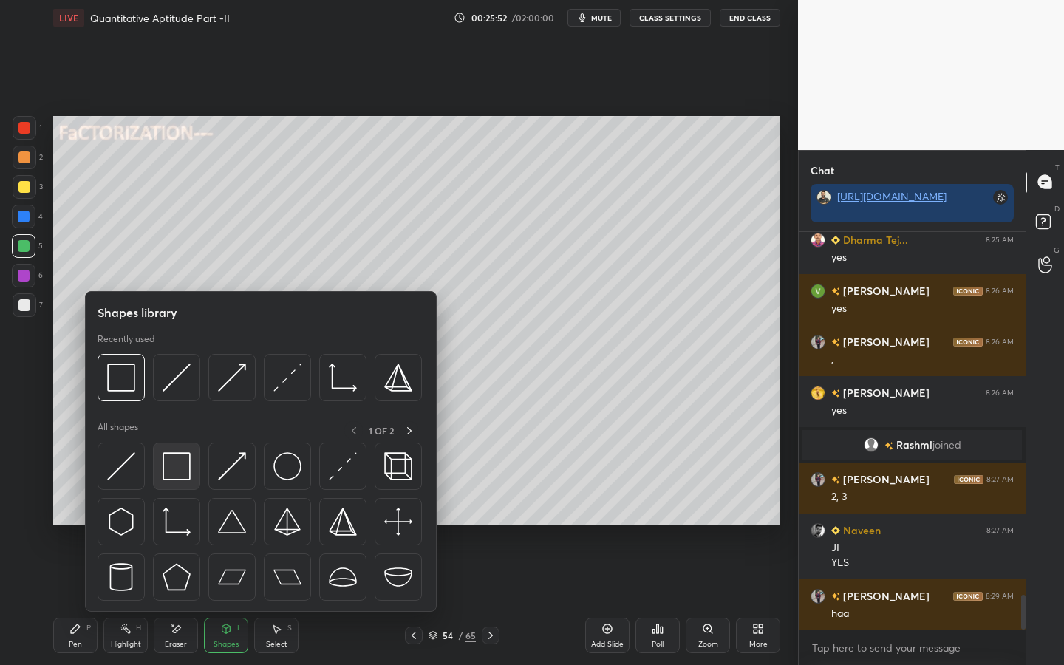
click at [176, 475] on img at bounding box center [177, 466] width 28 height 28
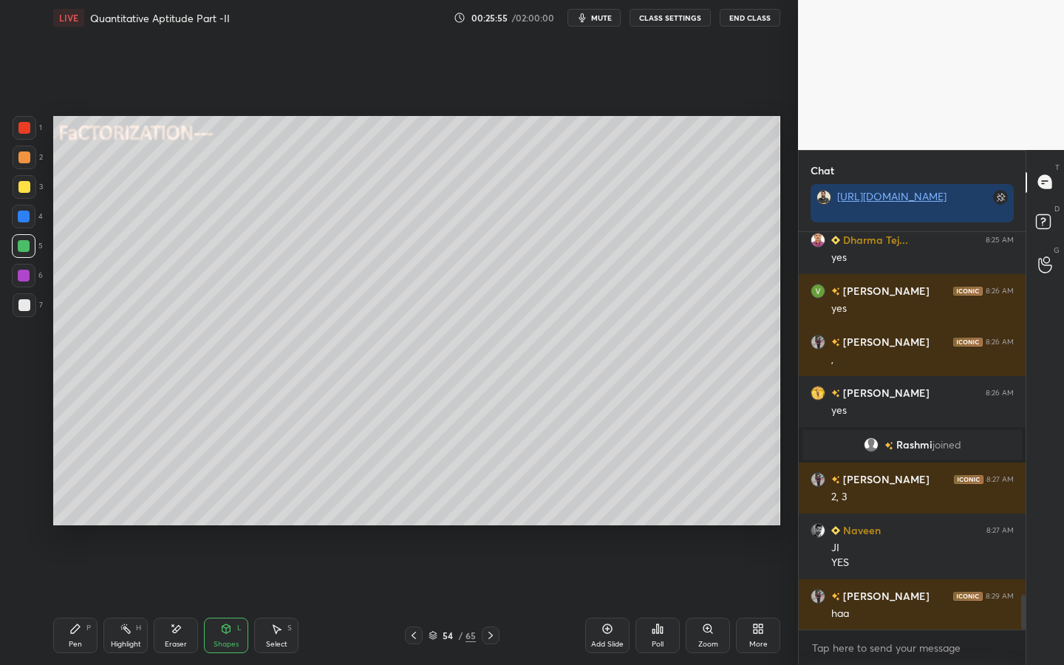
drag, startPoint x: 77, startPoint y: 635, endPoint x: 157, endPoint y: 571, distance: 102.0
click at [78, 599] on div "Pen P" at bounding box center [75, 635] width 44 height 35
click at [225, 599] on div "Pen P Highlight H Eraser Shapes L Select S 54 / 65 Add Slide Poll Zoom More" at bounding box center [416, 635] width 727 height 59
click at [222, 599] on div "Shapes L" at bounding box center [226, 635] width 44 height 35
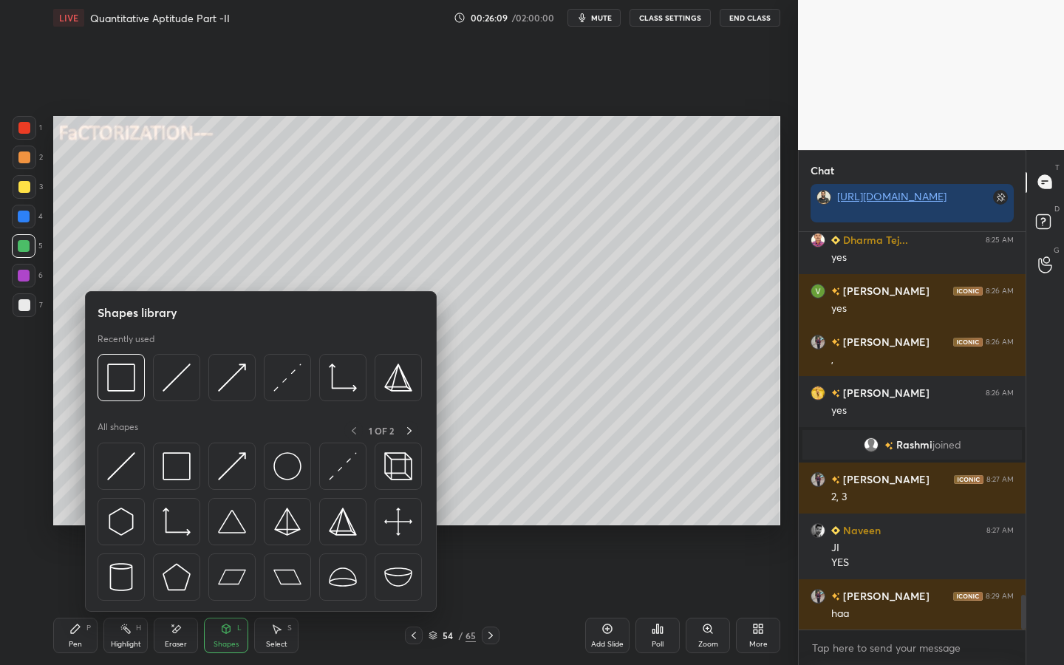
drag, startPoint x: 72, startPoint y: 623, endPoint x: 76, endPoint y: 572, distance: 51.9
click at [72, 599] on icon at bounding box center [75, 629] width 12 height 12
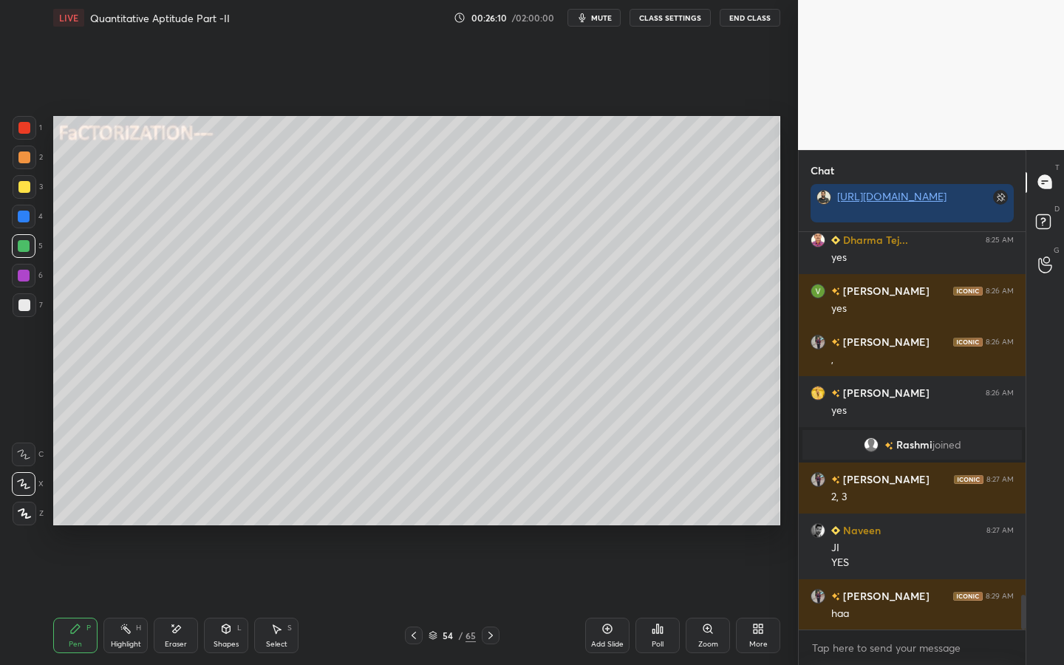
click at [27, 177] on div at bounding box center [25, 187] width 24 height 24
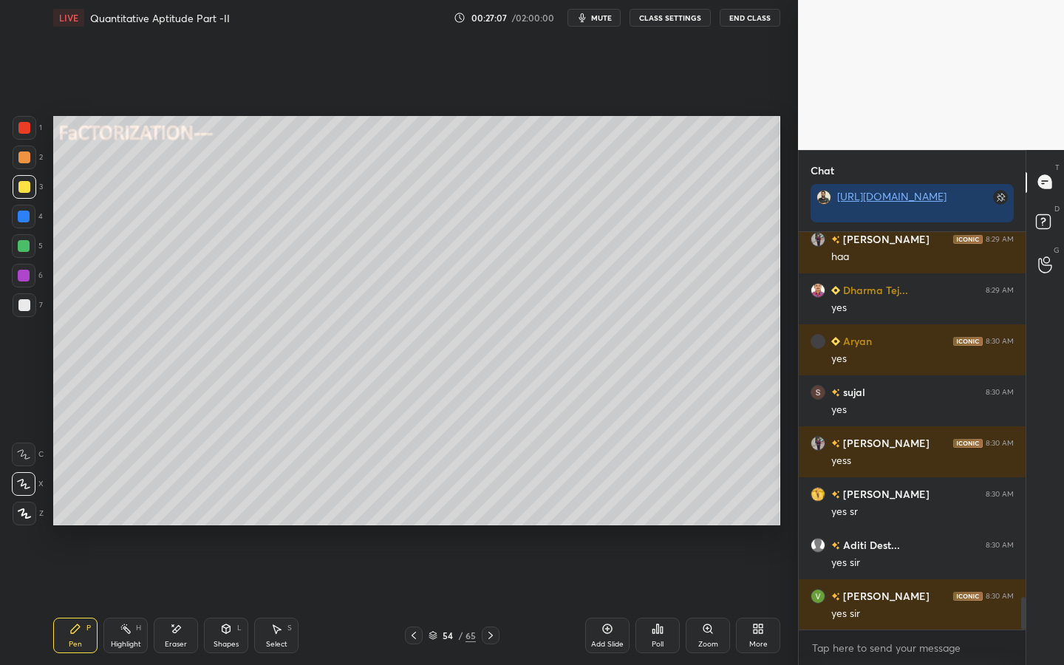
scroll to position [4527, 0]
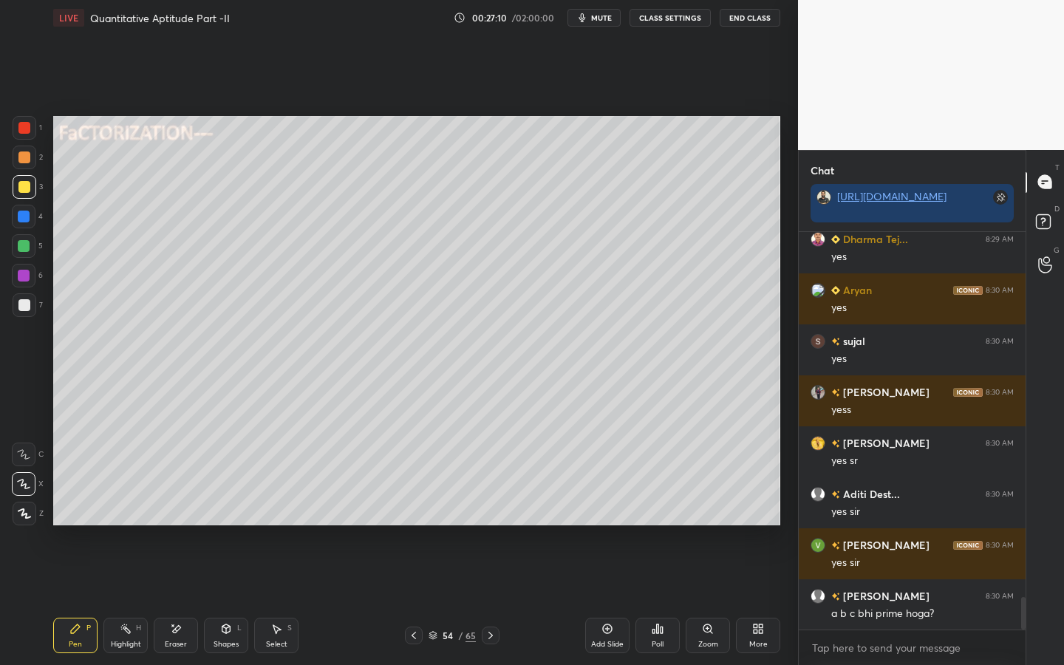
click at [221, 599] on div "Shapes L" at bounding box center [226, 635] width 44 height 35
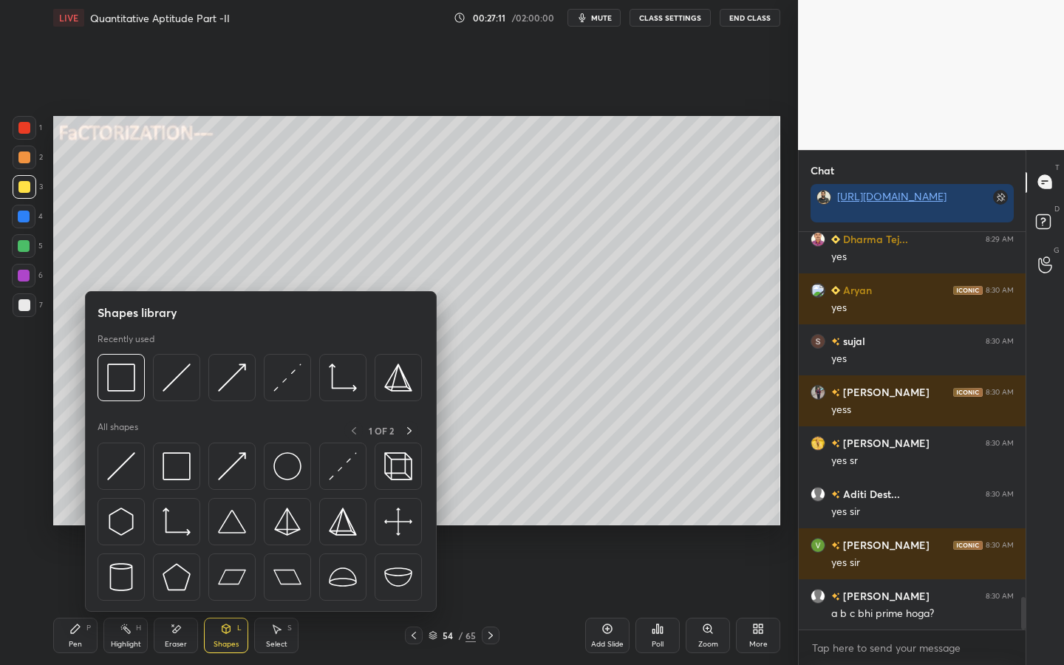
click at [115, 367] on img at bounding box center [121, 377] width 28 height 28
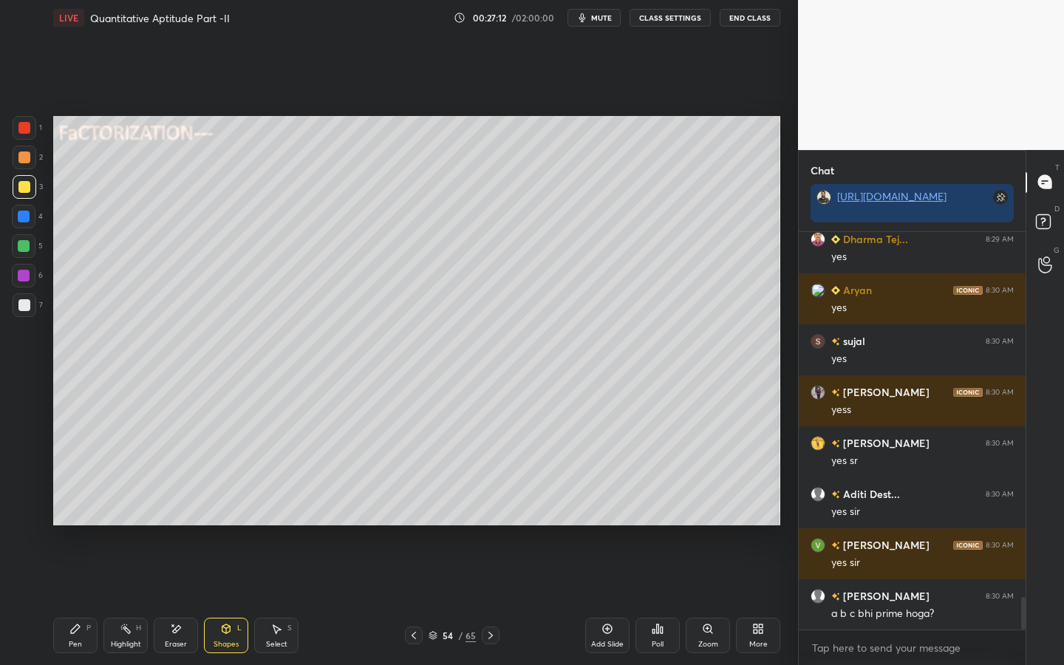
click at [28, 312] on div at bounding box center [25, 305] width 24 height 24
drag, startPoint x: 21, startPoint y: 239, endPoint x: 36, endPoint y: 259, distance: 25.3
click at [21, 243] on div at bounding box center [24, 246] width 12 height 12
click at [63, 599] on div "Pen P" at bounding box center [75, 635] width 44 height 35
click at [177, 599] on icon at bounding box center [176, 629] width 12 height 13
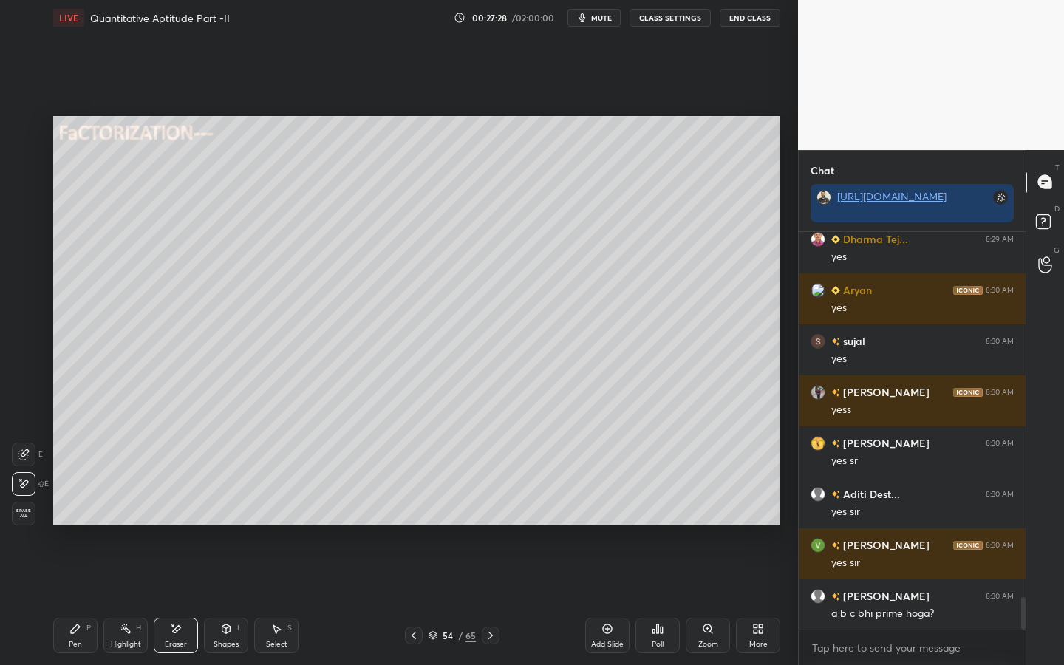
click at [64, 599] on div "Pen P" at bounding box center [75, 635] width 44 height 35
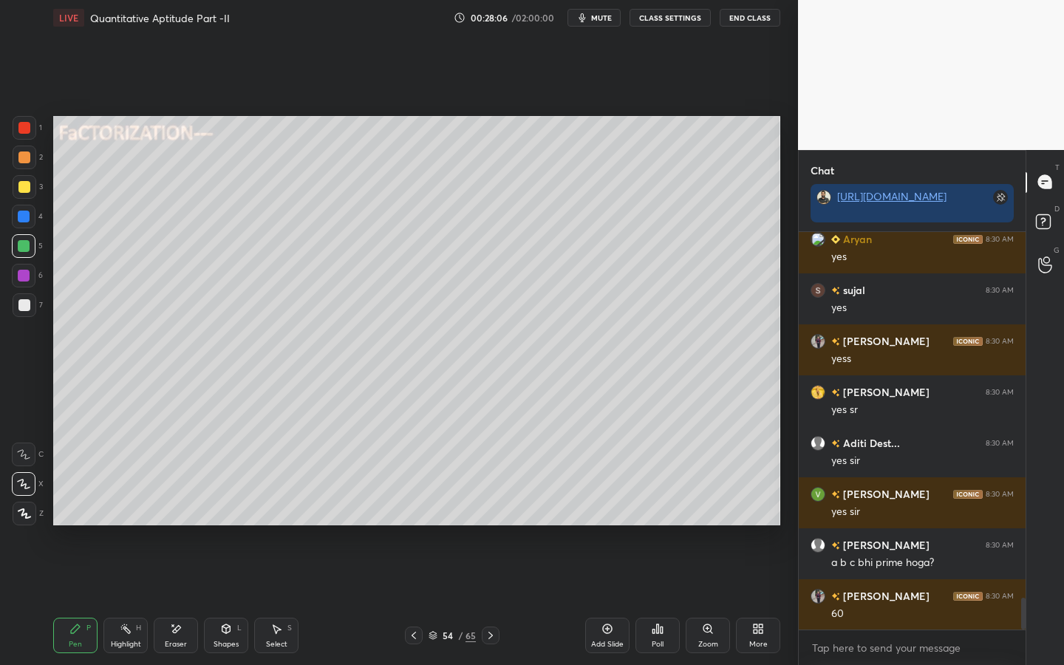
click at [244, 599] on div "Shapes L" at bounding box center [226, 635] width 44 height 35
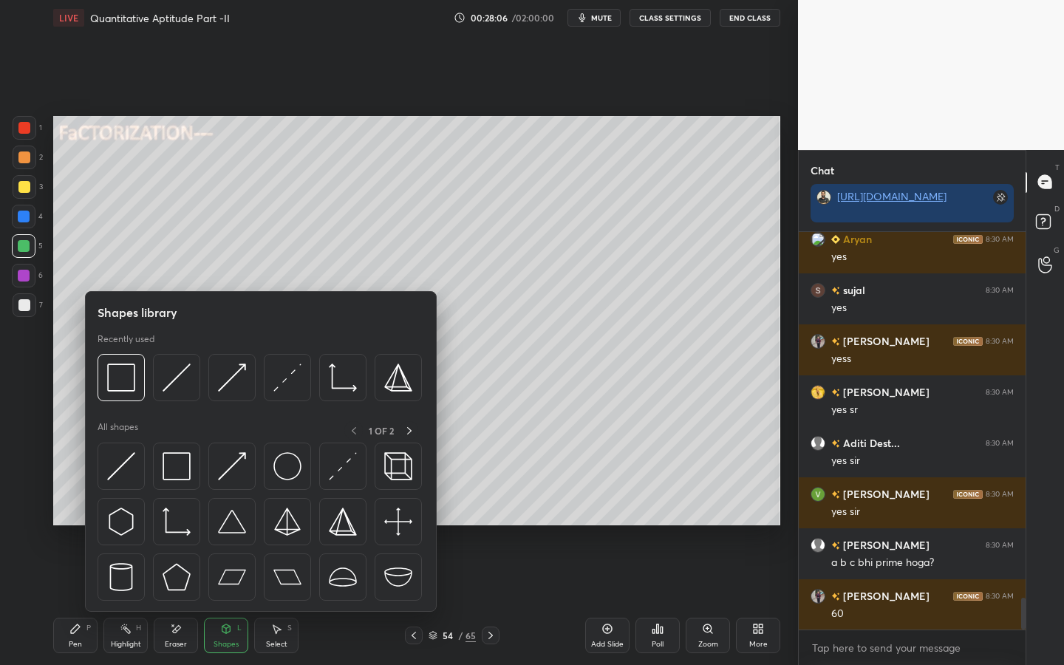
drag, startPoint x: 228, startPoint y: 620, endPoint x: 225, endPoint y: 598, distance: 22.5
click at [228, 599] on div "Shapes L" at bounding box center [226, 635] width 44 height 35
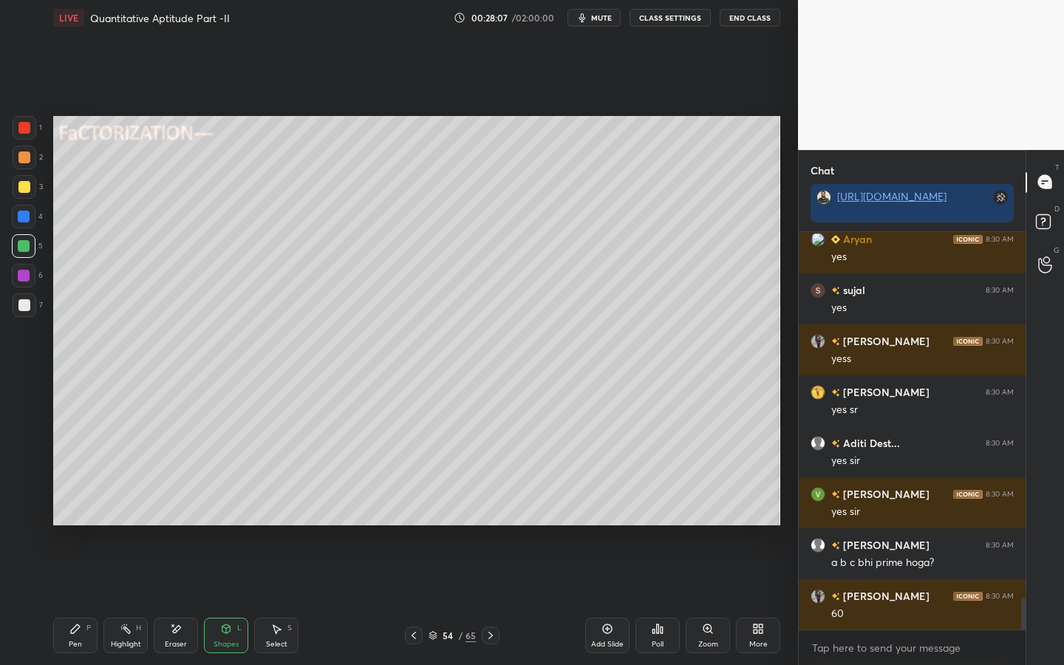
click at [216, 599] on div "Shapes" at bounding box center [225, 643] width 25 height 7
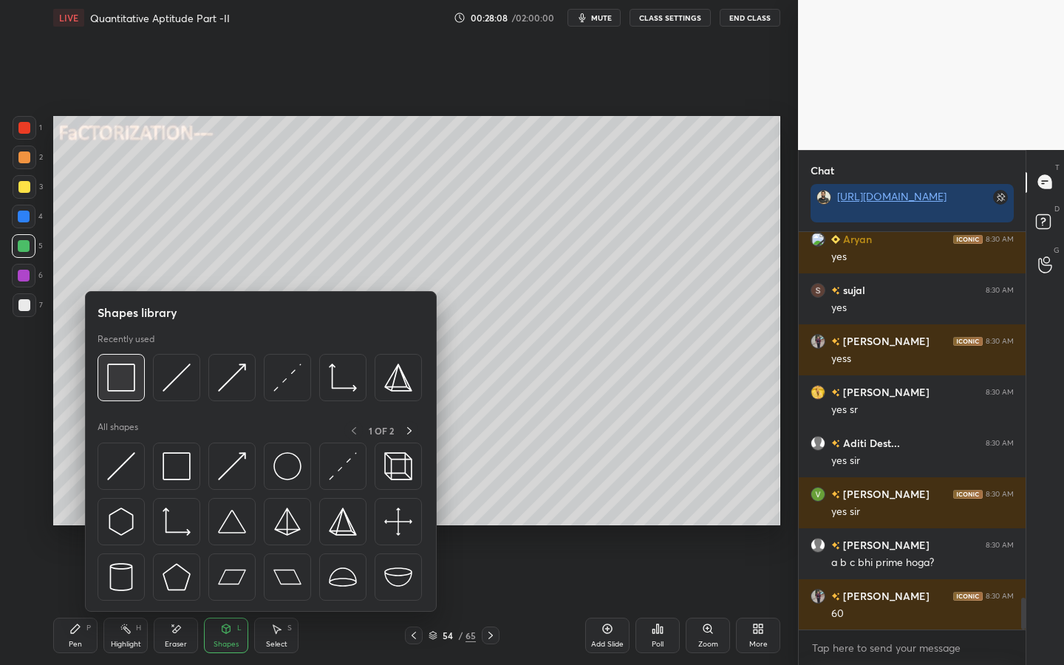
click at [134, 386] on img at bounding box center [121, 377] width 28 height 28
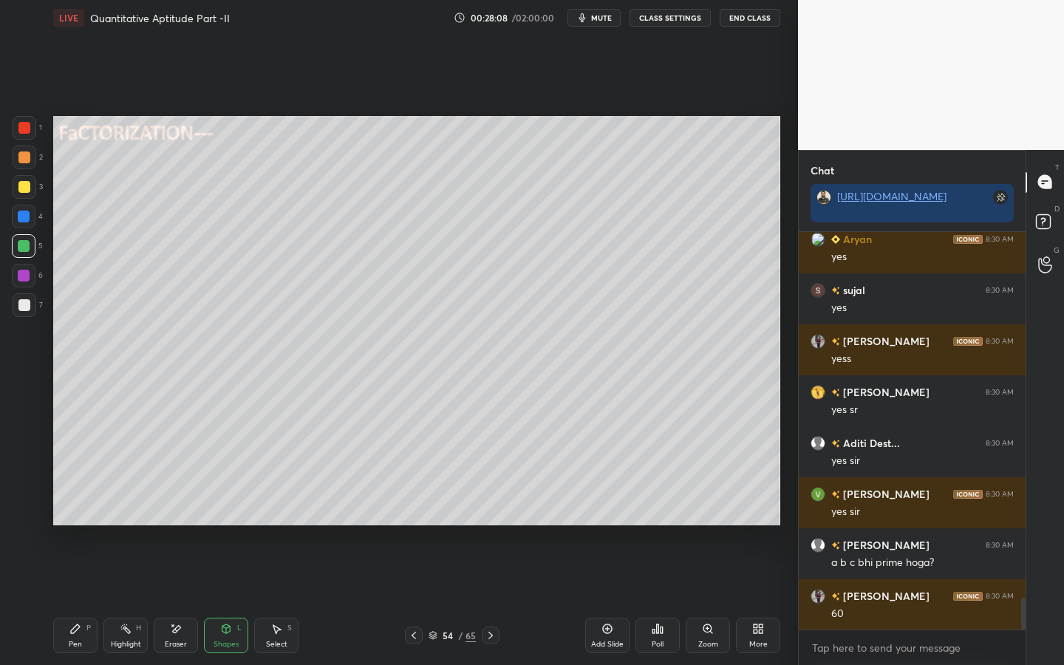
click at [28, 311] on div at bounding box center [25, 305] width 24 height 24
click at [74, 599] on icon at bounding box center [75, 629] width 12 height 12
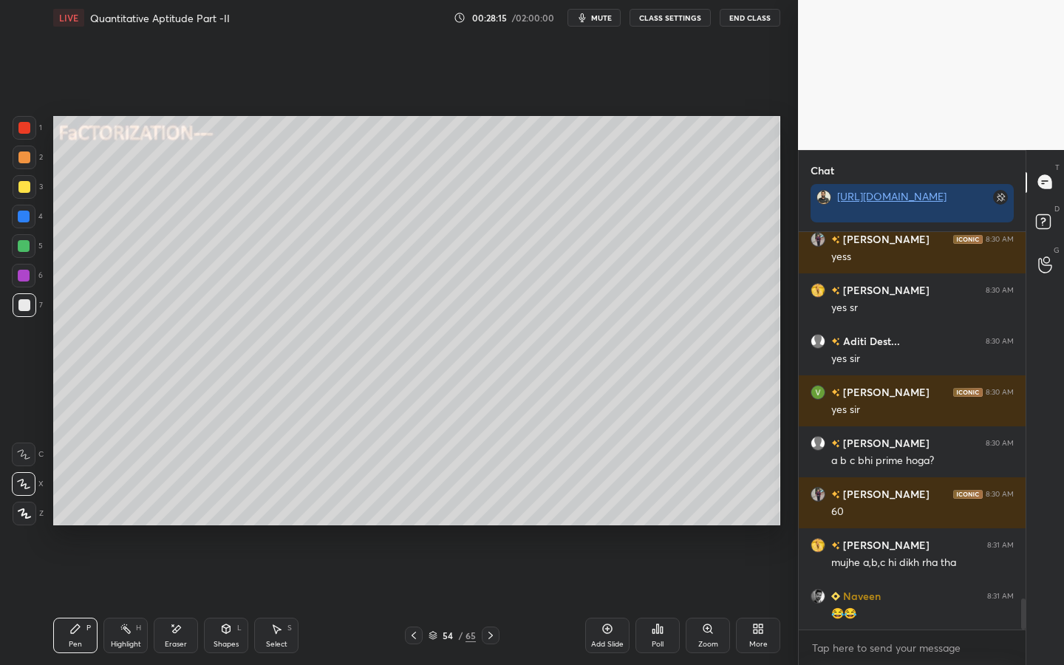
scroll to position [4694, 0]
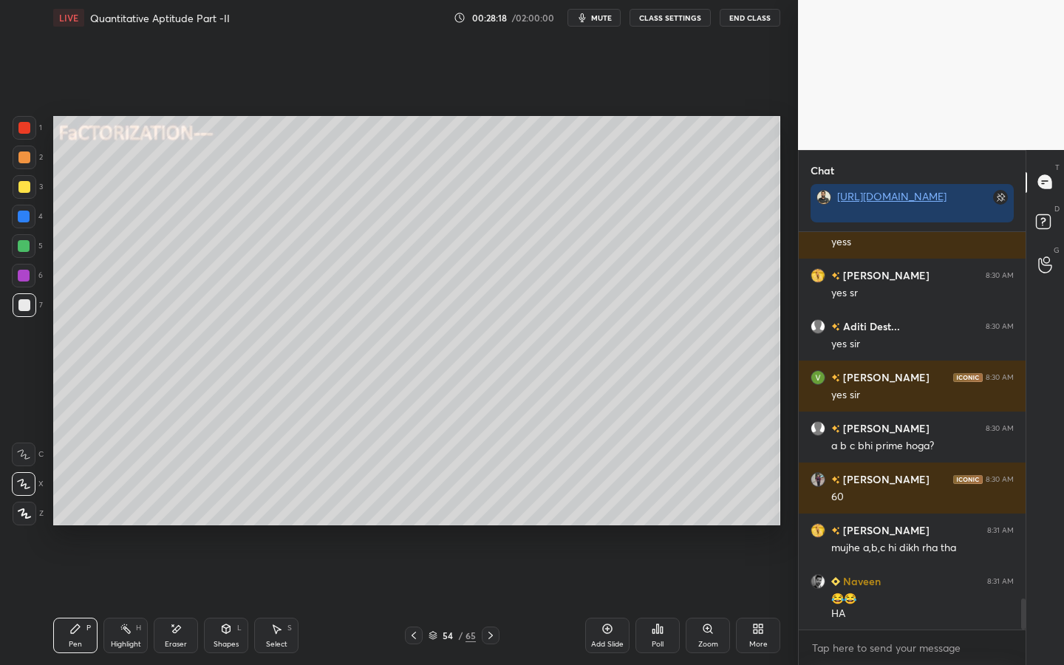
drag, startPoint x: 21, startPoint y: 247, endPoint x: 51, endPoint y: 253, distance: 30.3
click at [27, 246] on div at bounding box center [24, 246] width 12 height 12
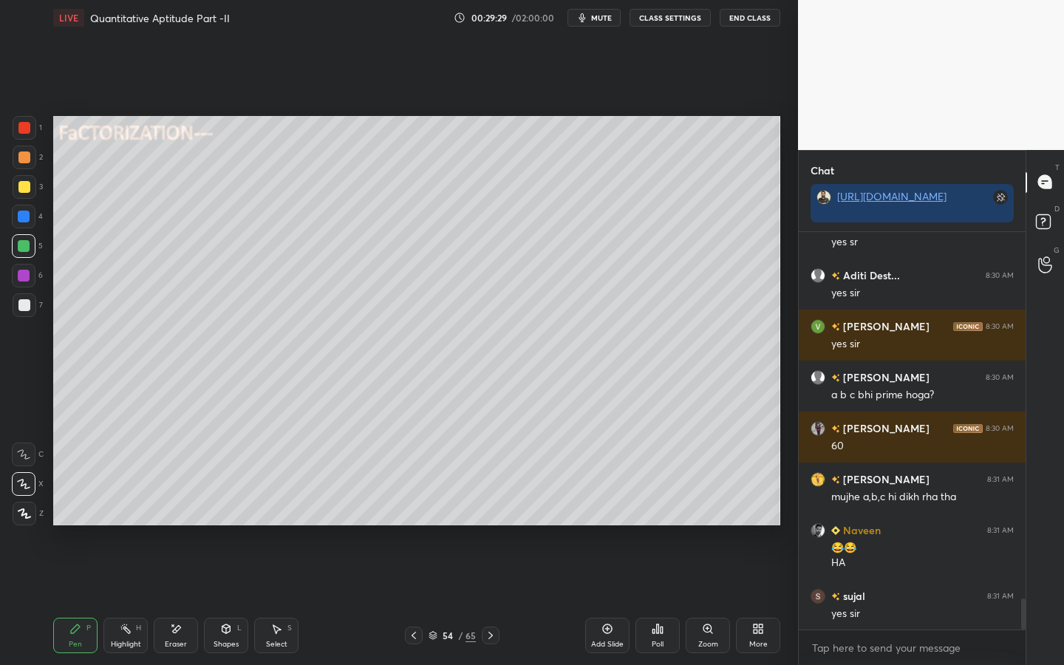
click at [32, 194] on div at bounding box center [25, 187] width 24 height 24
drag, startPoint x: 33, startPoint y: 112, endPoint x: 45, endPoint y: 105, distance: 13.9
click at [34, 113] on div "1 2 3 4 5 6 7 C X Z E E Erase all H H LIVE Quantitative Aptitude Part -II 00:29…" at bounding box center [393, 332] width 786 height 665
click at [23, 132] on div at bounding box center [24, 128] width 12 height 12
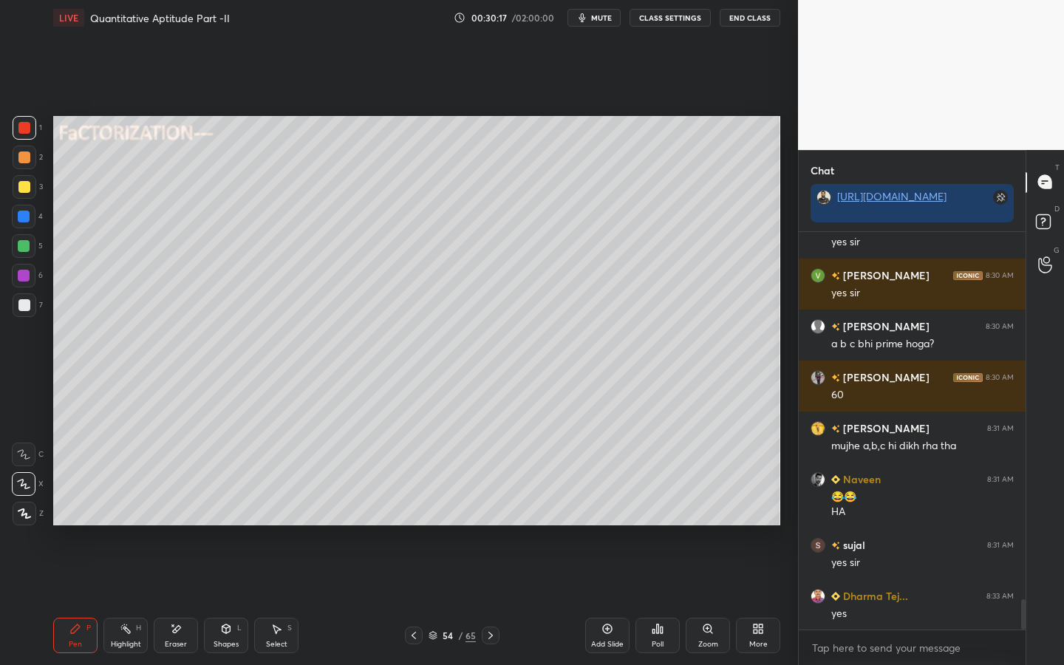
scroll to position [4847, 0]
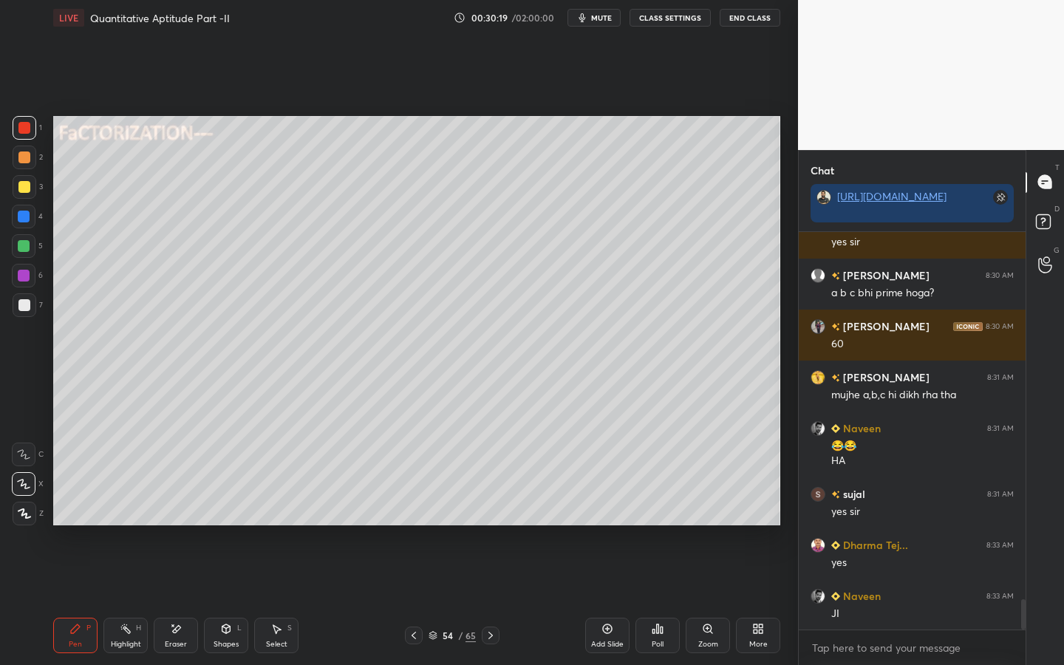
click at [224, 599] on div "Shapes L" at bounding box center [226, 635] width 44 height 35
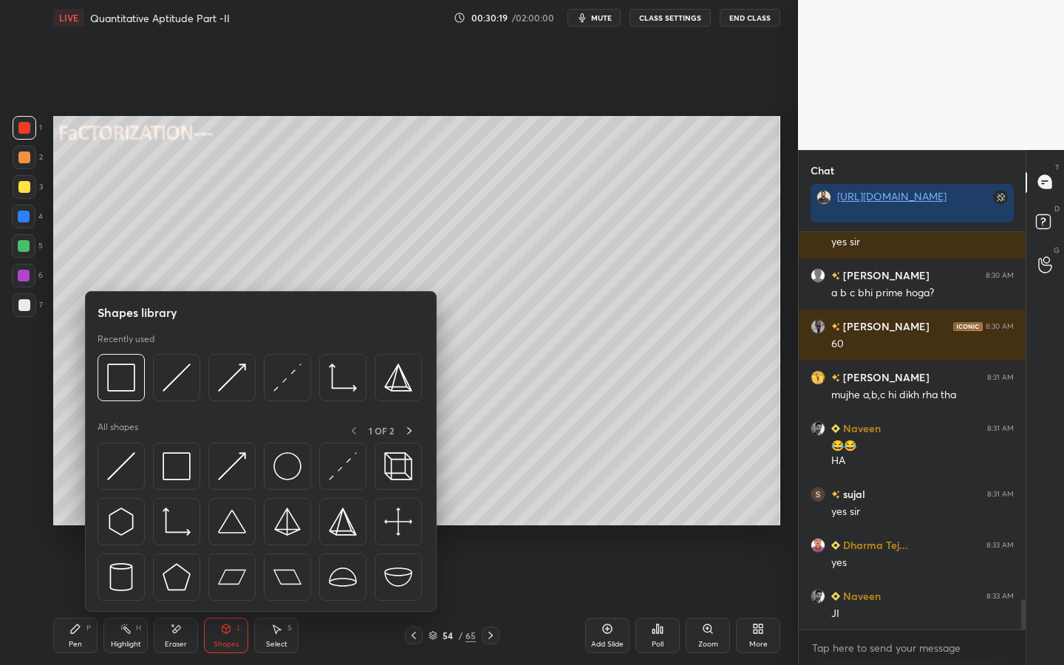
click at [179, 599] on div "Eraser" at bounding box center [176, 643] width 22 height 7
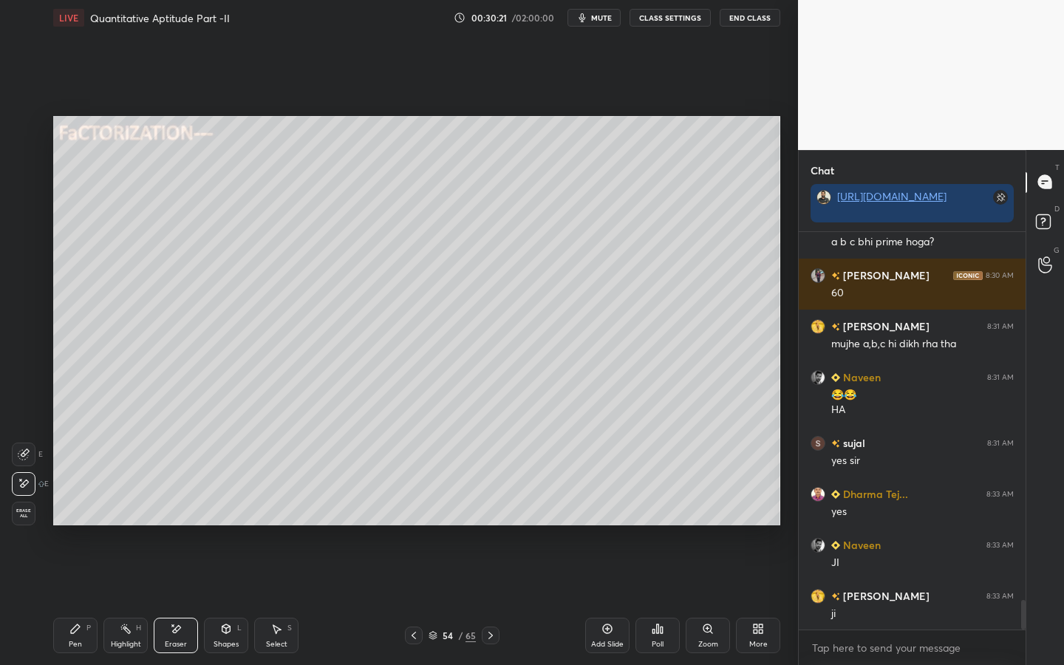
scroll to position [4949, 0]
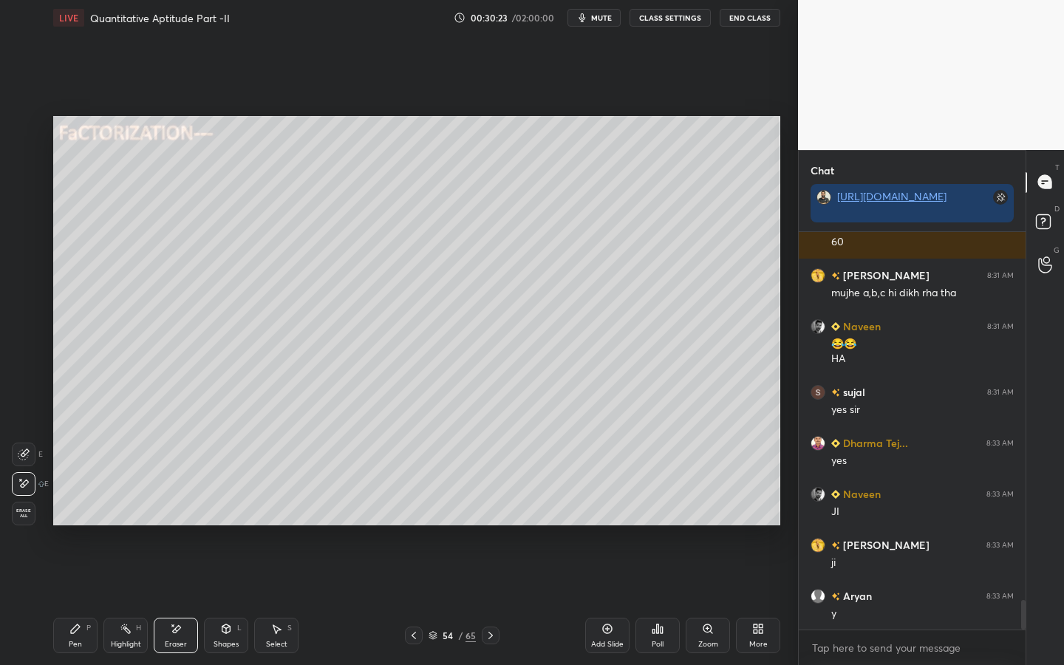
click at [216, 599] on div "Shapes L" at bounding box center [226, 635] width 44 height 35
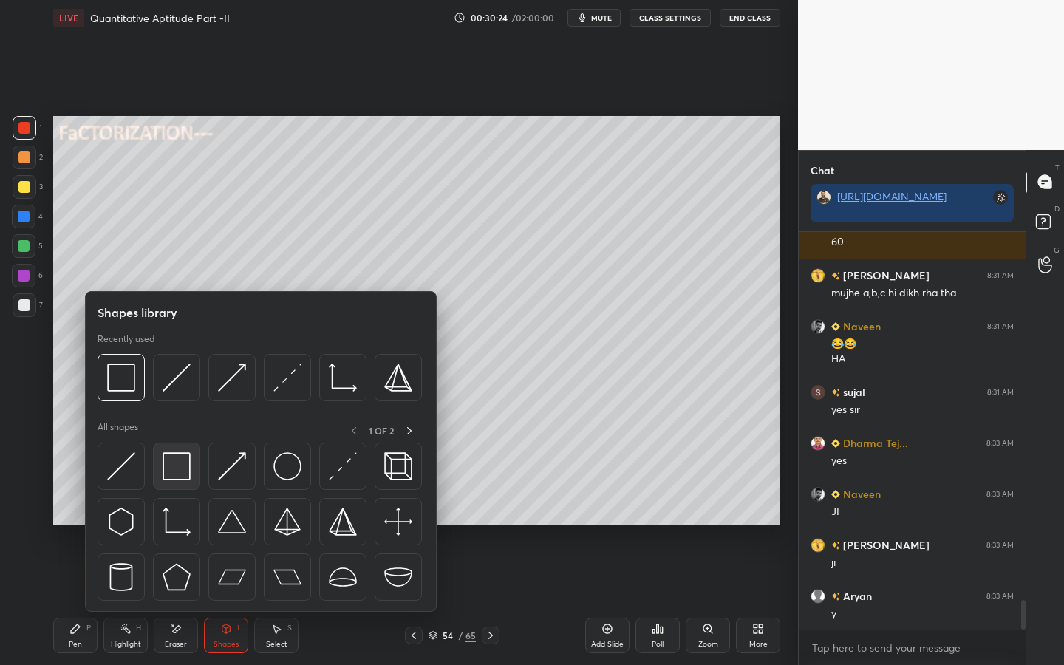
click at [177, 463] on img at bounding box center [177, 466] width 28 height 28
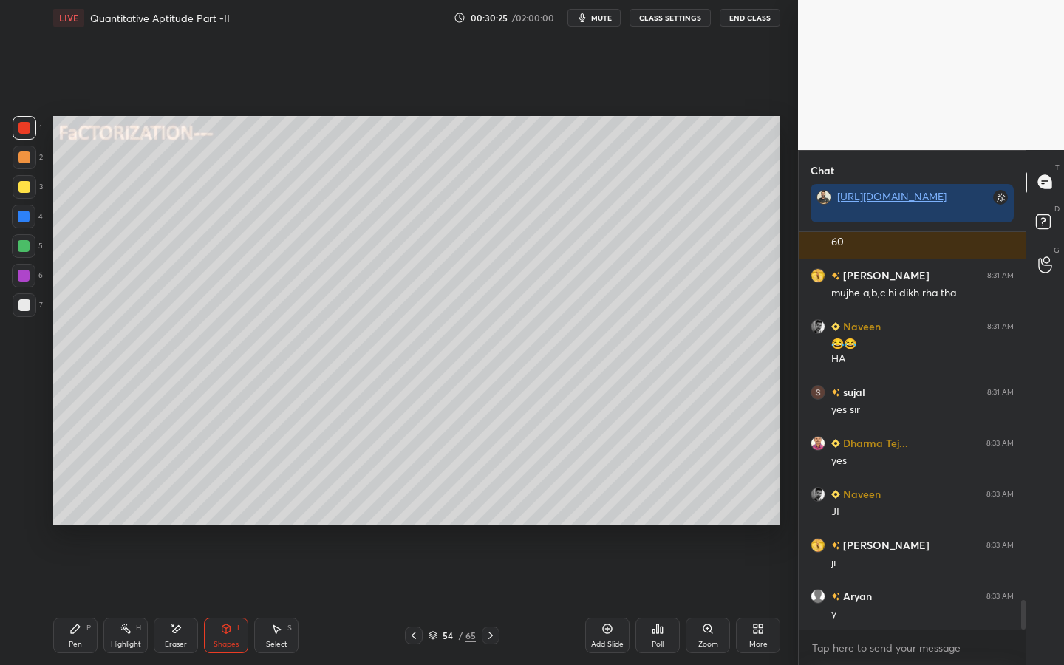
scroll to position [5000, 0]
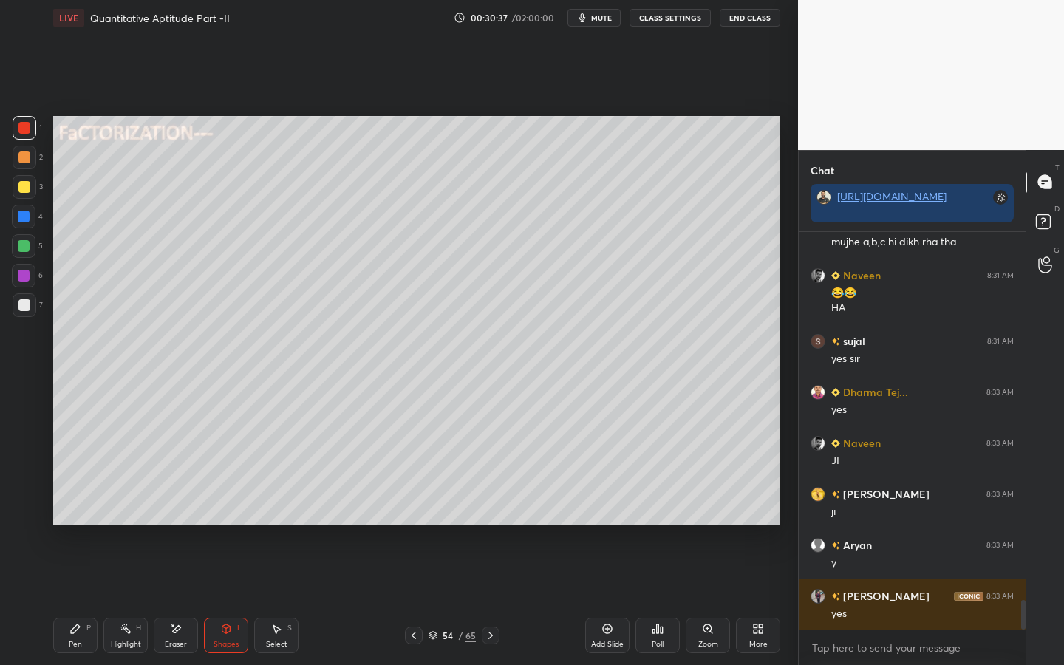
click at [89, 599] on div "Pen P" at bounding box center [75, 635] width 44 height 35
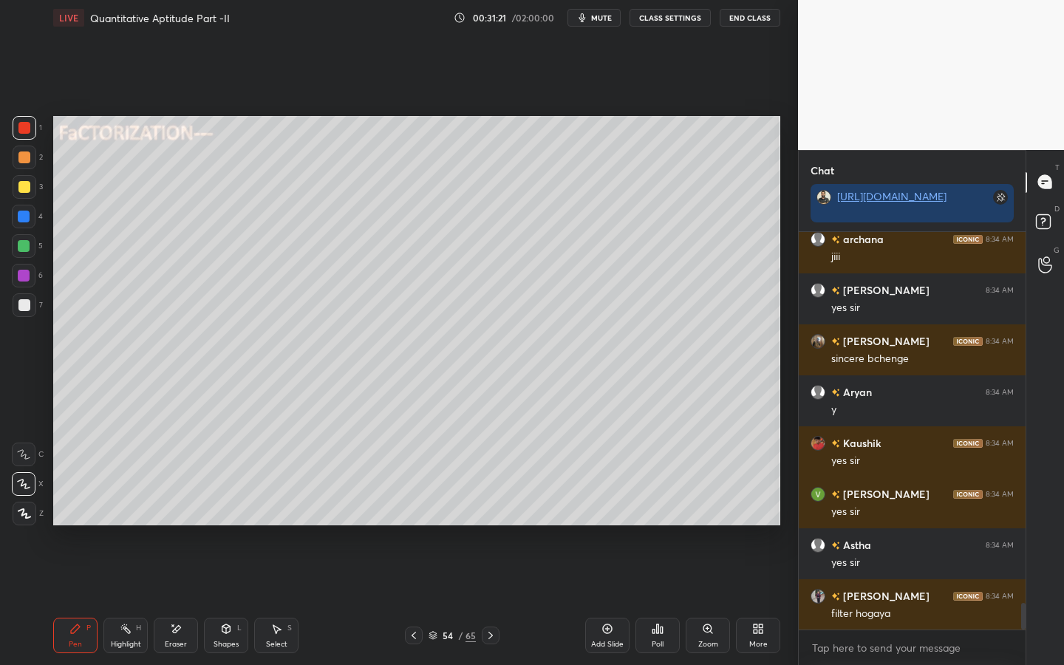
scroll to position [5612, 0]
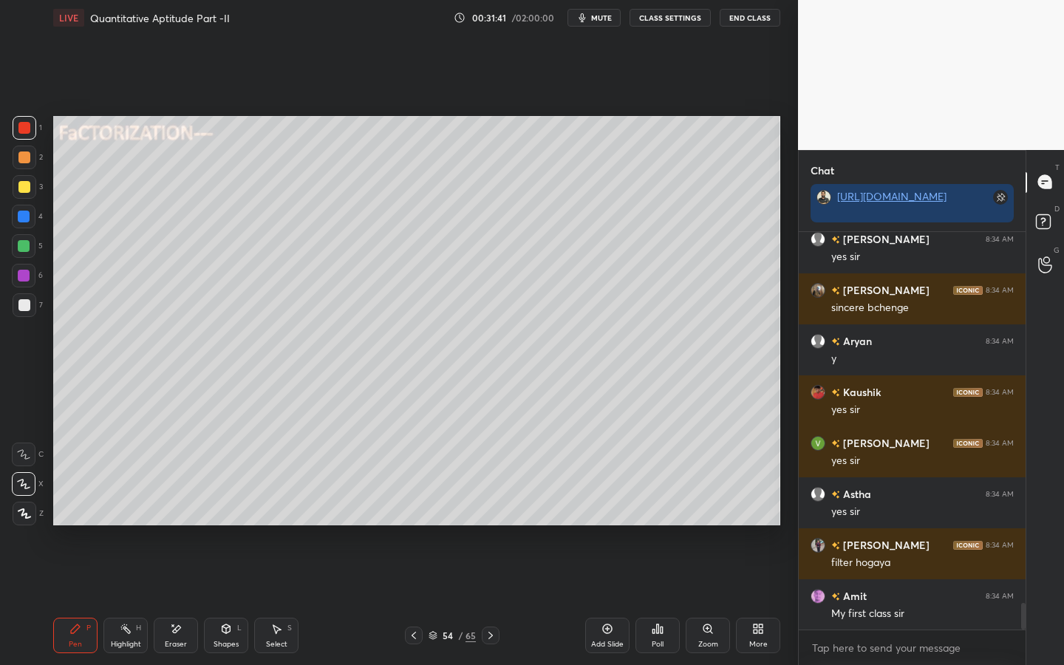
click at [71, 599] on div "Pen P" at bounding box center [75, 635] width 44 height 35
click at [18, 482] on icon at bounding box center [23, 484] width 13 height 10
click at [26, 482] on icon at bounding box center [23, 484] width 13 height 10
drag, startPoint x: 18, startPoint y: 315, endPoint x: 25, endPoint y: 307, distance: 9.9
click at [17, 311] on div at bounding box center [25, 305] width 24 height 24
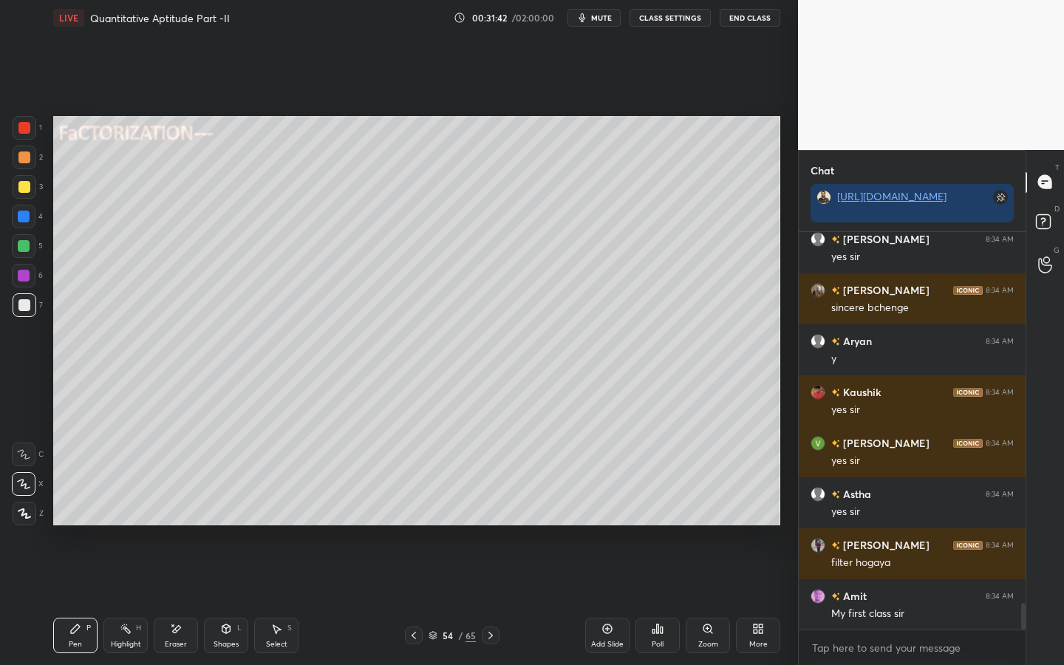
click at [27, 309] on div at bounding box center [24, 305] width 12 height 12
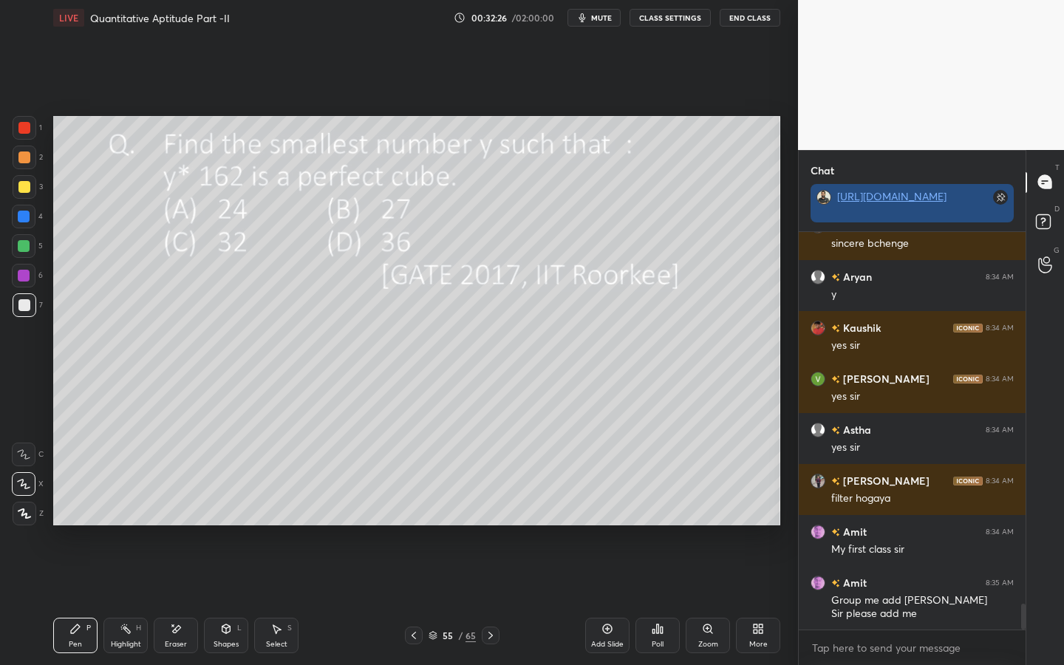
click at [1003, 196] on icon at bounding box center [1003, 195] width 4 height 4
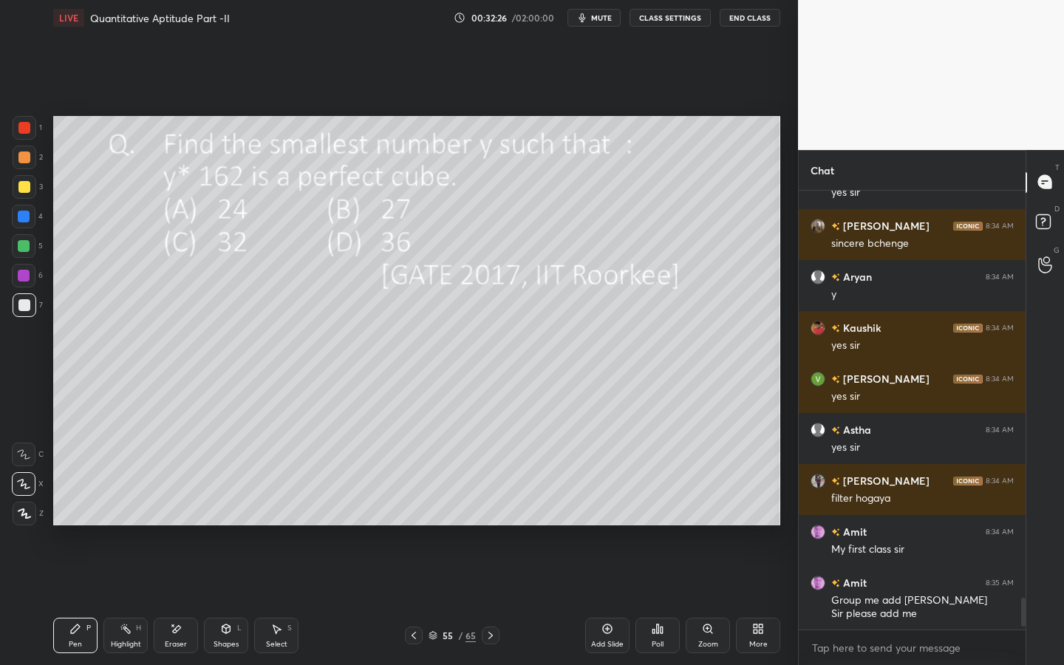
scroll to position [5635, 0]
drag, startPoint x: 1027, startPoint y: 185, endPoint x: 1028, endPoint y: 196, distance: 11.9
click at [1027, 196] on div "T Messages (T)" at bounding box center [1045, 182] width 38 height 41
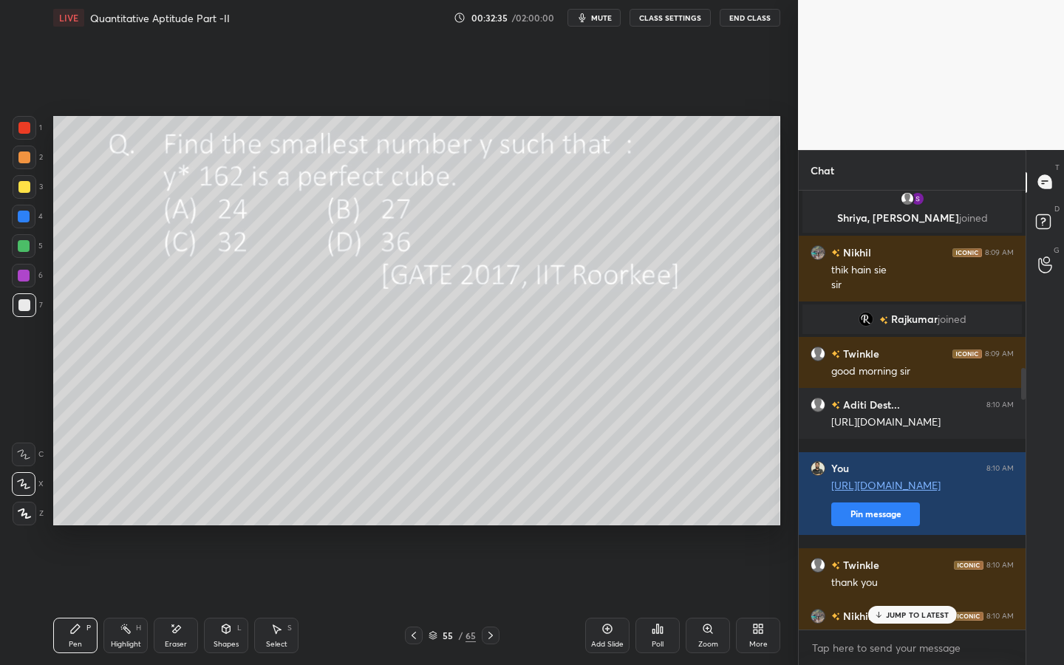
drag, startPoint x: 1023, startPoint y: 610, endPoint x: 1010, endPoint y: 353, distance: 257.4
click at [1020, 353] on div at bounding box center [1020, 411] width 9 height 440
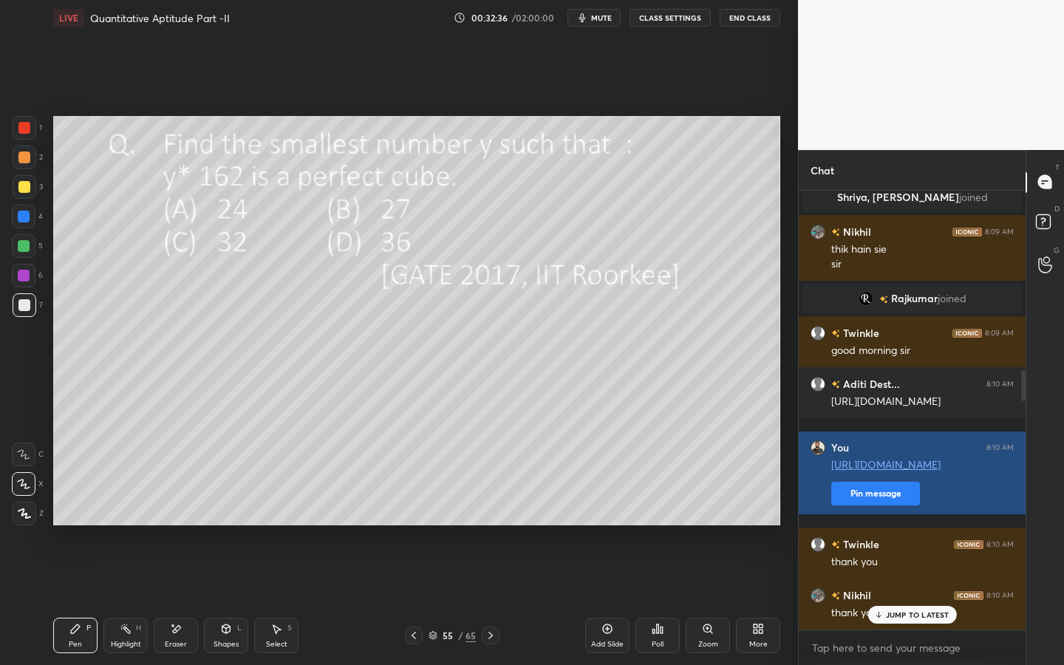
click at [872, 500] on button "Pin message" at bounding box center [875, 494] width 89 height 24
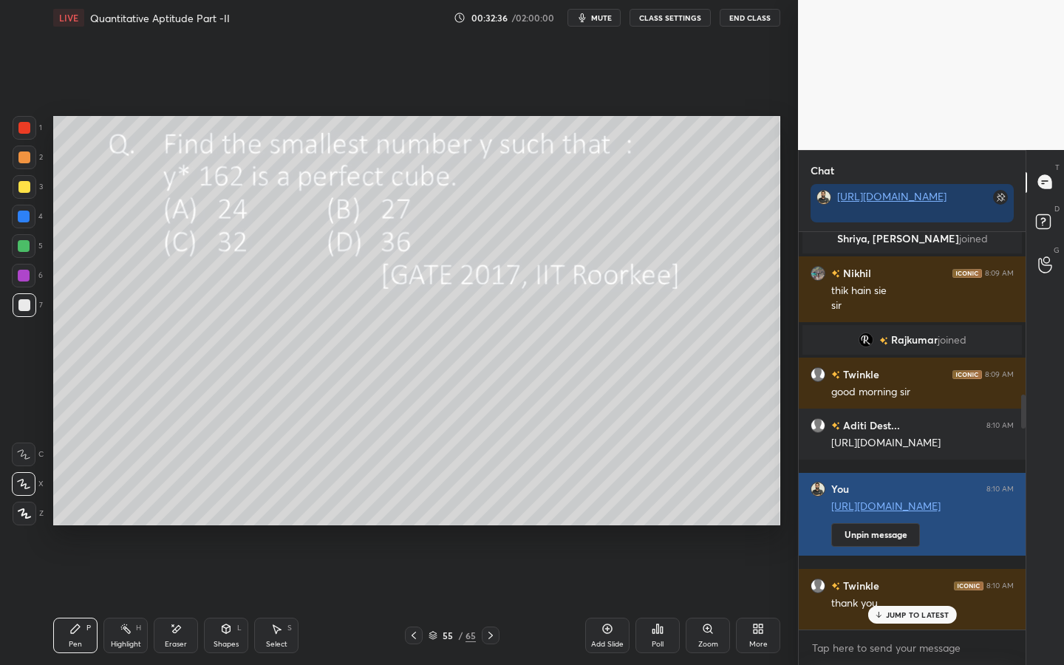
scroll to position [428, 222]
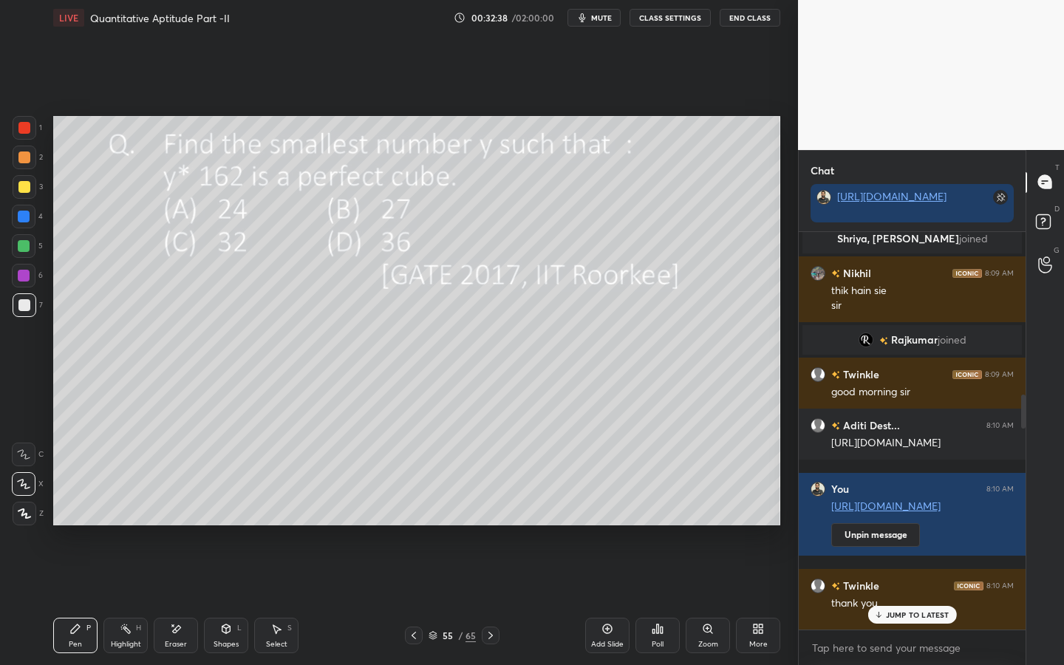
click at [900, 599] on p "JUMP TO LATEST" at bounding box center [918, 614] width 64 height 9
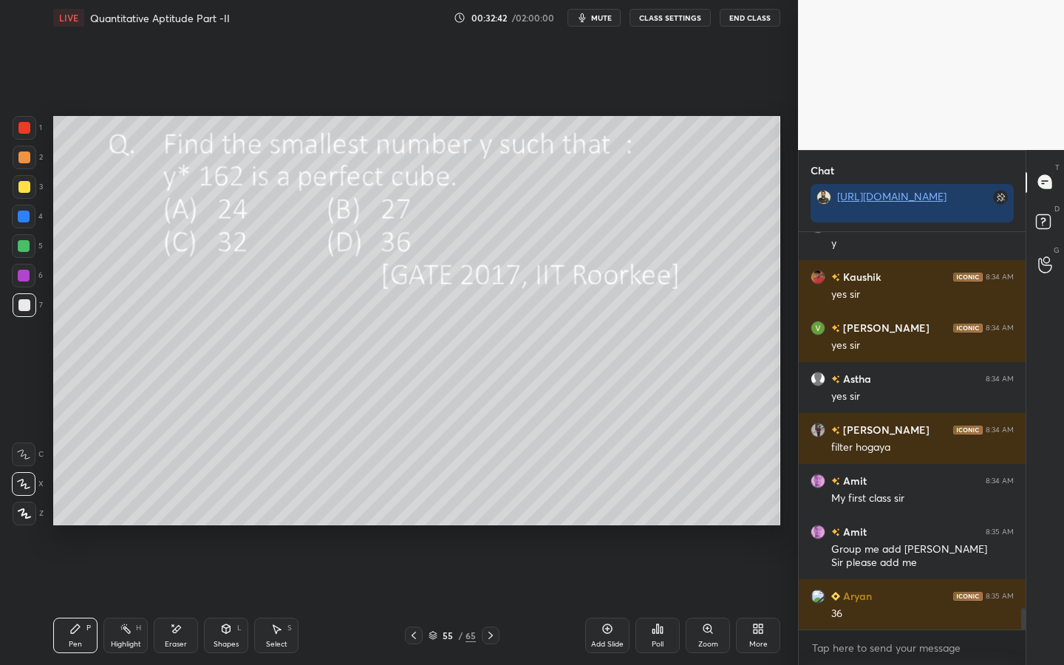
drag, startPoint x: 24, startPoint y: 190, endPoint x: 44, endPoint y: 187, distance: 20.9
click at [24, 190] on div at bounding box center [24, 187] width 12 height 12
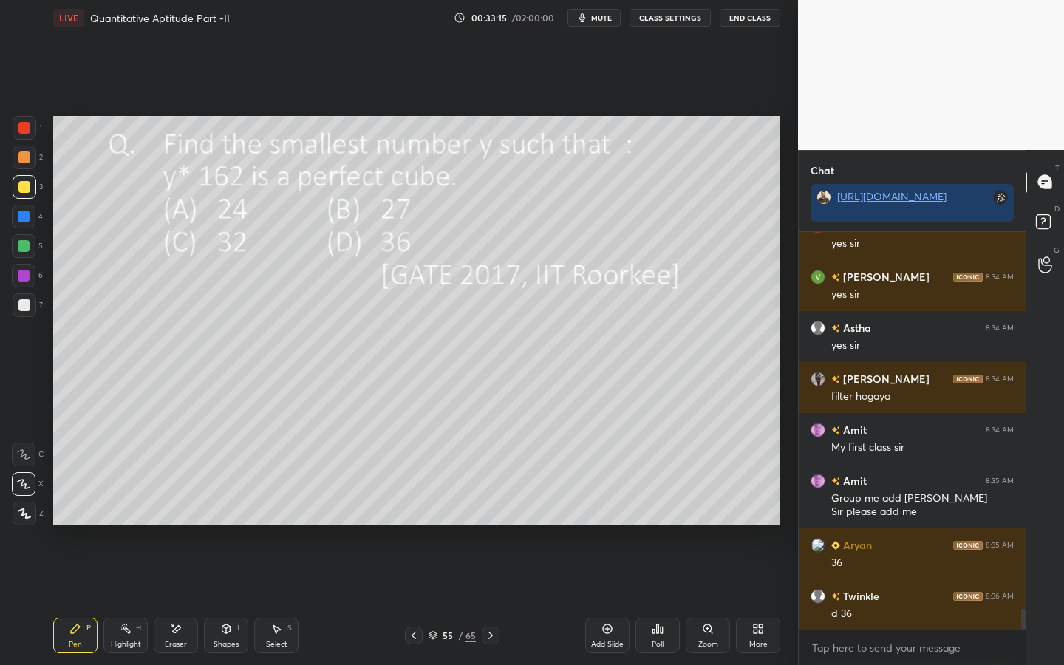
scroll to position [7161, 0]
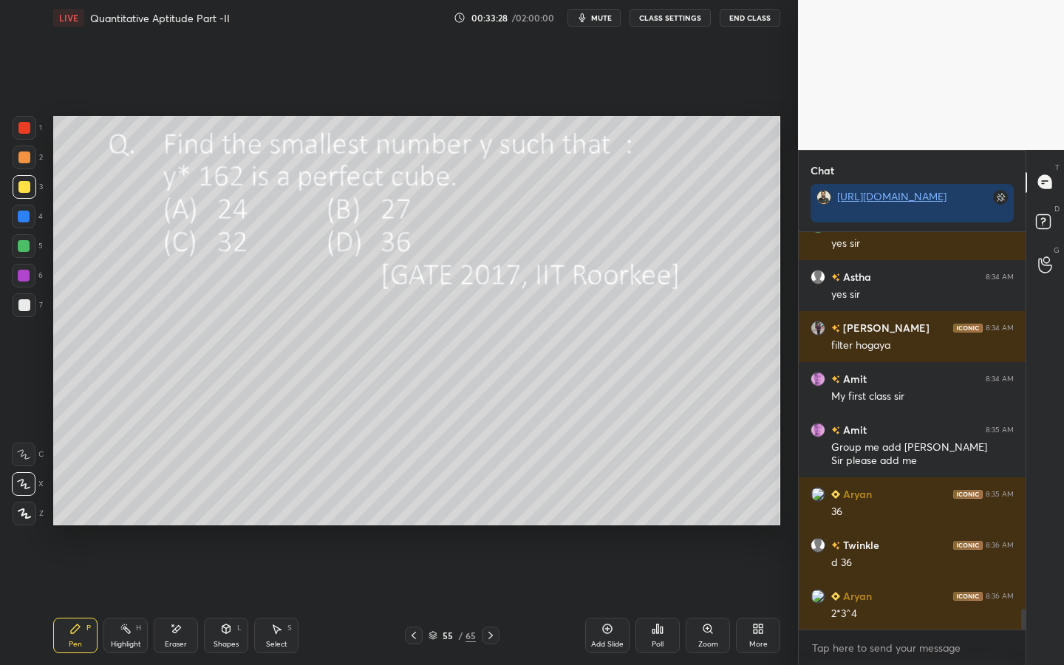
click at [27, 270] on div at bounding box center [24, 276] width 12 height 12
click at [30, 245] on div at bounding box center [24, 246] width 24 height 24
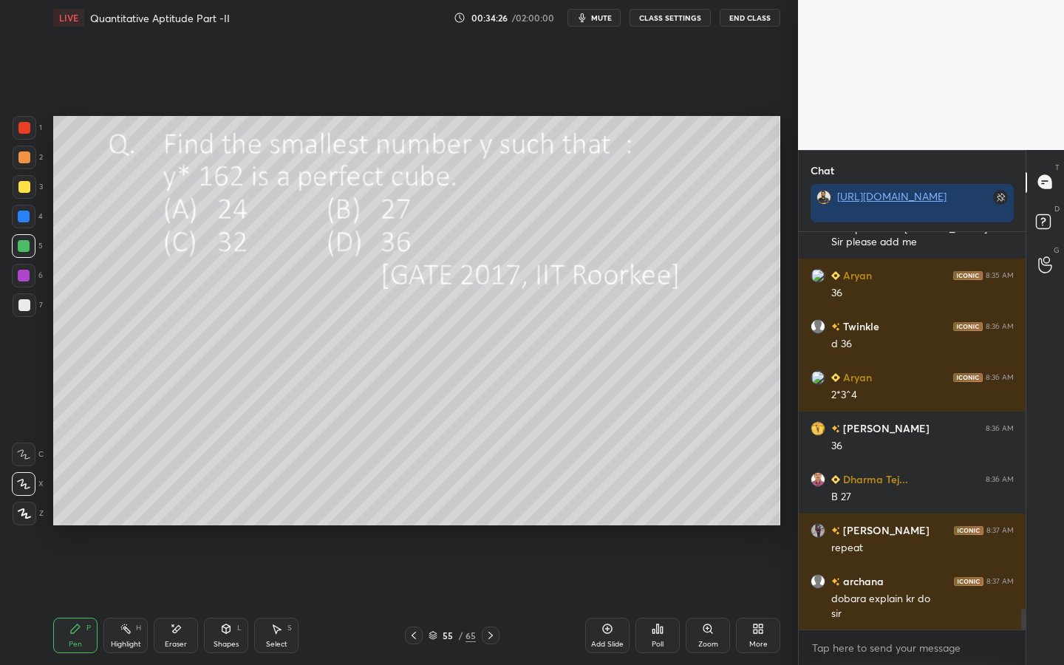
scroll to position [7431, 0]
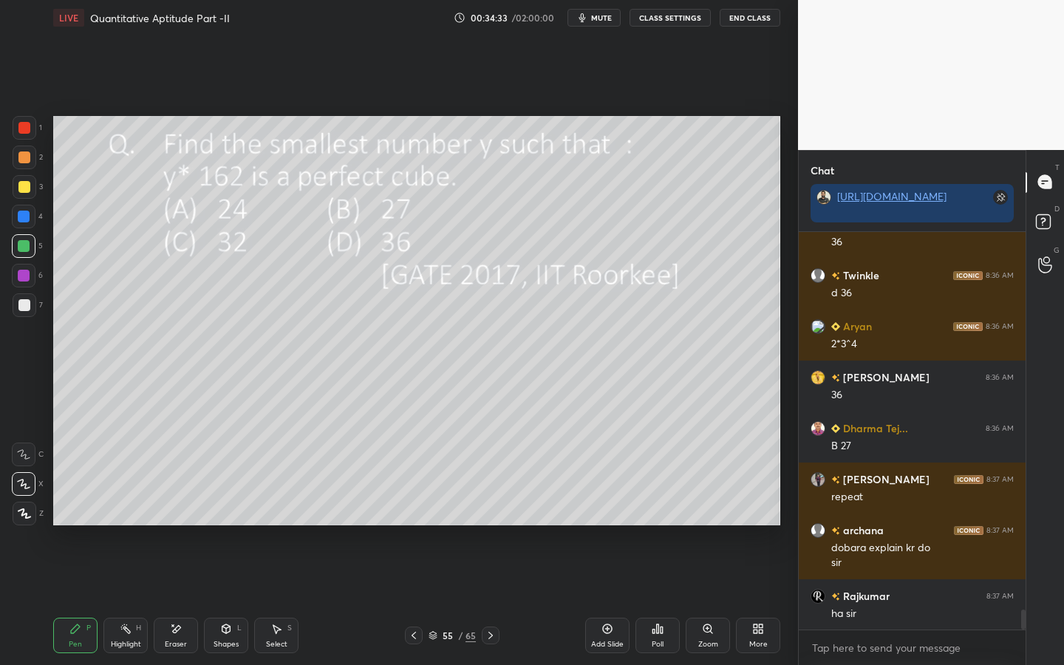
click at [35, 275] on div at bounding box center [24, 276] width 24 height 24
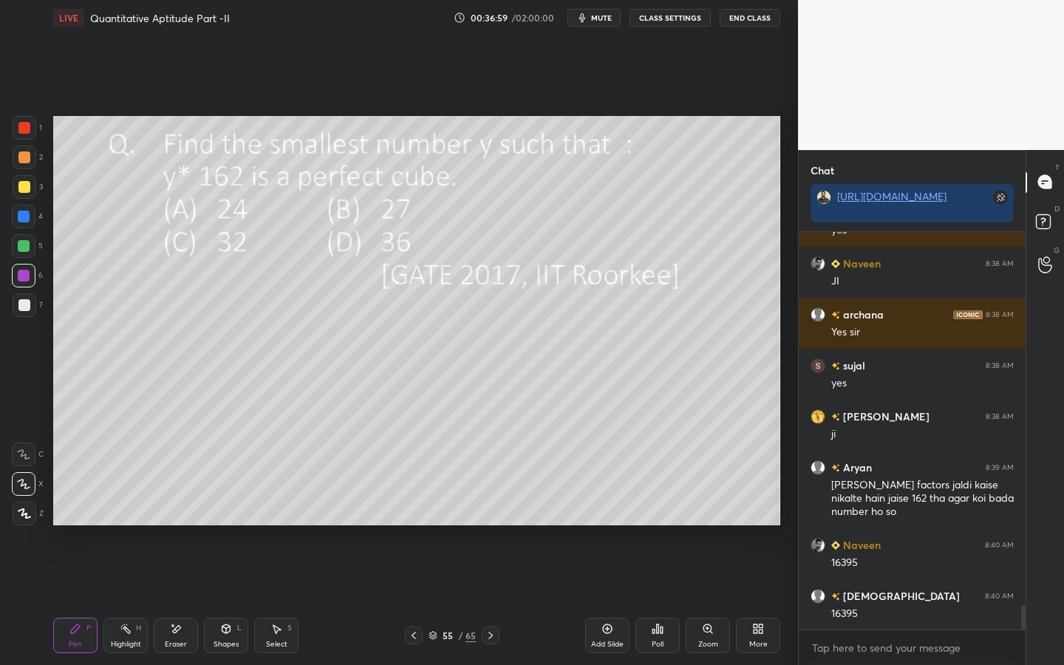
scroll to position [6148, 0]
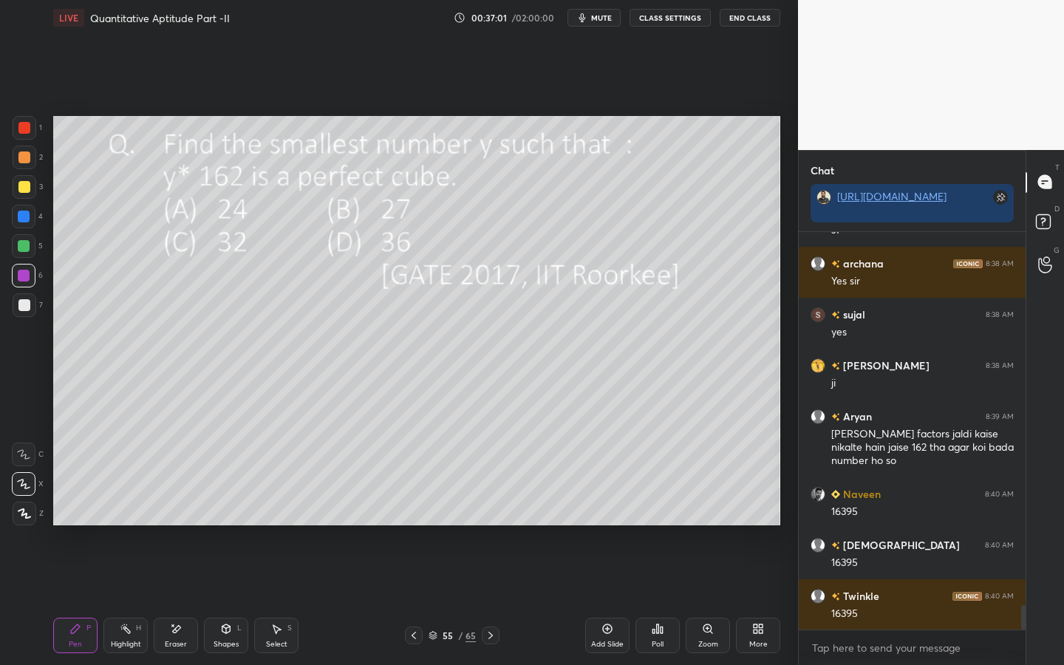
drag, startPoint x: 174, startPoint y: 635, endPoint x: 200, endPoint y: 603, distance: 40.4
click at [174, 599] on div "Eraser" at bounding box center [176, 635] width 44 height 35
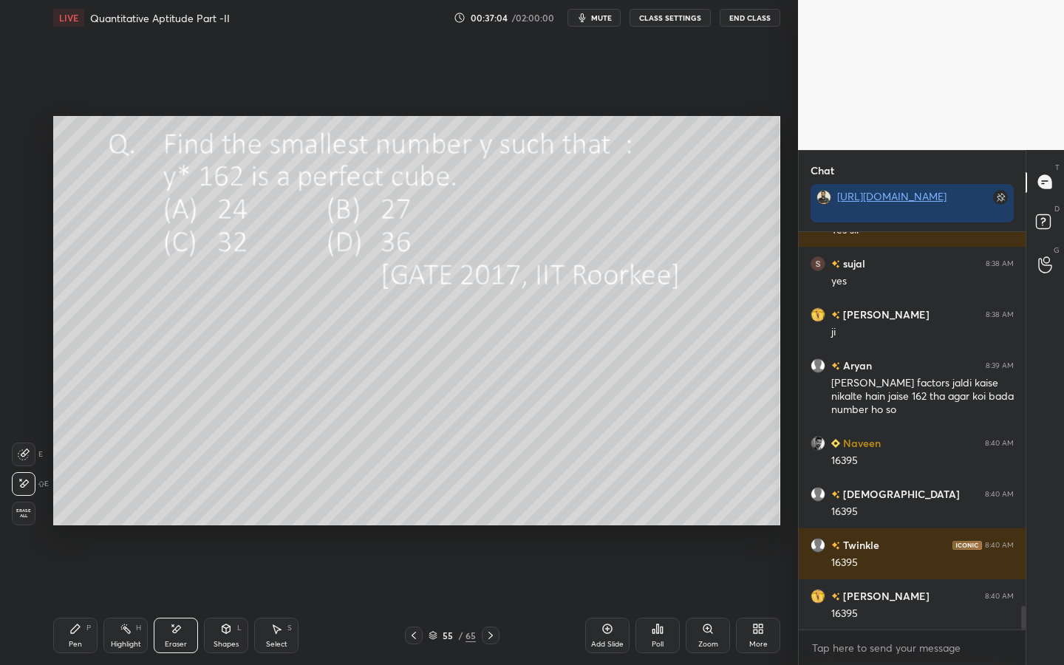
click at [86, 599] on div "Pen P" at bounding box center [75, 635] width 44 height 35
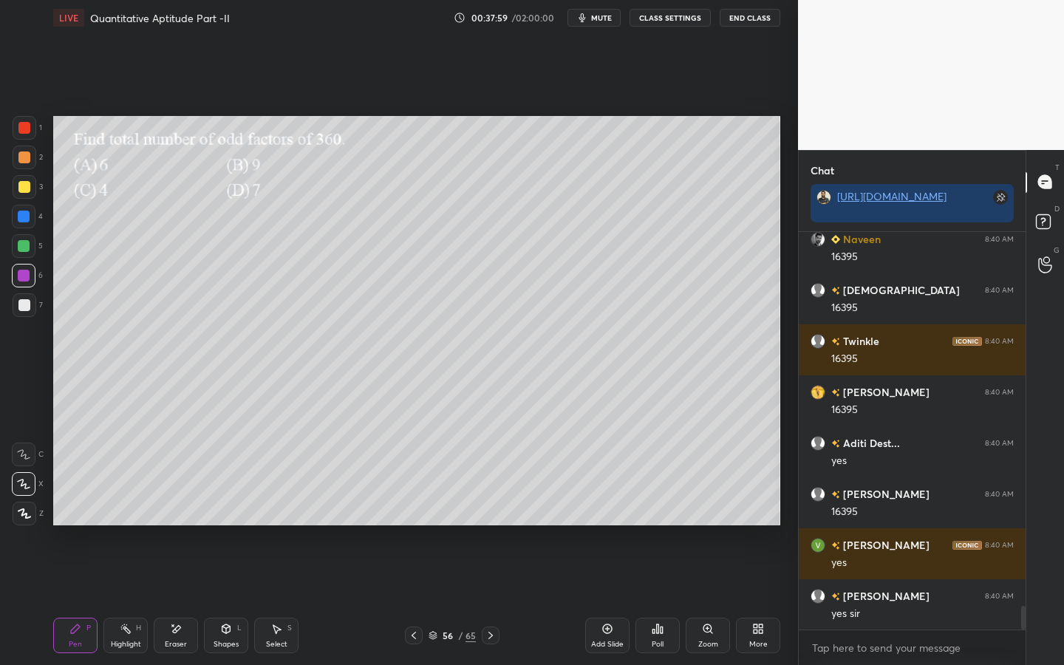
scroll to position [6454, 0]
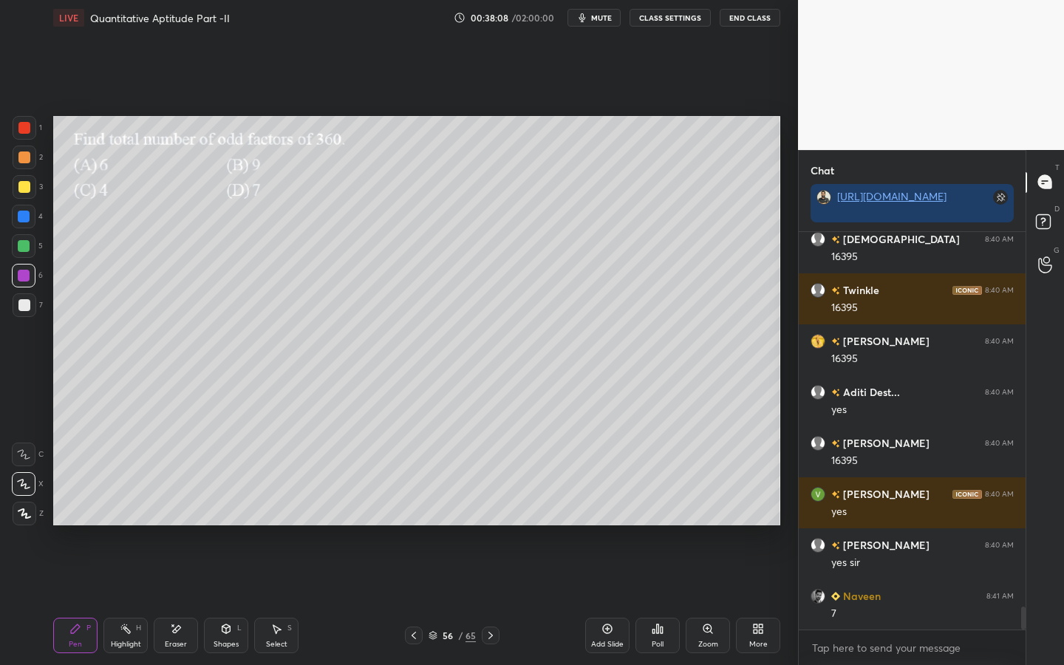
click at [33, 244] on div at bounding box center [24, 246] width 24 height 24
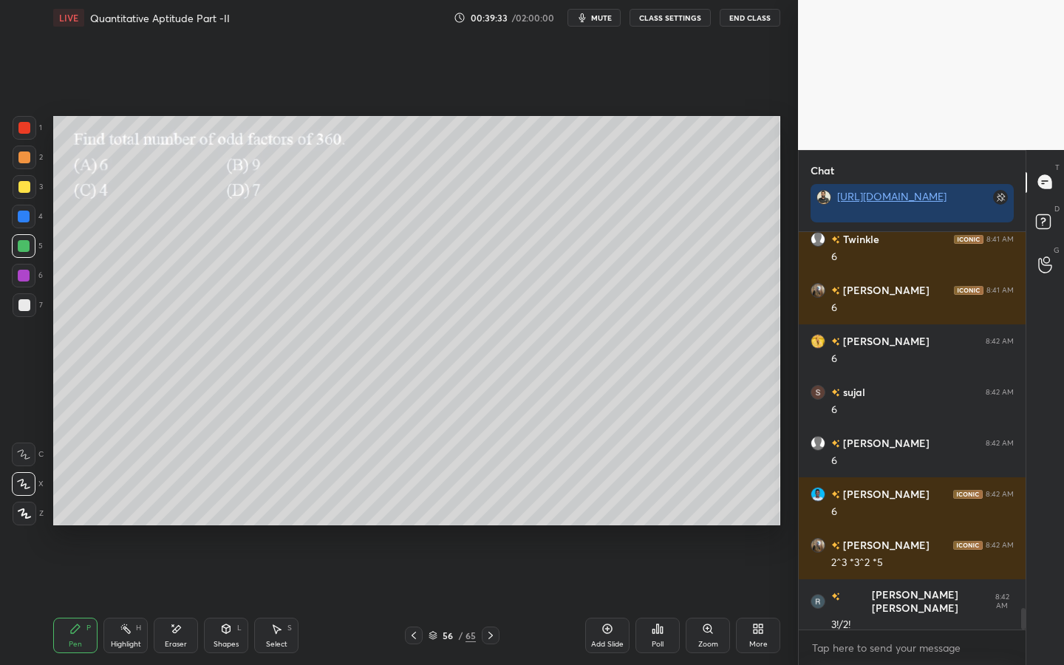
scroll to position [6963, 0]
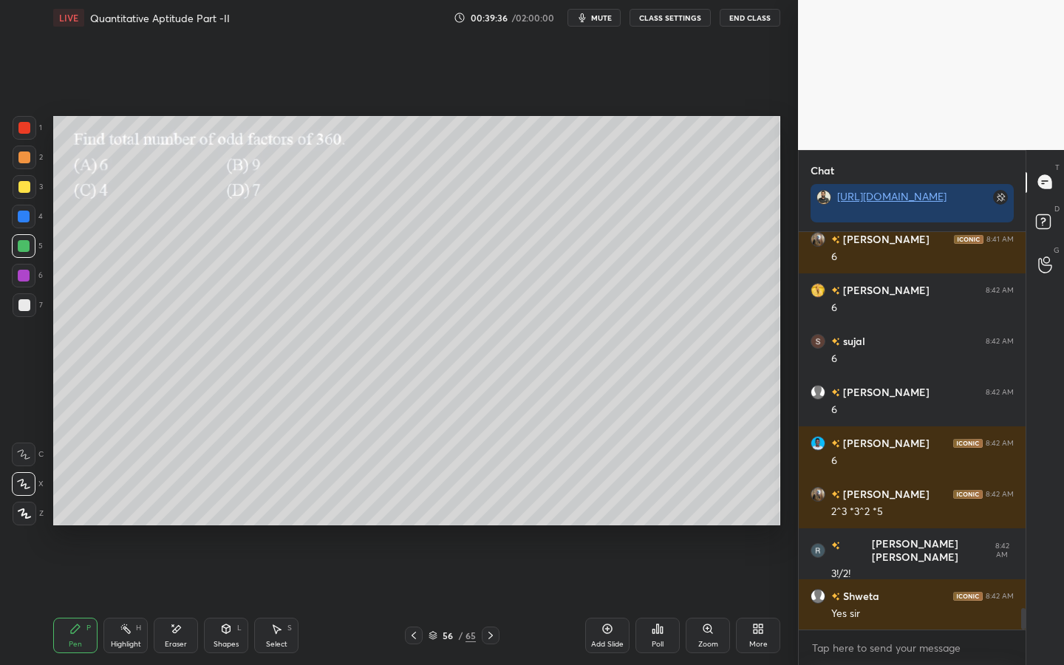
drag, startPoint x: 28, startPoint y: 187, endPoint x: 48, endPoint y: 181, distance: 20.8
click at [35, 186] on div at bounding box center [25, 187] width 24 height 24
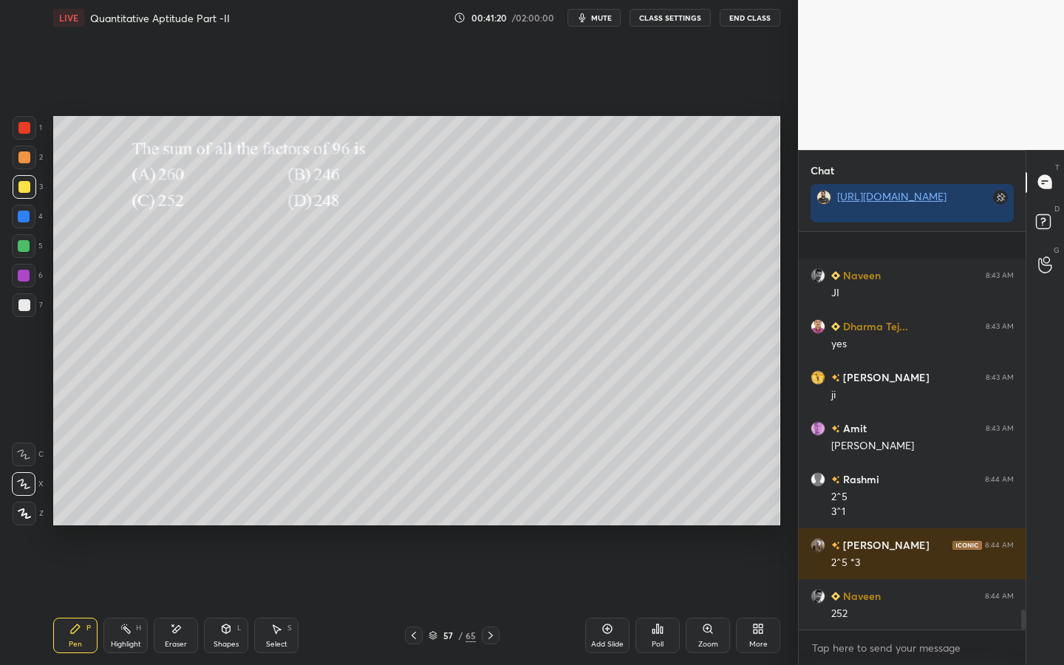
scroll to position [7488, 0]
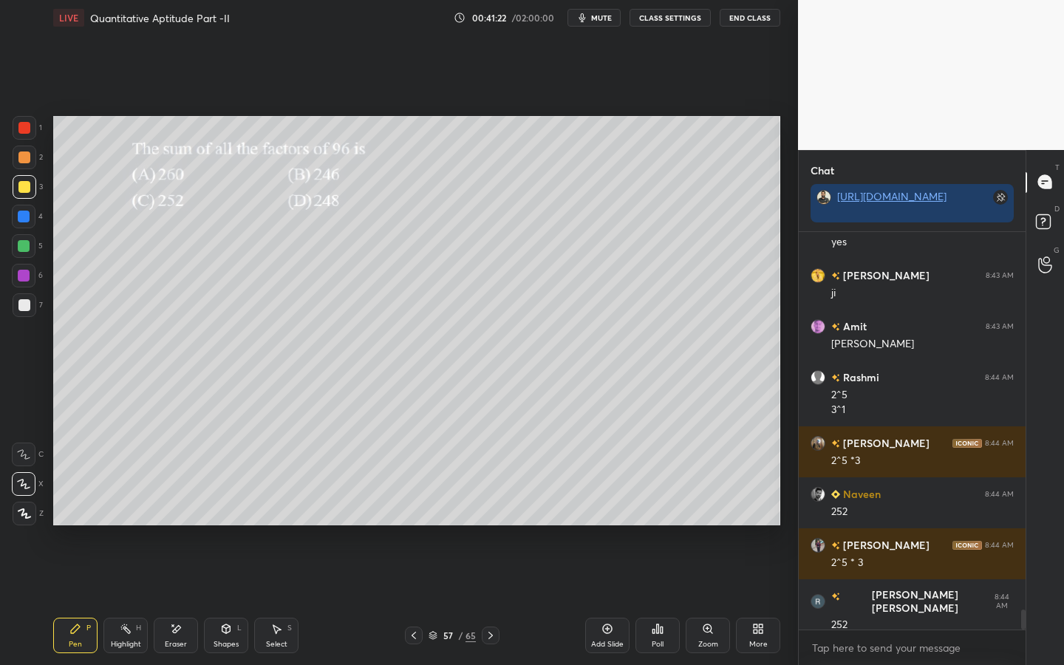
drag, startPoint x: 18, startPoint y: 160, endPoint x: 52, endPoint y: 155, distance: 33.5
click at [24, 159] on div at bounding box center [24, 157] width 12 height 12
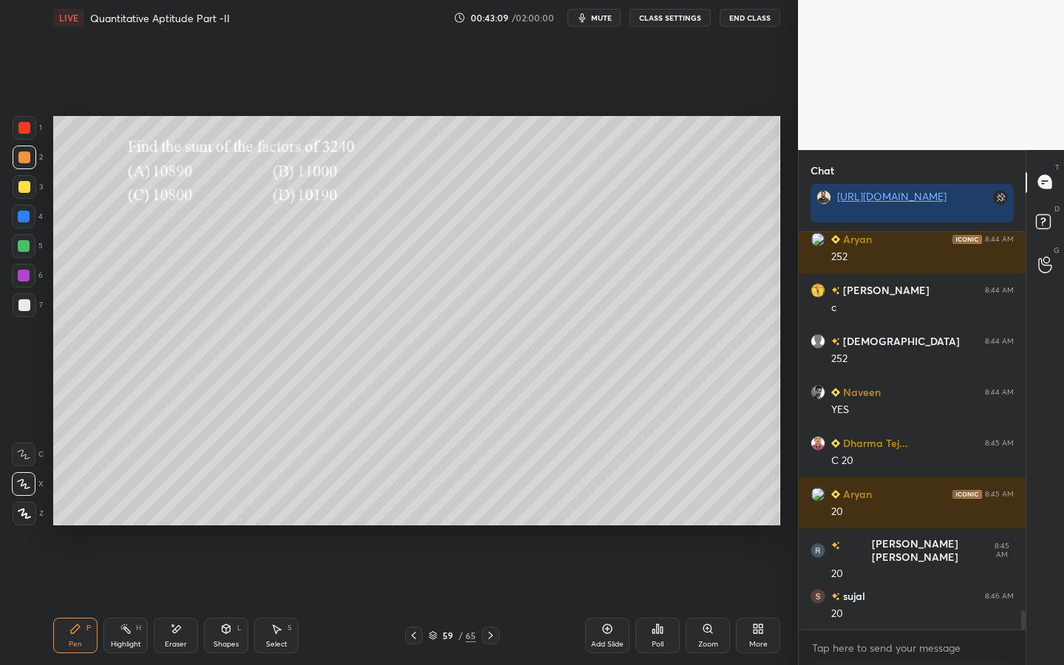
scroll to position [7982, 0]
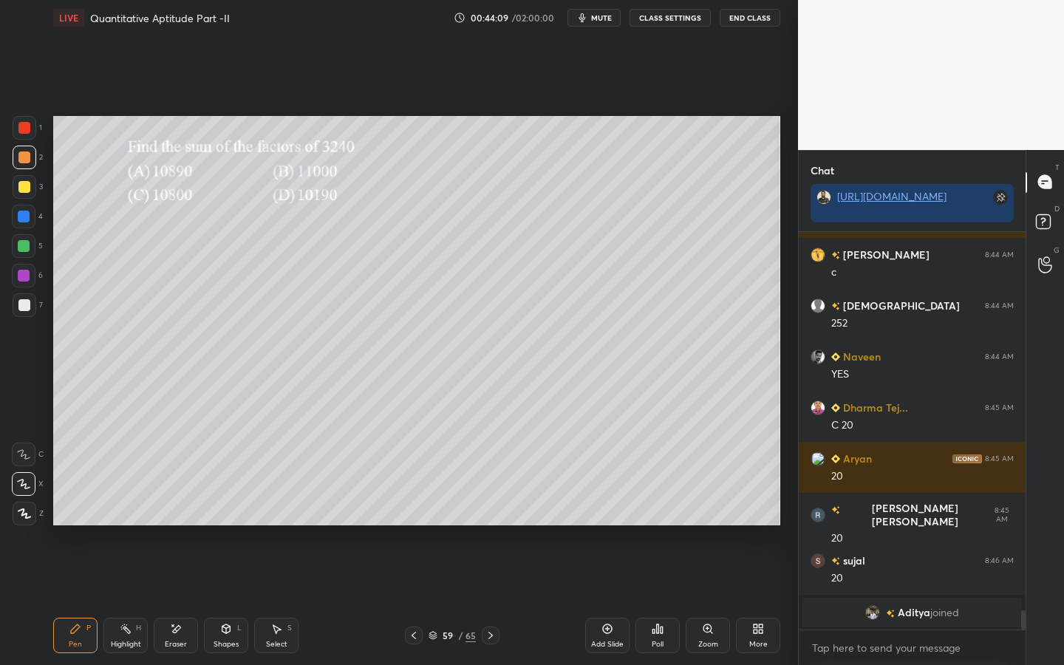
click at [35, 132] on div at bounding box center [25, 128] width 24 height 24
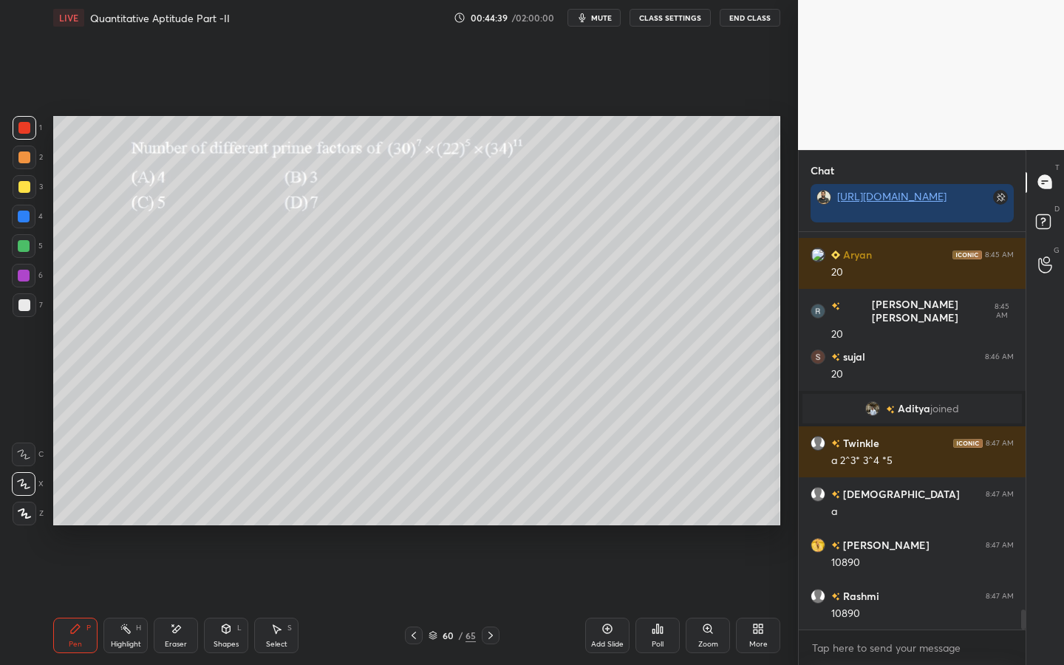
scroll to position [7537, 0]
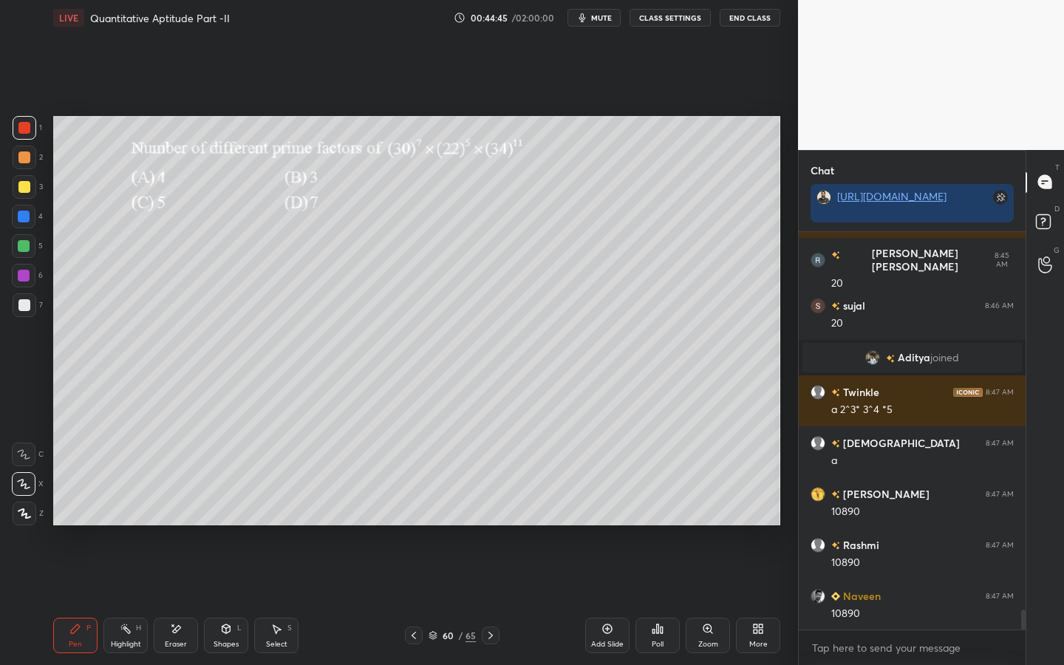
drag, startPoint x: 26, startPoint y: 132, endPoint x: 34, endPoint y: 157, distance: 26.4
click at [26, 132] on div at bounding box center [24, 128] width 12 height 12
click at [25, 164] on div at bounding box center [25, 158] width 24 height 24
drag, startPoint x: 24, startPoint y: 195, endPoint x: 33, endPoint y: 191, distance: 10.3
click at [30, 192] on div at bounding box center [25, 187] width 24 height 24
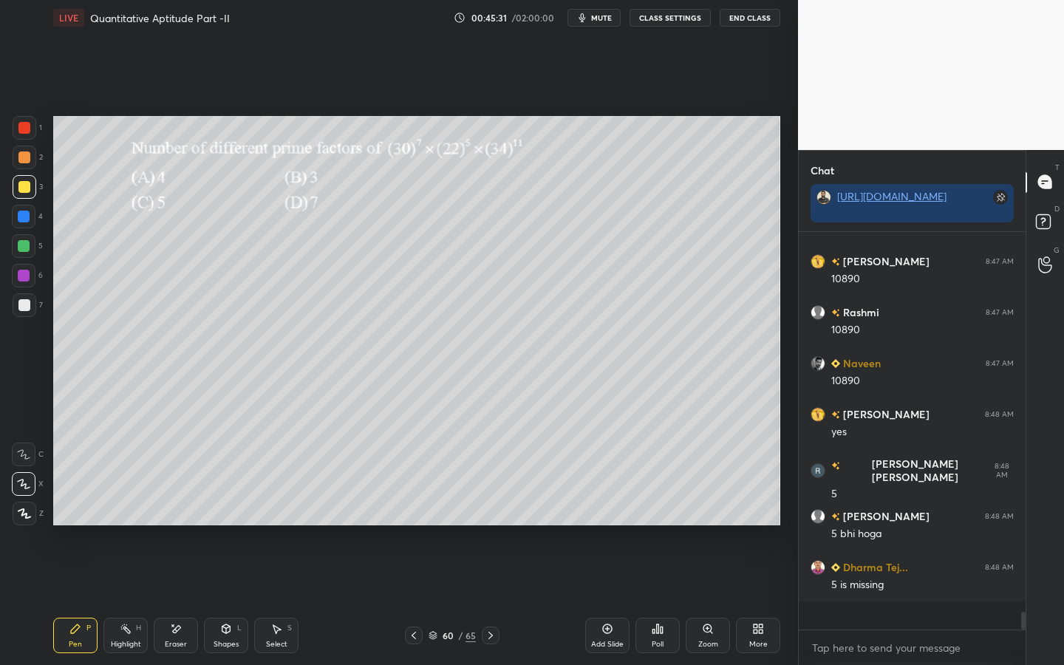
scroll to position [7741, 0]
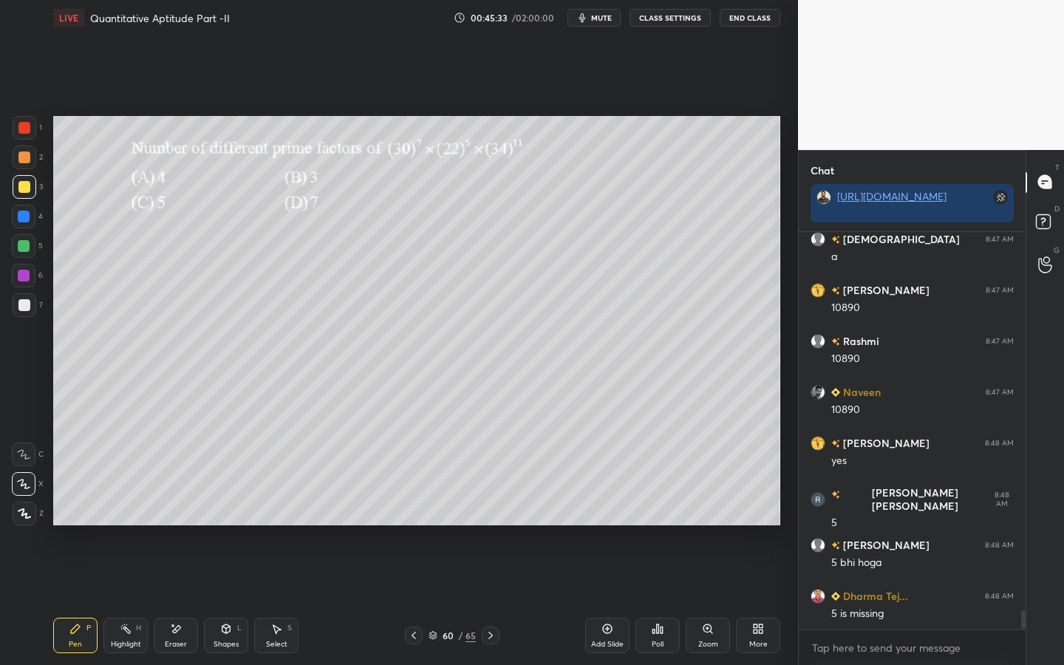
click at [176, 599] on div "Eraser" at bounding box center [176, 635] width 44 height 35
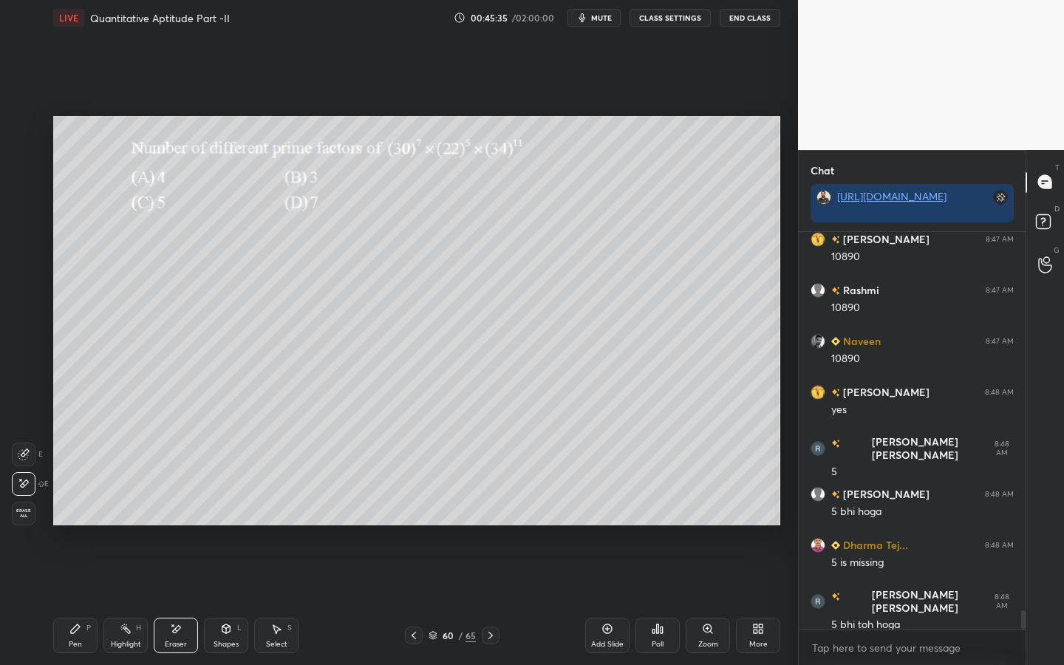
drag, startPoint x: 70, startPoint y: 637, endPoint x: 92, endPoint y: 575, distance: 65.6
click at [71, 599] on div "Pen P" at bounding box center [75, 635] width 44 height 35
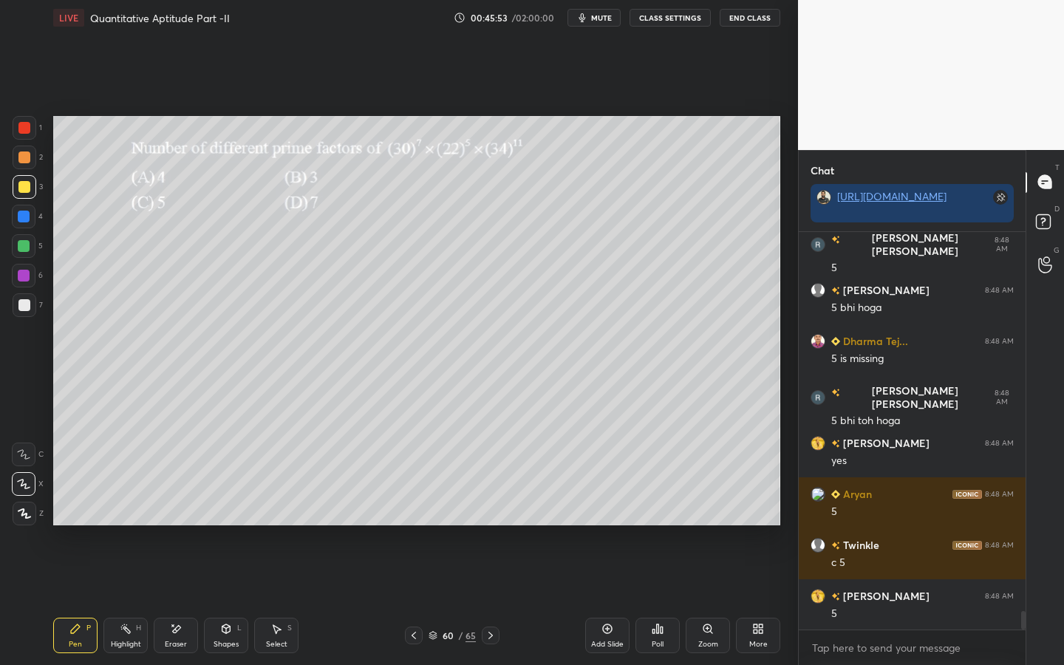
scroll to position [8047, 0]
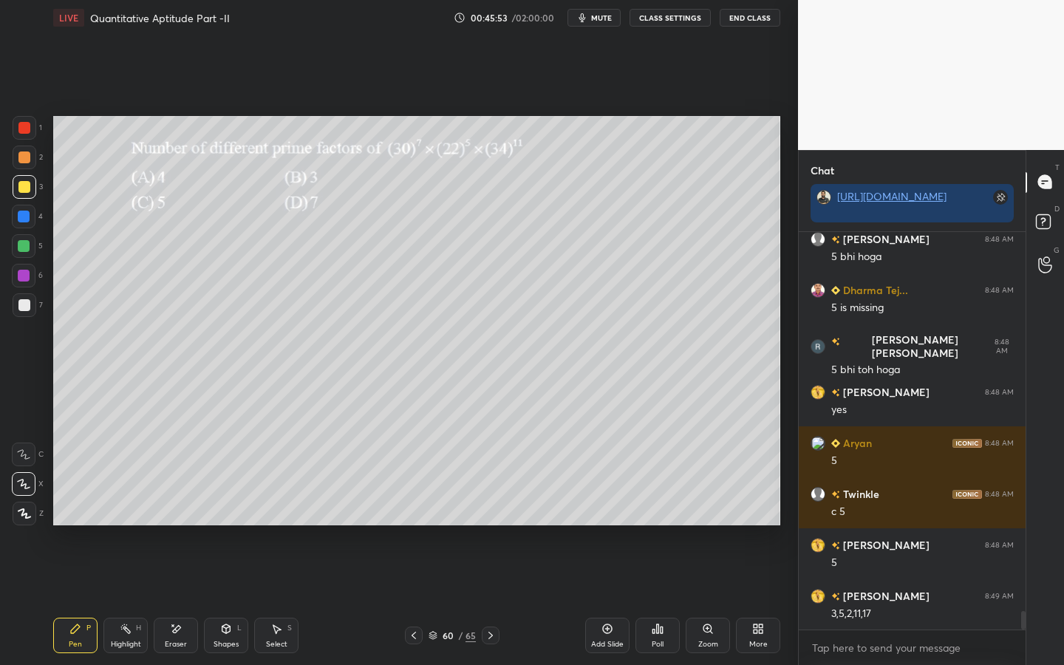
drag, startPoint x: 1023, startPoint y: 623, endPoint x: 1020, endPoint y: 632, distance: 10.0
click at [1020, 599] on div "[PERSON_NAME] [PERSON_NAME] 8:48 AM 5 [PERSON_NAME] 8:48 AM 5 bhi hoga Dharma T…" at bounding box center [912, 449] width 227 height 434
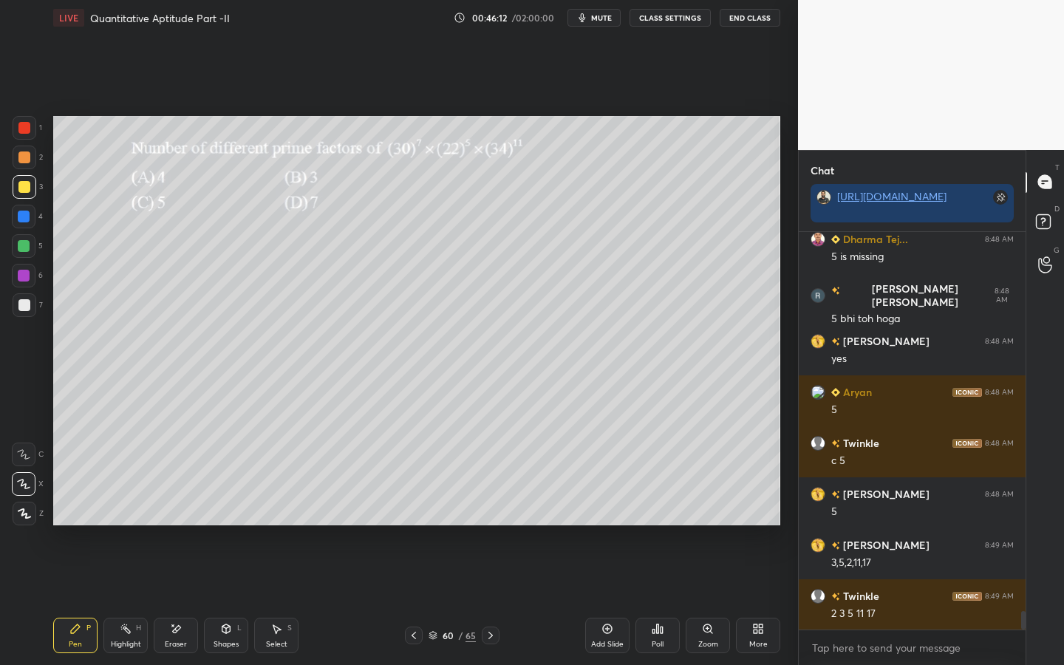
scroll to position [8149, 0]
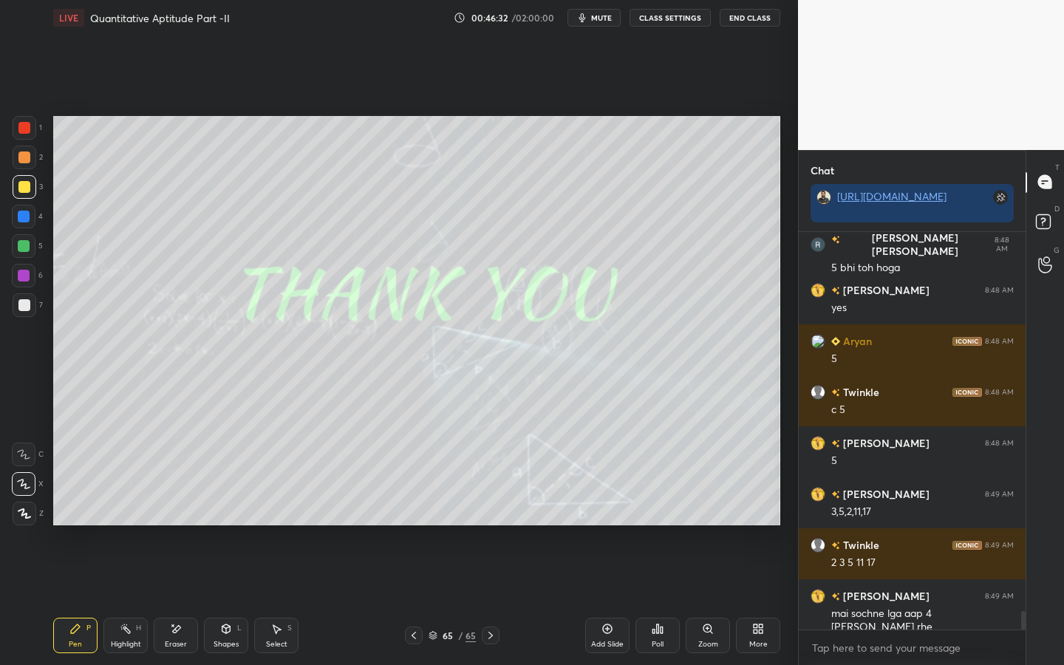
drag, startPoint x: 29, startPoint y: 128, endPoint x: 50, endPoint y: 140, distance: 24.8
click at [30, 128] on div at bounding box center [25, 128] width 24 height 24
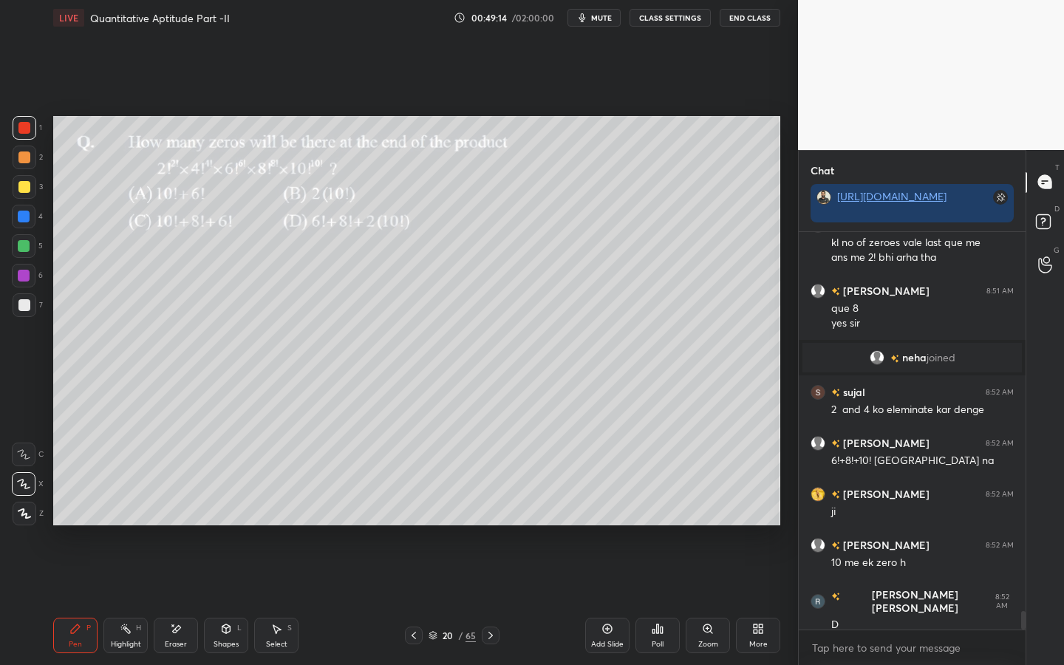
scroll to position [8416, 0]
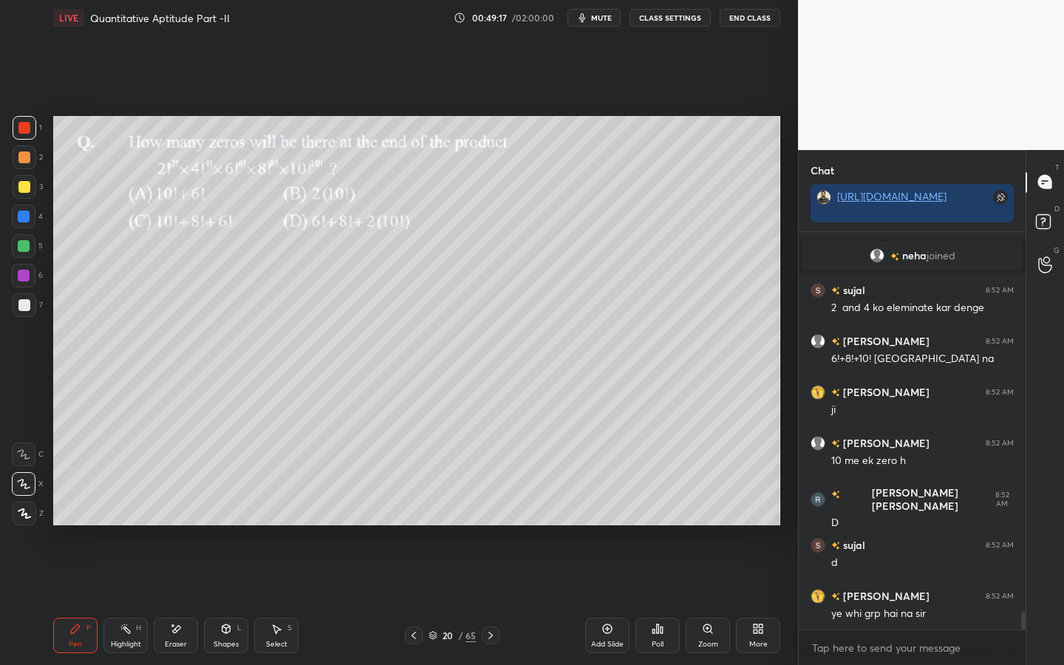
drag, startPoint x: 31, startPoint y: 305, endPoint x: 46, endPoint y: 293, distance: 19.4
click at [32, 304] on div at bounding box center [25, 305] width 24 height 24
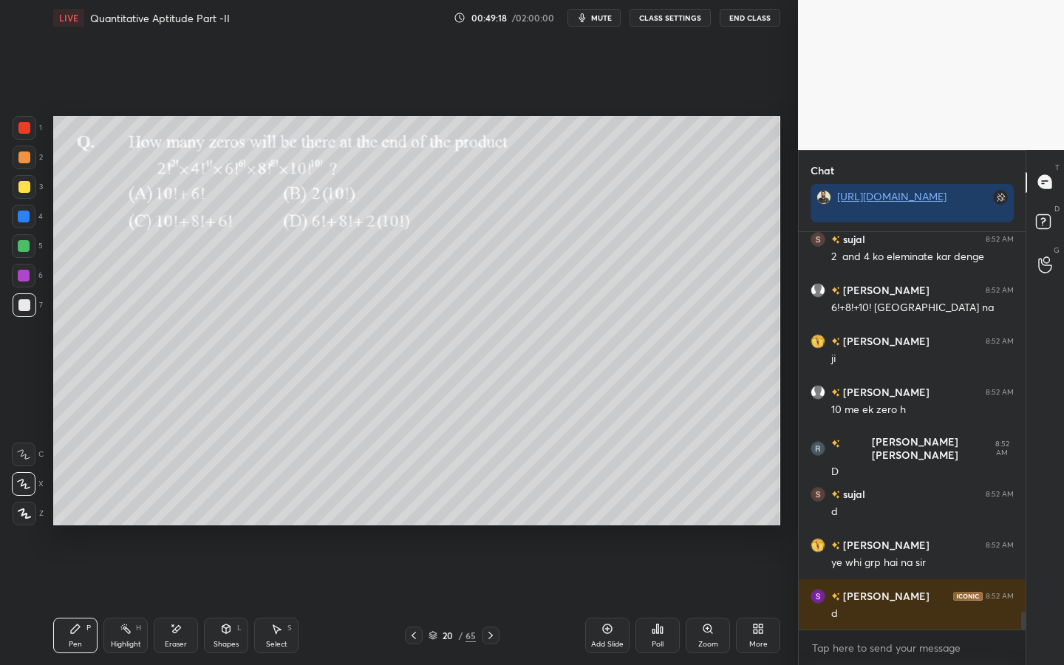
click at [25, 247] on div at bounding box center [24, 246] width 12 height 12
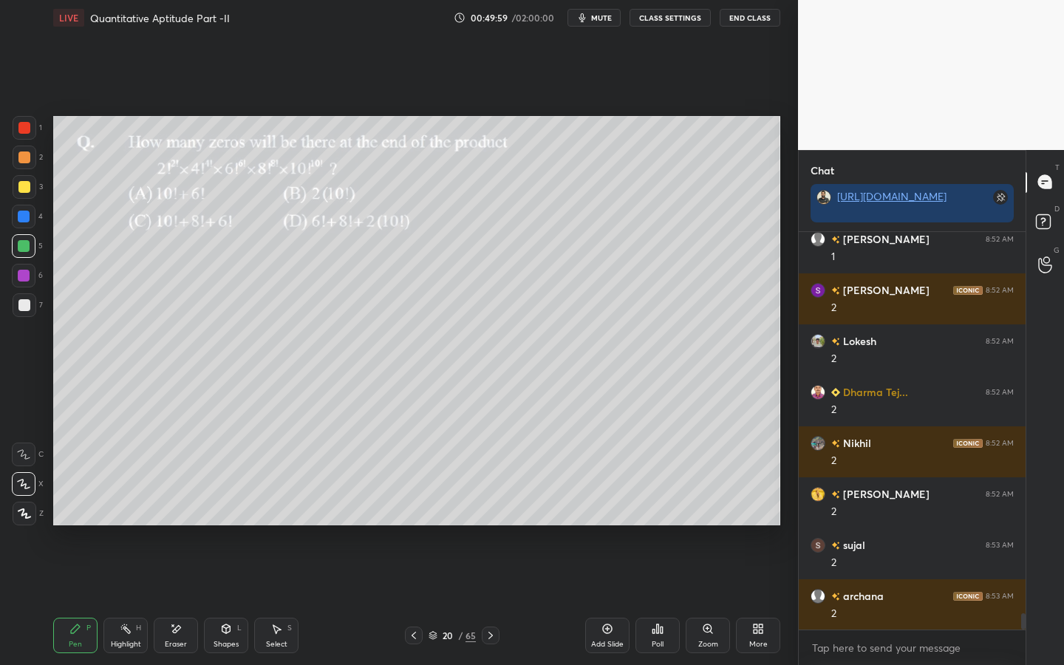
scroll to position [9180, 0]
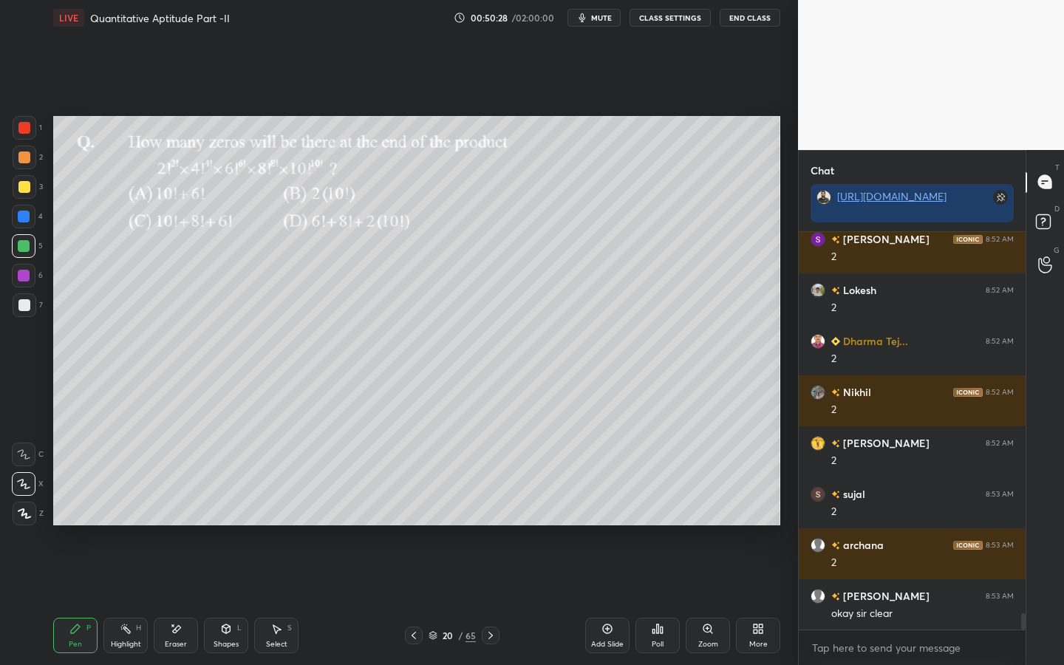
click at [429, 599] on icon at bounding box center [432, 636] width 7 height 2
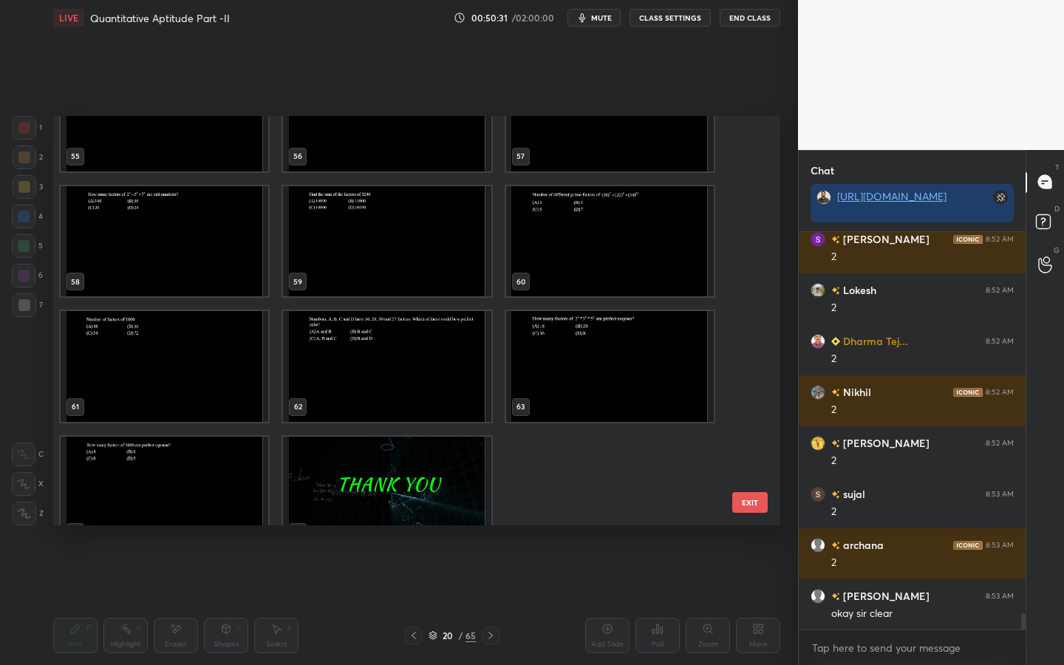
scroll to position [2345, 0]
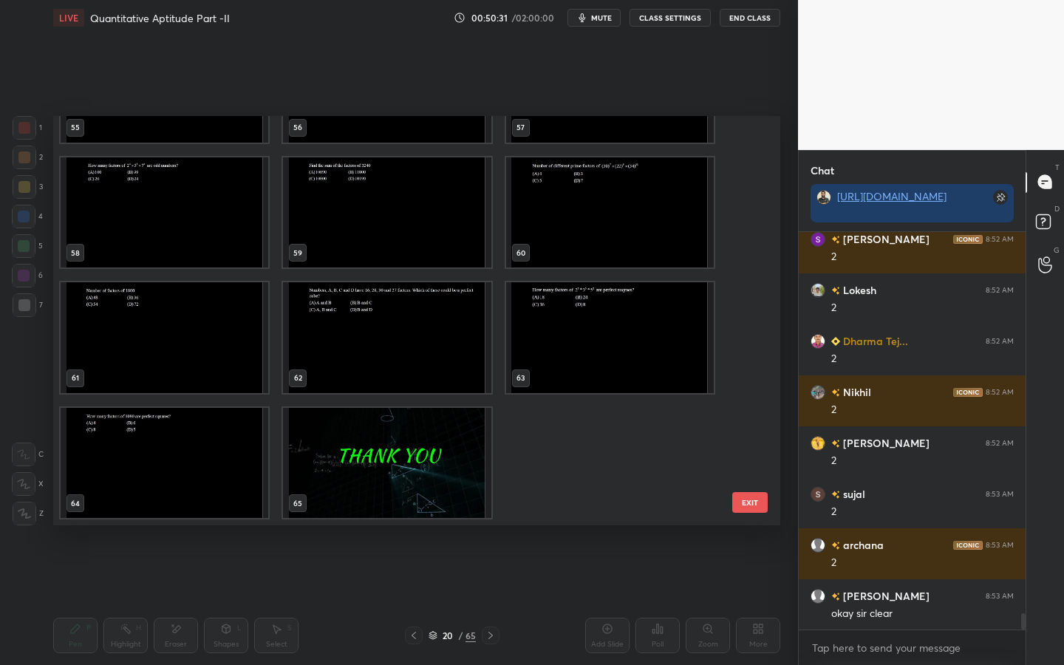
click at [163, 450] on img "grid" at bounding box center [165, 463] width 208 height 111
click at [168, 449] on img "grid" at bounding box center [165, 463] width 208 height 111
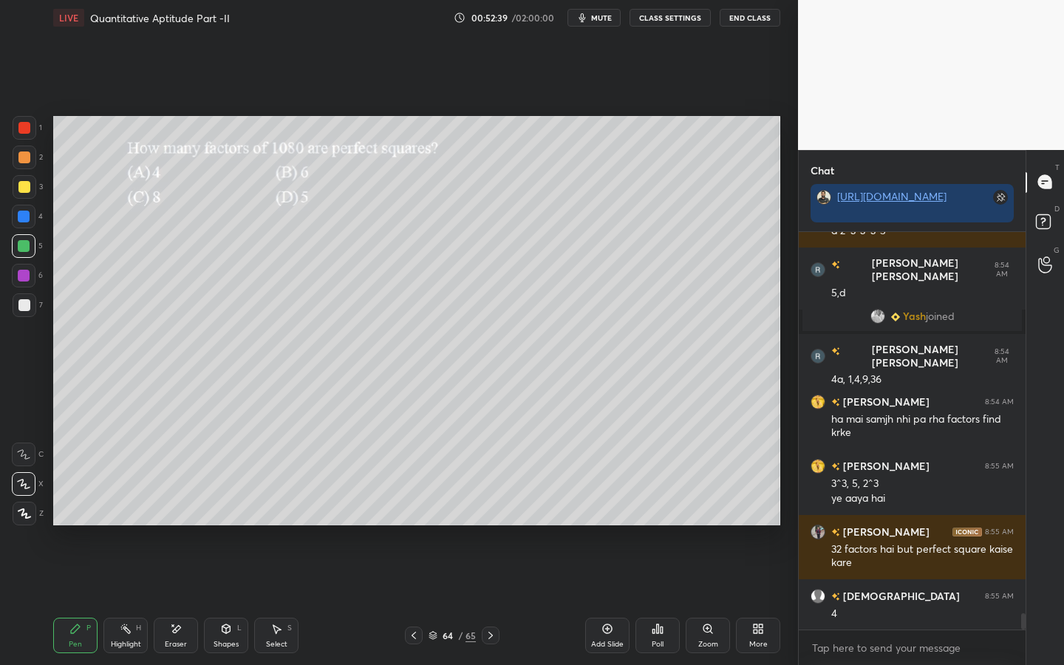
scroll to position [9373, 0]
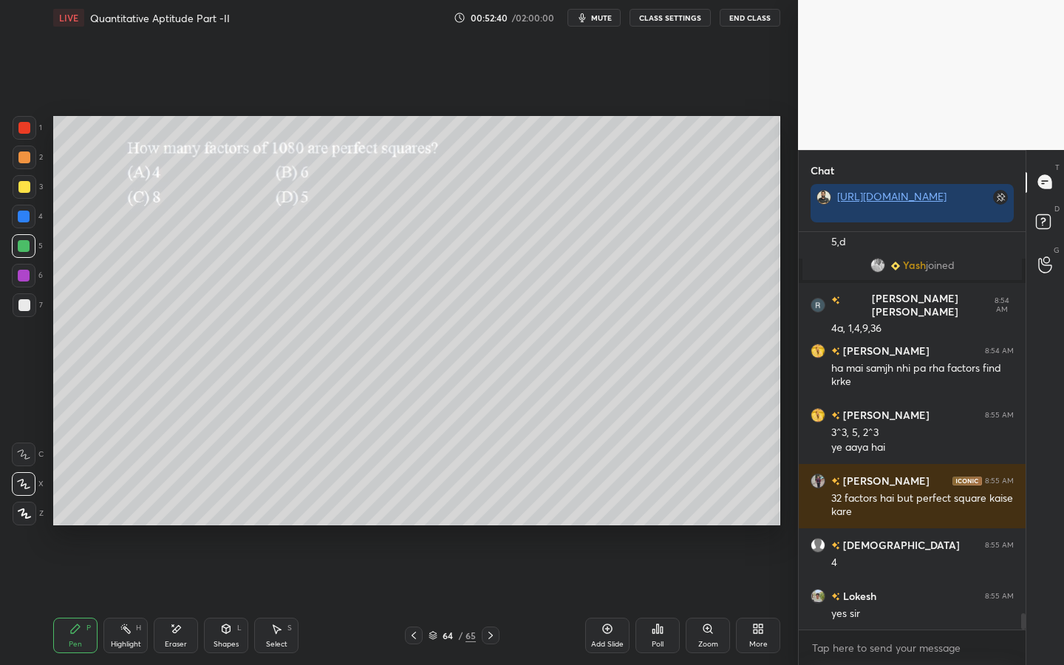
click at [30, 182] on div at bounding box center [25, 187] width 24 height 24
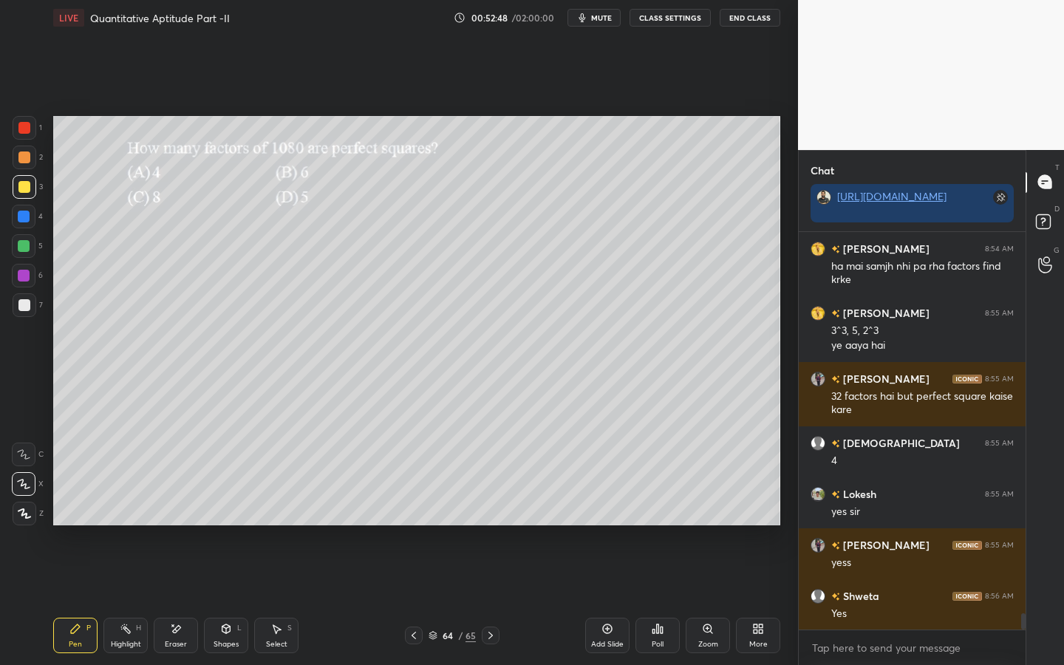
scroll to position [9526, 0]
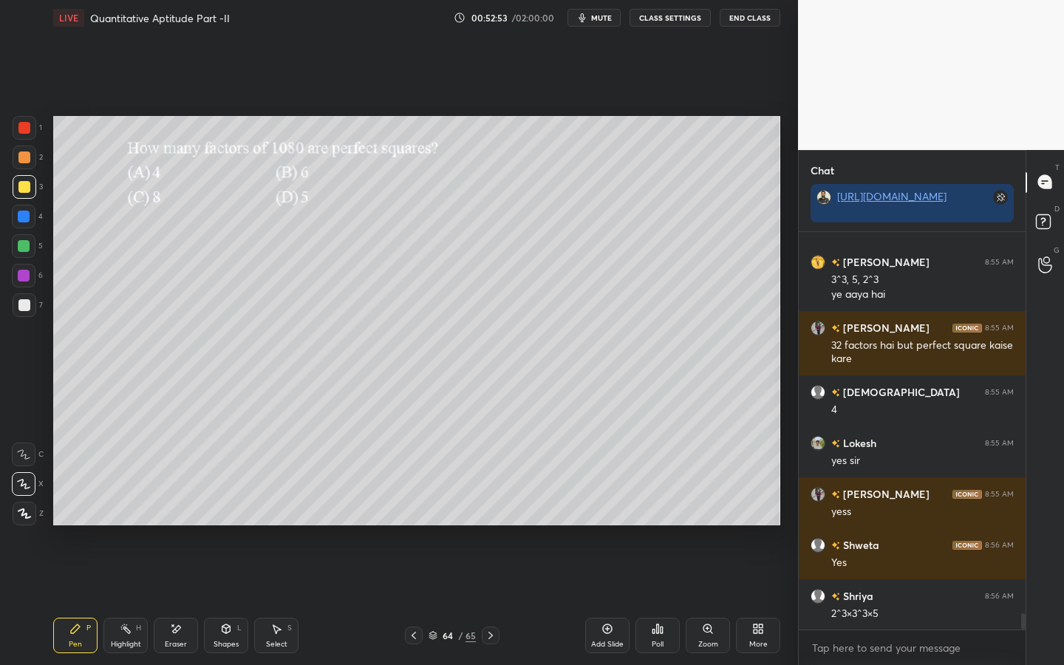
drag, startPoint x: 27, startPoint y: 303, endPoint x: 41, endPoint y: 297, distance: 15.2
click at [27, 303] on div at bounding box center [24, 305] width 12 height 12
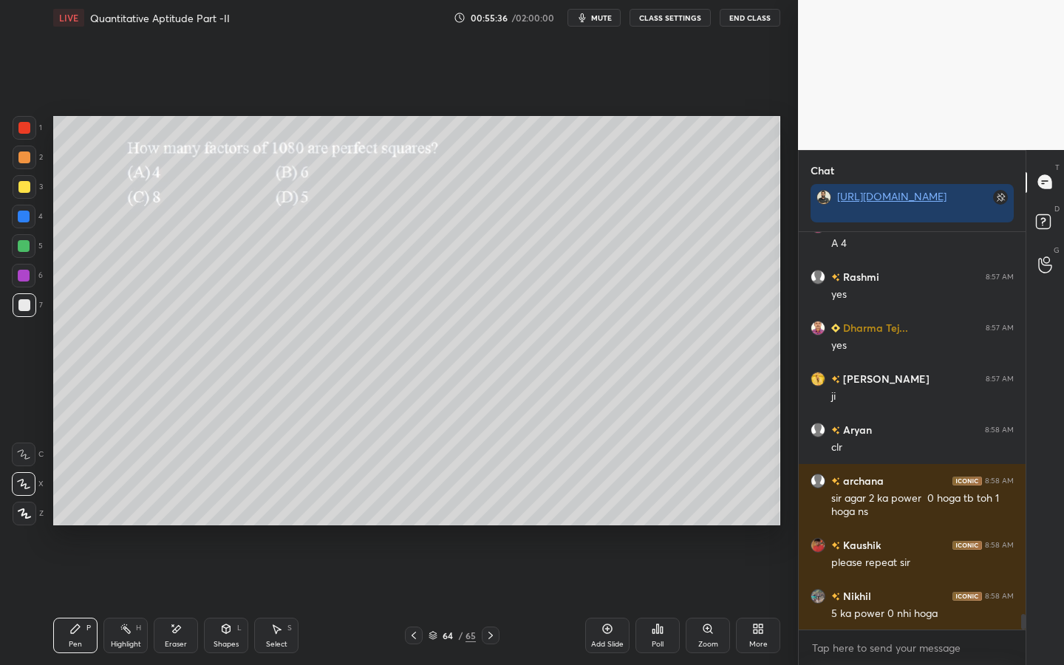
scroll to position [10049, 0]
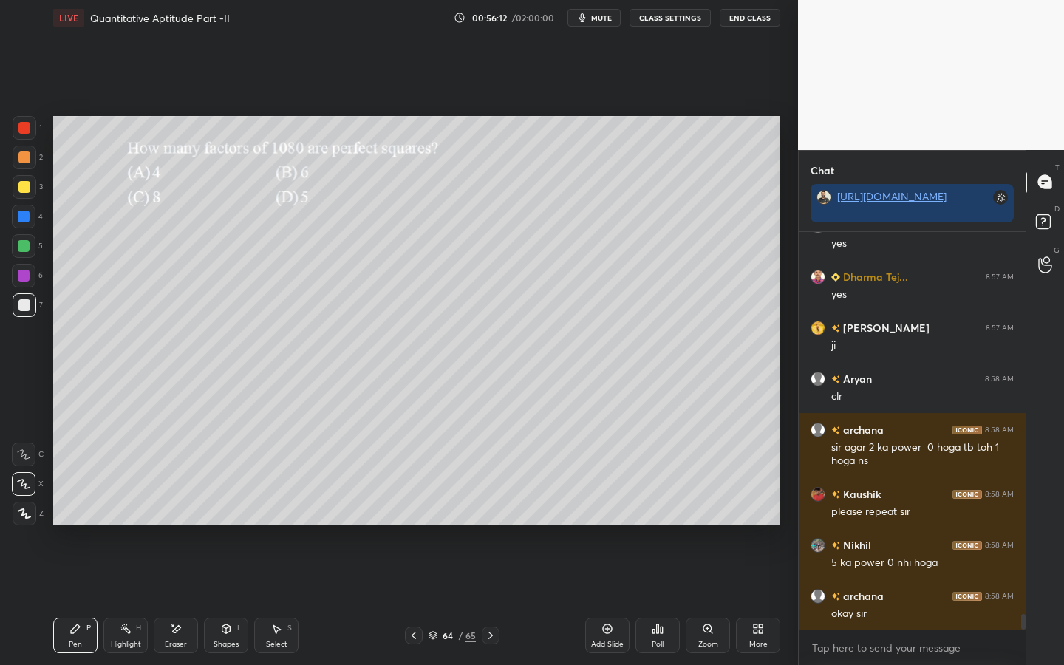
click at [28, 253] on div at bounding box center [24, 246] width 24 height 24
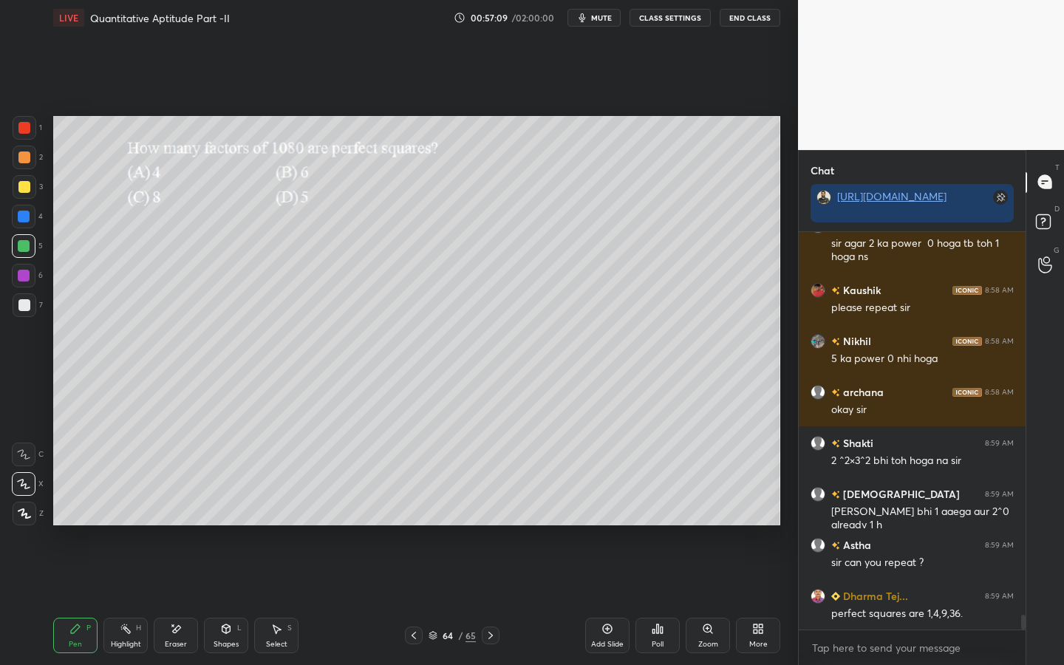
scroll to position [10304, 0]
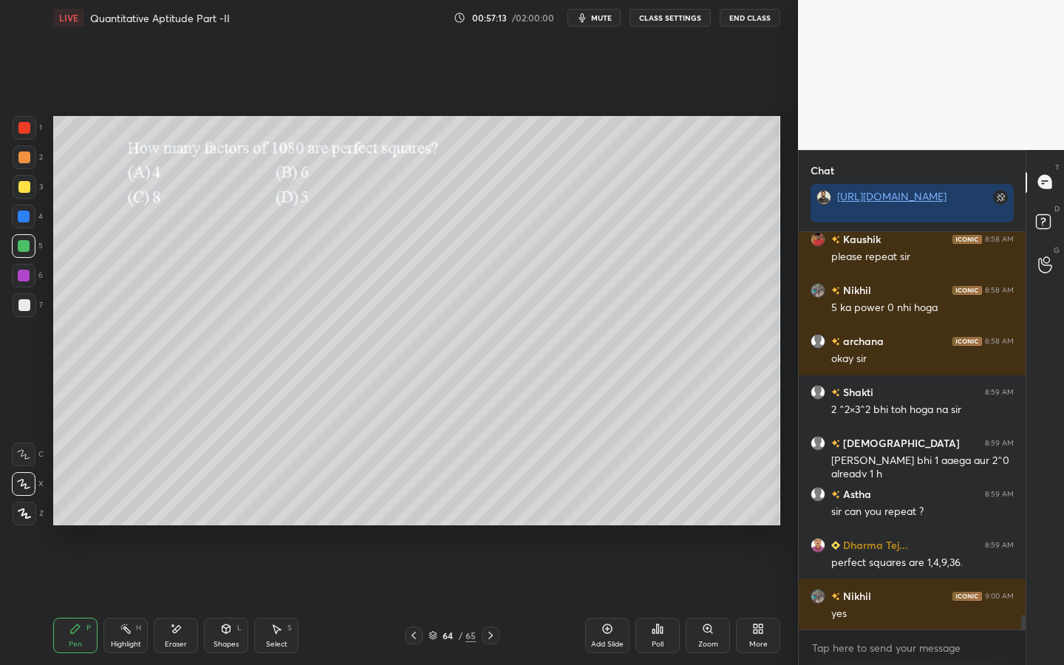
click at [1025, 599] on div "T Messages (T) D Doubts (D) G Raise Hand (G)" at bounding box center [1044, 408] width 38 height 516
click at [1022, 599] on div "Chat [URL][DOMAIN_NAME] archana 8:58 AM sir agar 2 ka power 0 hoga tb toh 1 hog…" at bounding box center [931, 408] width 266 height 516
drag, startPoint x: 1024, startPoint y: 620, endPoint x: 1038, endPoint y: 626, distance: 15.5
click at [1036, 599] on div "Chat [URL][DOMAIN_NAME] archana 8:58 AM sir agar 2 ka power 0 hoga tb toh 1 hog…" at bounding box center [931, 408] width 266 height 516
click at [28, 279] on div at bounding box center [24, 276] width 12 height 12
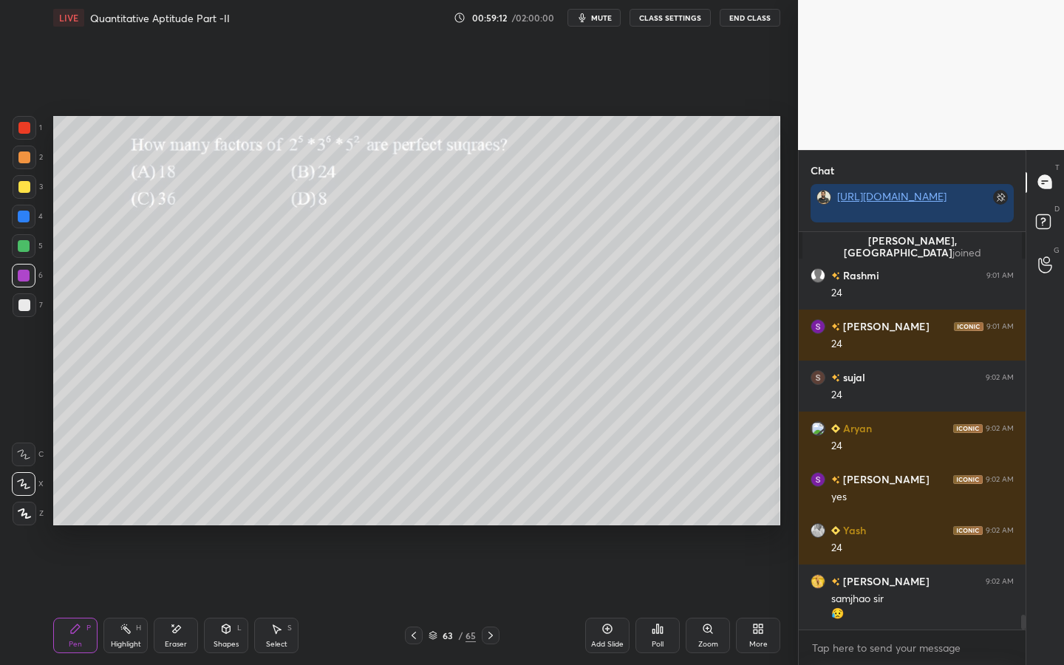
scroll to position [10441, 0]
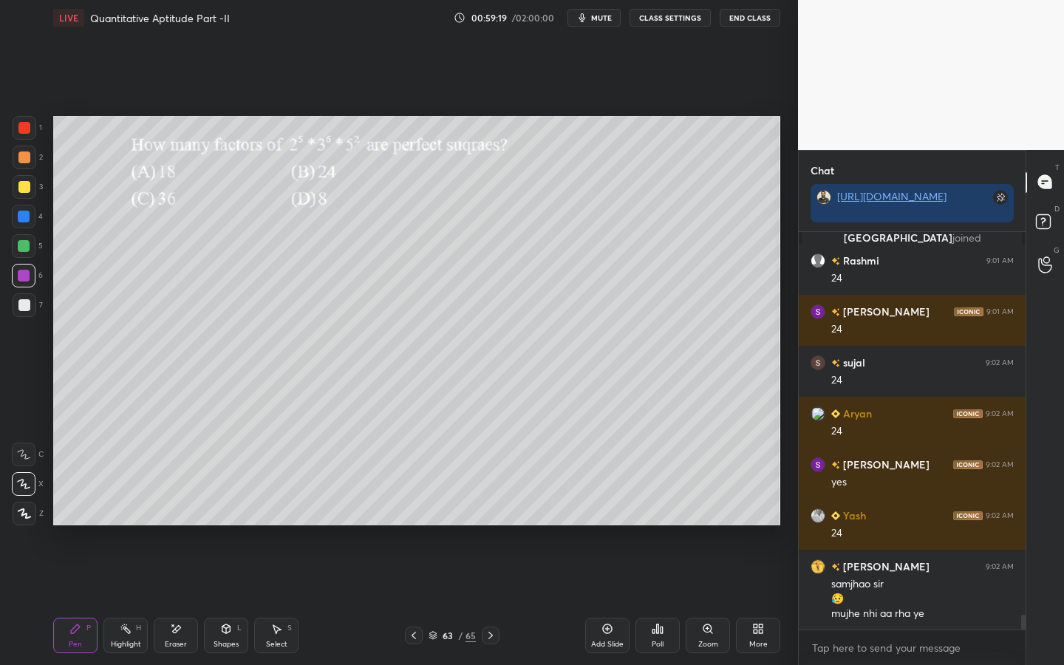
click at [28, 191] on div at bounding box center [25, 187] width 24 height 24
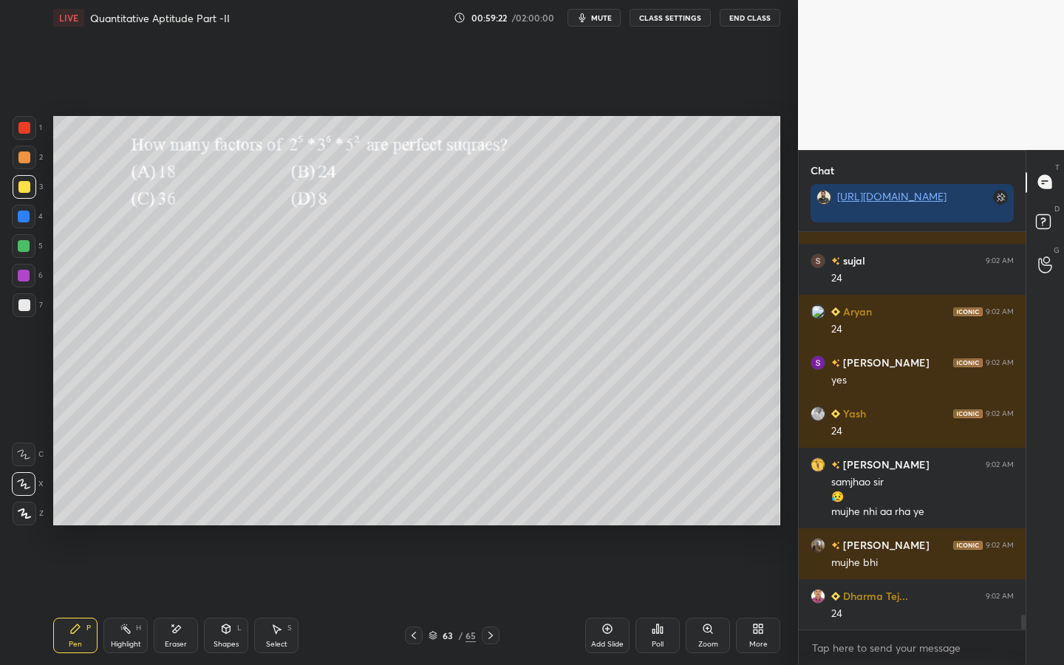
scroll to position [10594, 0]
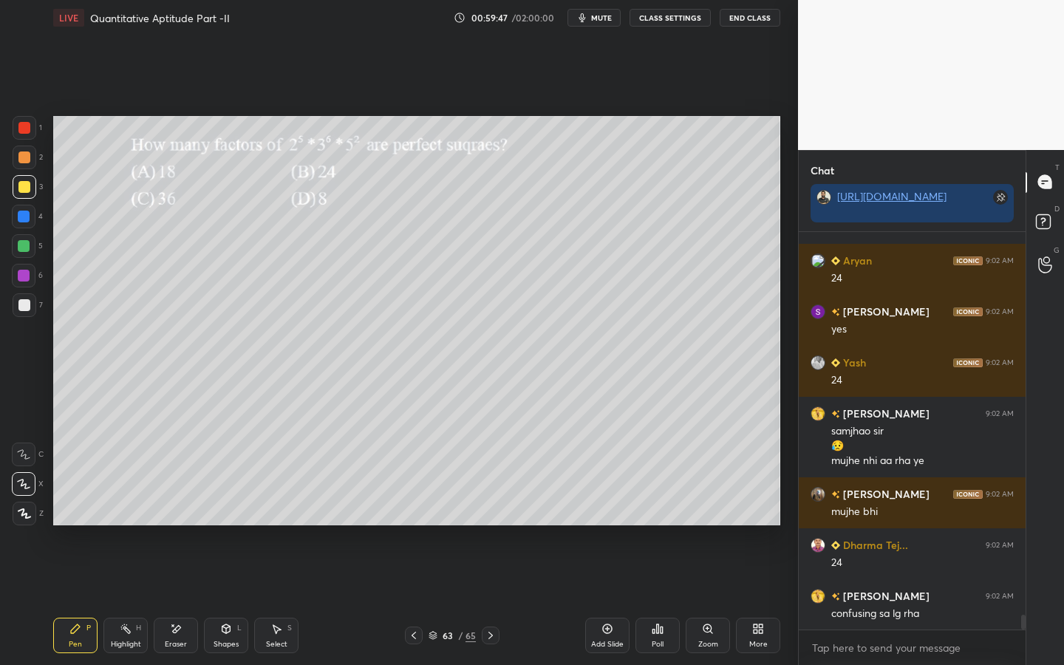
click at [27, 213] on div at bounding box center [24, 217] width 12 height 12
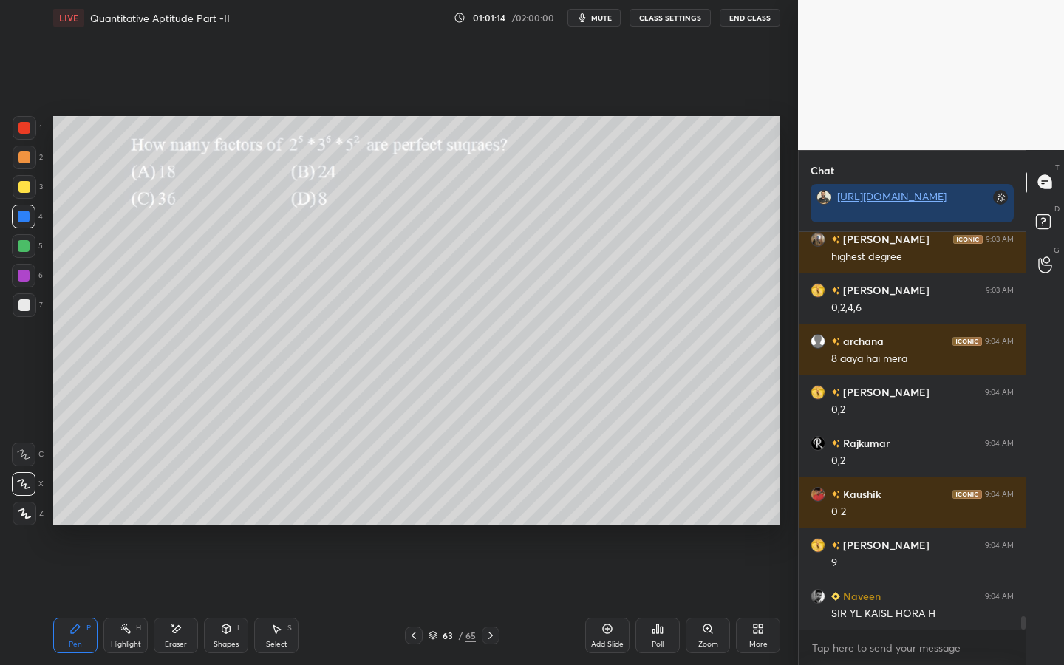
scroll to position [11454, 0]
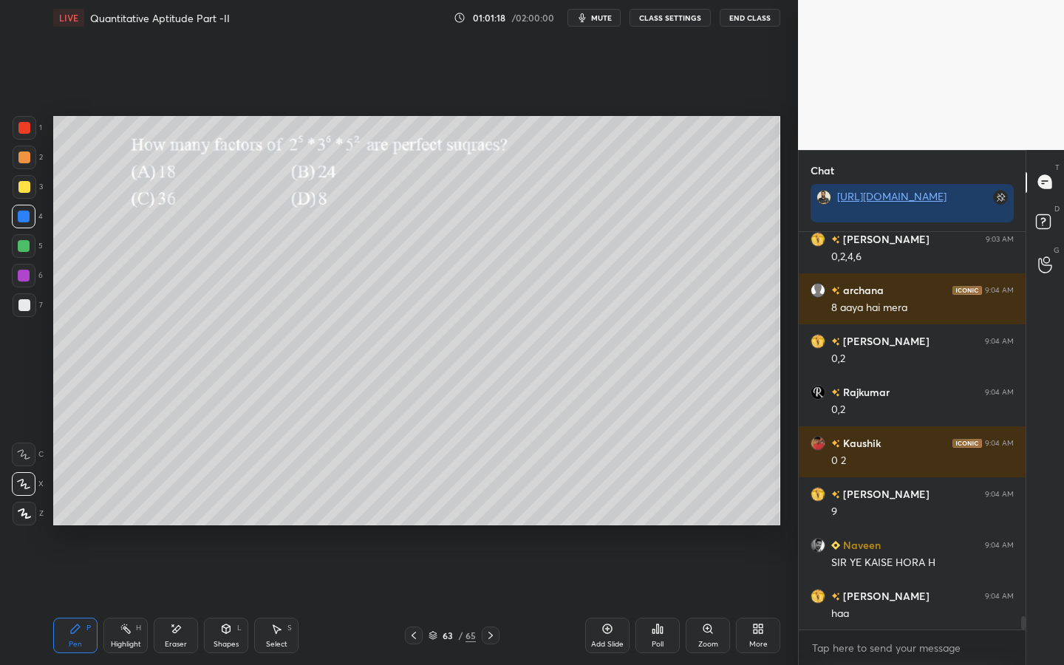
click at [24, 306] on div at bounding box center [24, 305] width 12 height 12
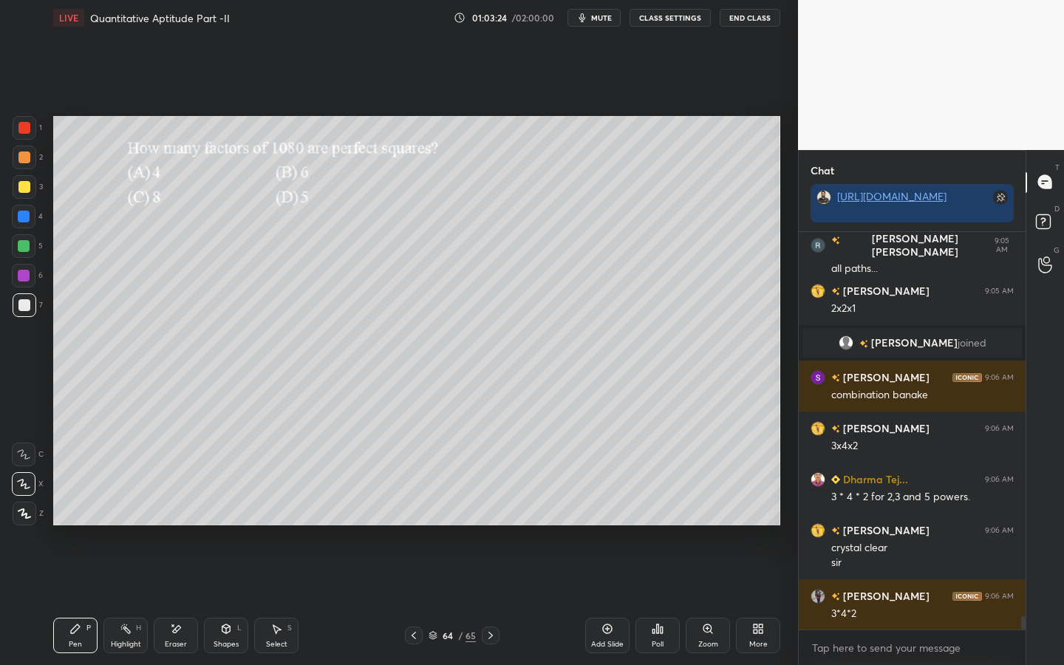
scroll to position [11748, 0]
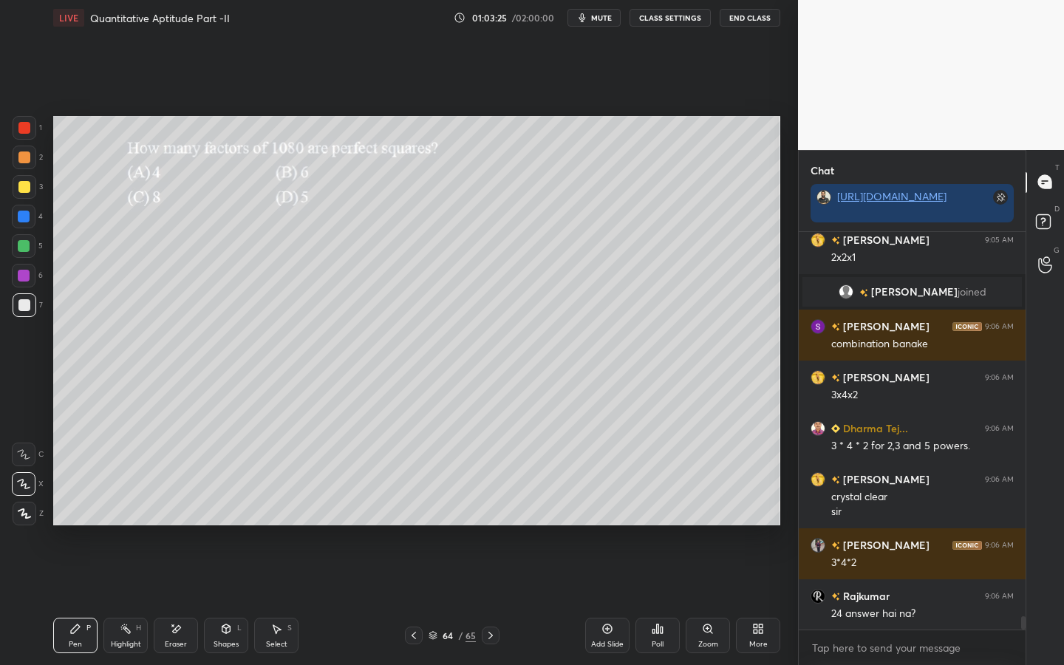
drag, startPoint x: 24, startPoint y: 306, endPoint x: 51, endPoint y: 302, distance: 26.8
click at [24, 306] on div at bounding box center [24, 305] width 12 height 12
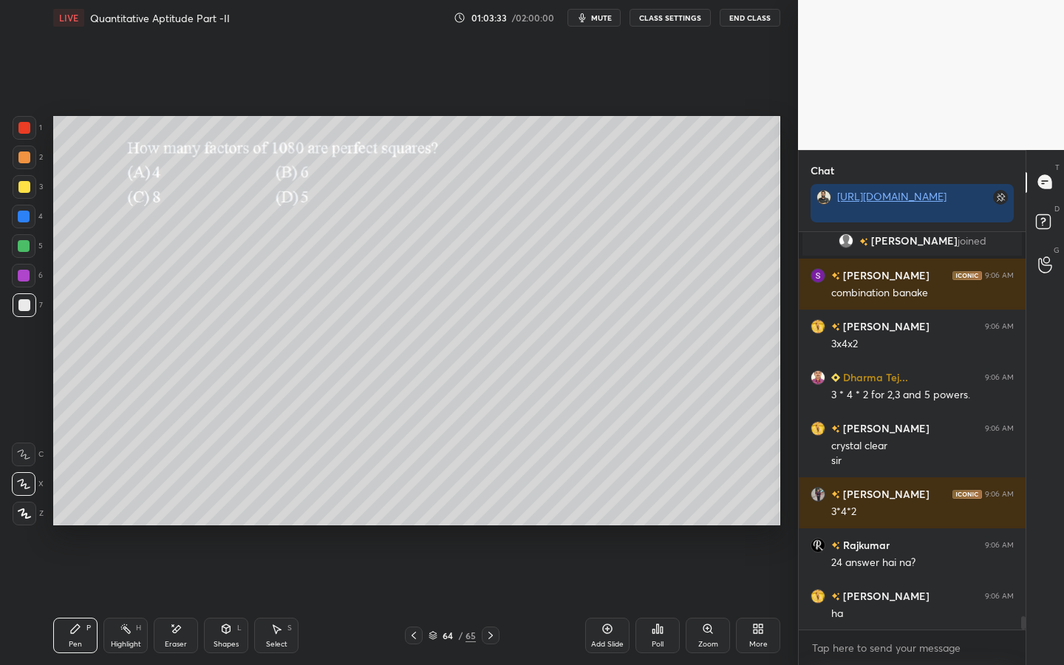
drag, startPoint x: 20, startPoint y: 274, endPoint x: 44, endPoint y: 275, distance: 24.4
click at [21, 276] on div at bounding box center [24, 276] width 12 height 12
click at [177, 599] on icon at bounding box center [176, 629] width 12 height 13
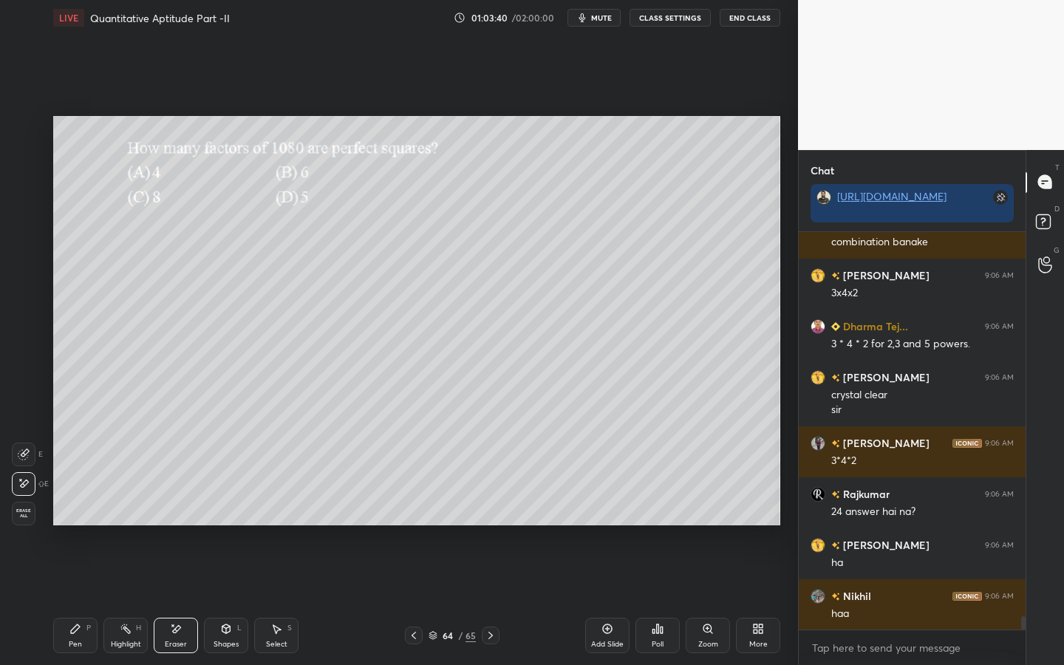
click at [273, 599] on div "Select S" at bounding box center [276, 635] width 44 height 35
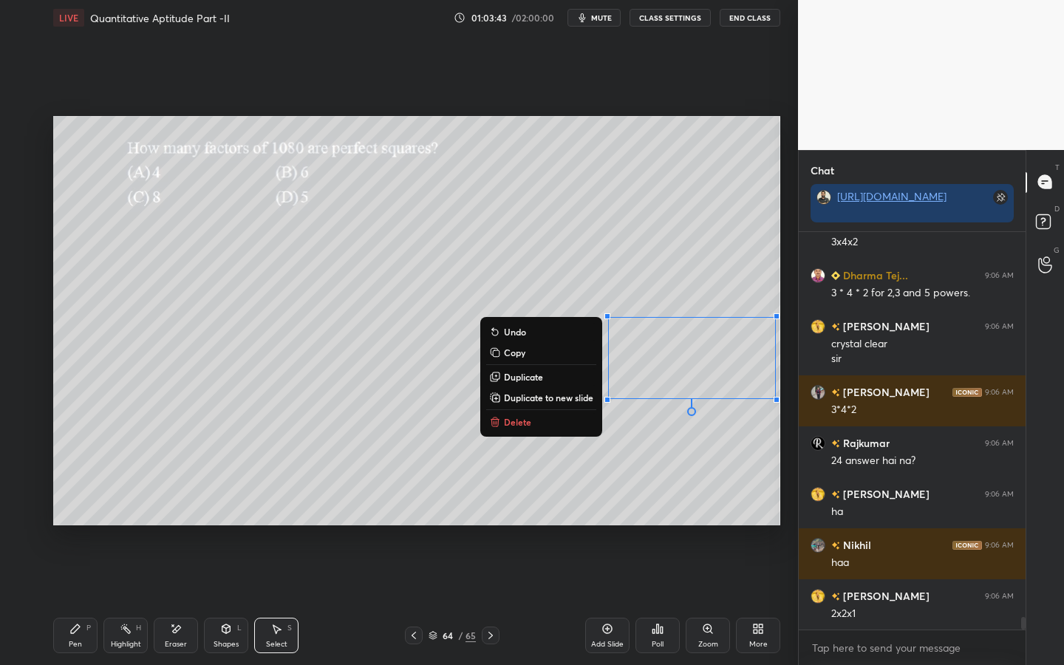
drag, startPoint x: 603, startPoint y: 312, endPoint x: 765, endPoint y: 390, distance: 179.7
click at [775, 411] on div "0 ° Undo Copy Duplicate Duplicate to new slide Delete" at bounding box center [416, 320] width 727 height 409
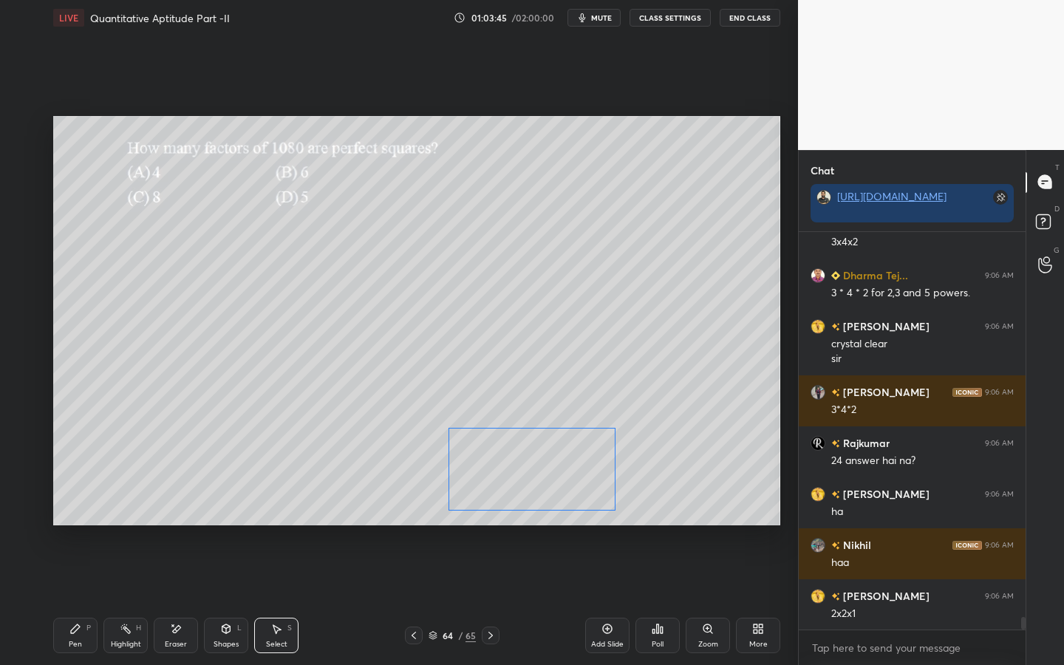
drag, startPoint x: 713, startPoint y: 434, endPoint x: 584, endPoint y: 488, distance: 139.7
click at [584, 488] on div "0 ° Undo Copy Duplicate Duplicate to new slide Delete" at bounding box center [416, 320] width 727 height 409
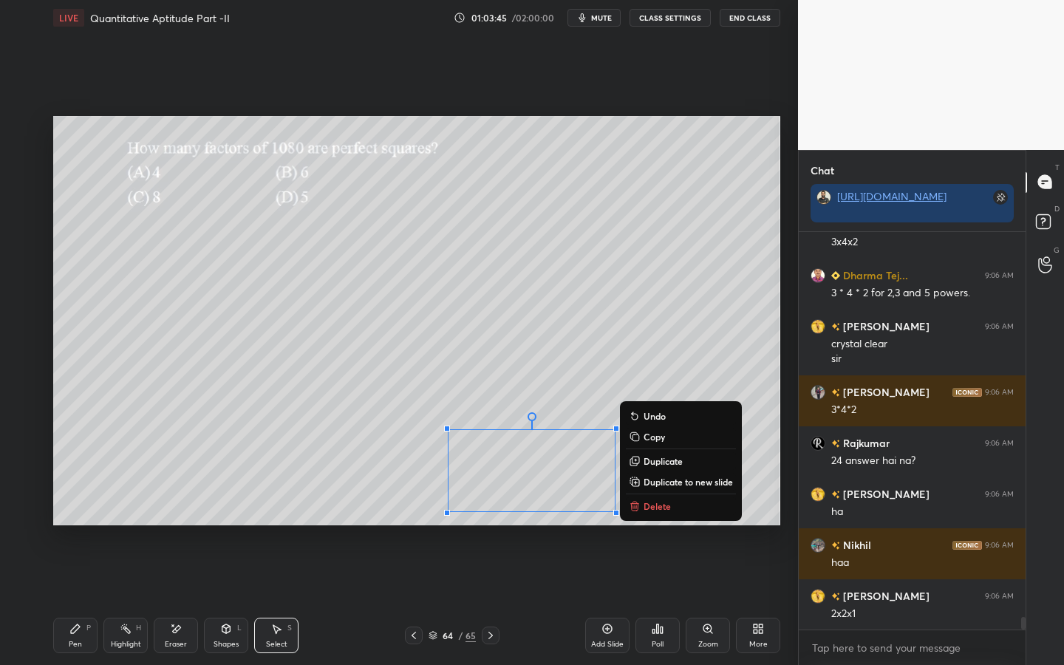
click at [74, 599] on icon at bounding box center [75, 628] width 9 height 9
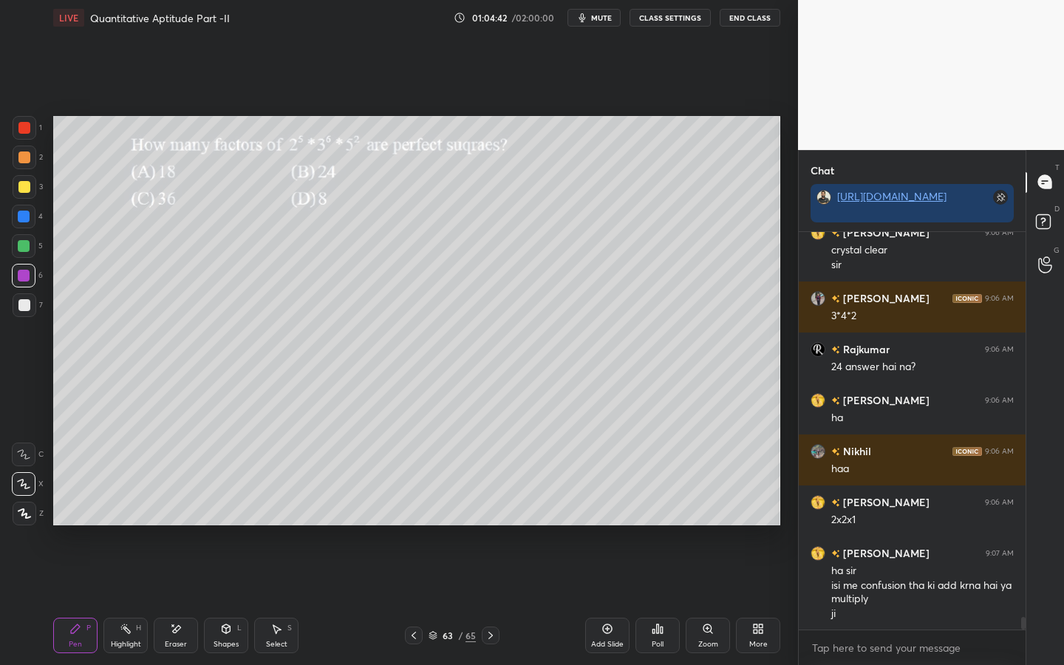
scroll to position [12009, 0]
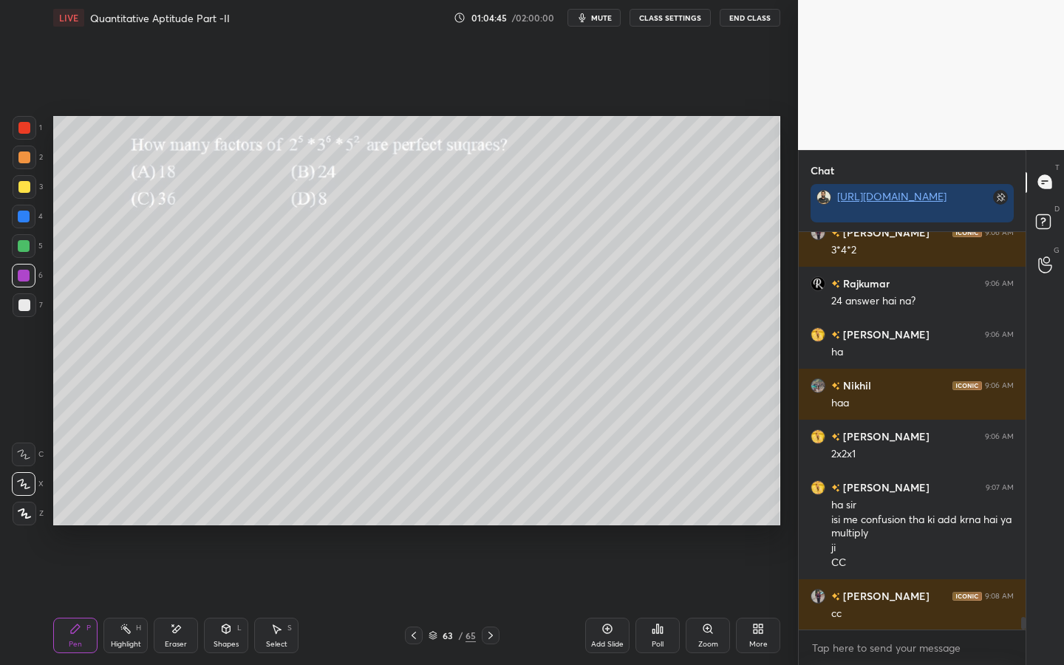
click at [1022, 599] on div at bounding box center [1023, 623] width 4 height 13
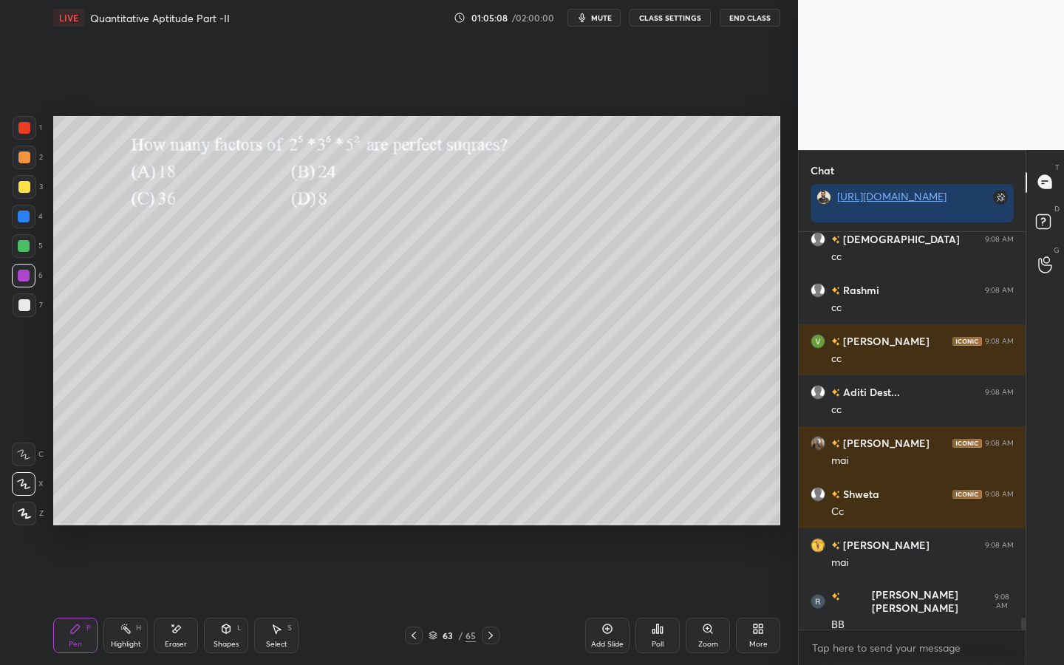
scroll to position [12947, 0]
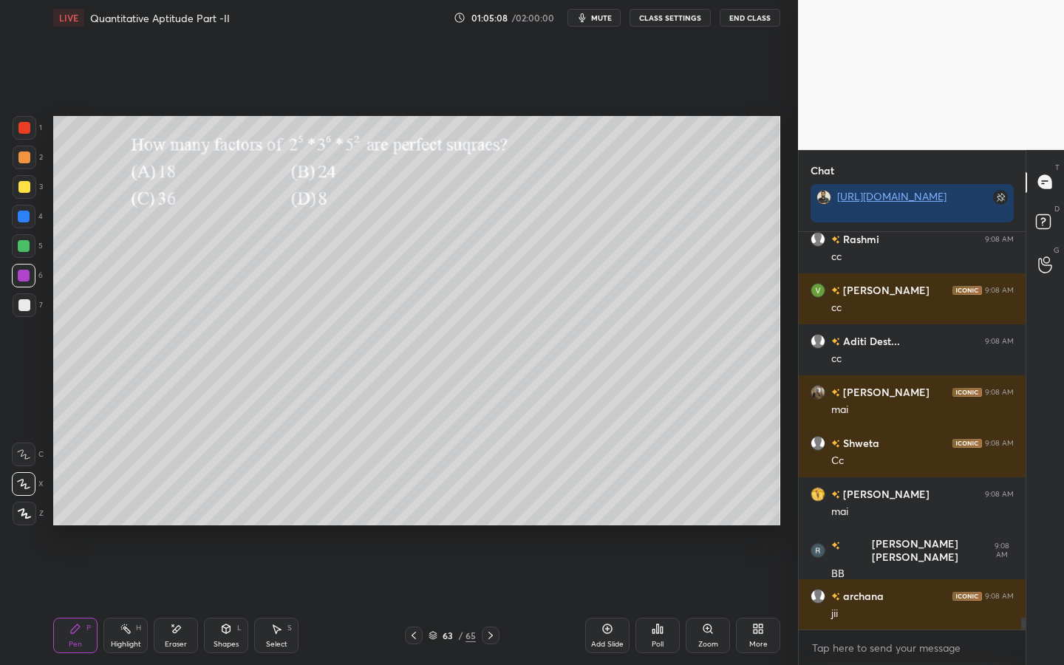
drag, startPoint x: 1023, startPoint y: 623, endPoint x: 1019, endPoint y: 664, distance: 40.9
click at [1019, 599] on div "[PERSON_NAME] 9:08 AM cc Rashmi 9:08 AM cc Vijay 9:08 AM cc Aditi Dest... 9:08 …" at bounding box center [912, 449] width 227 height 434
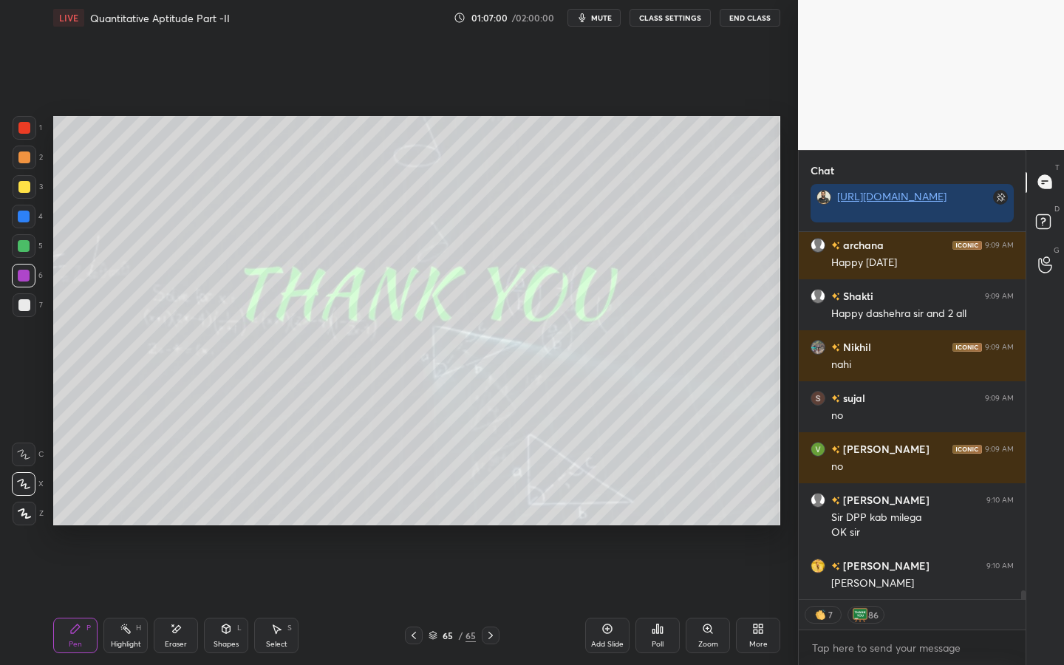
scroll to position [14632, 0]
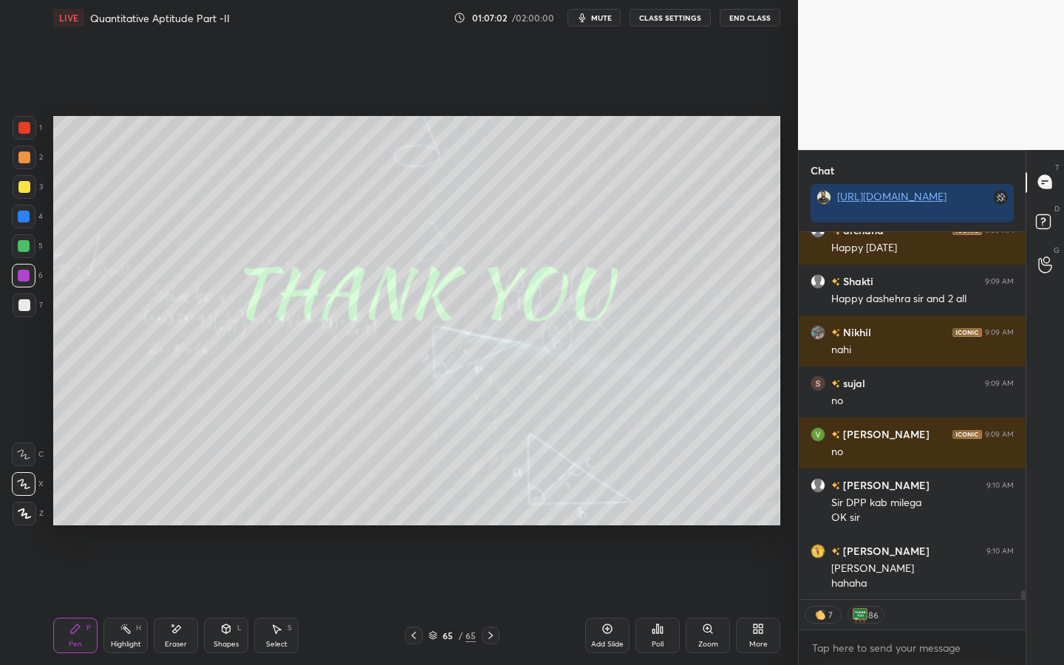
click at [744, 21] on button "End Class" at bounding box center [749, 18] width 61 height 18
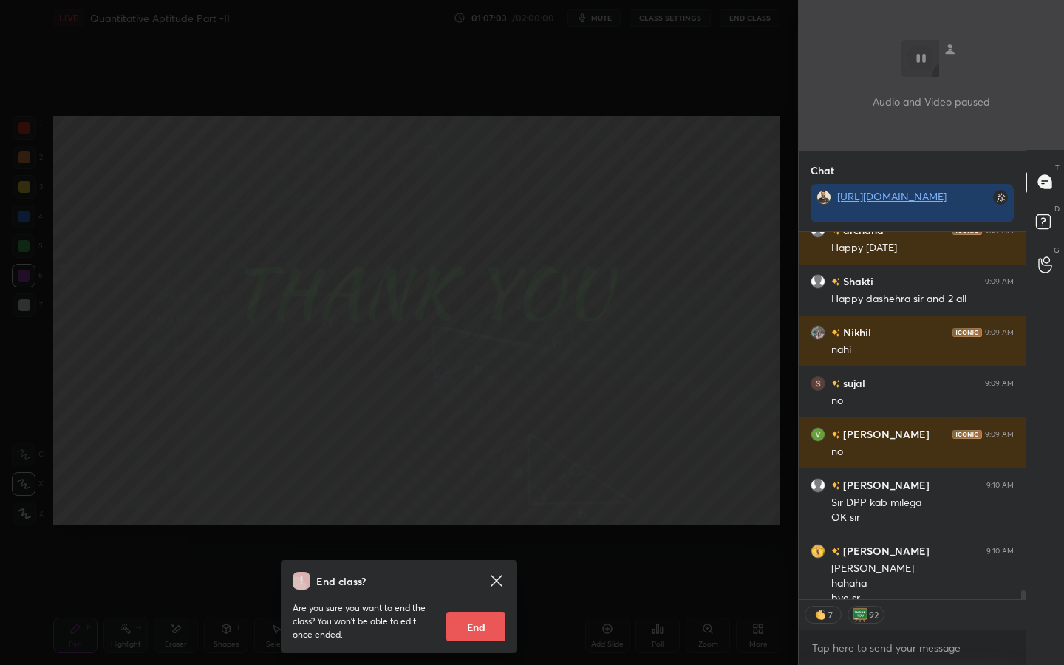
click at [489, 599] on button "End" at bounding box center [475, 627] width 59 height 30
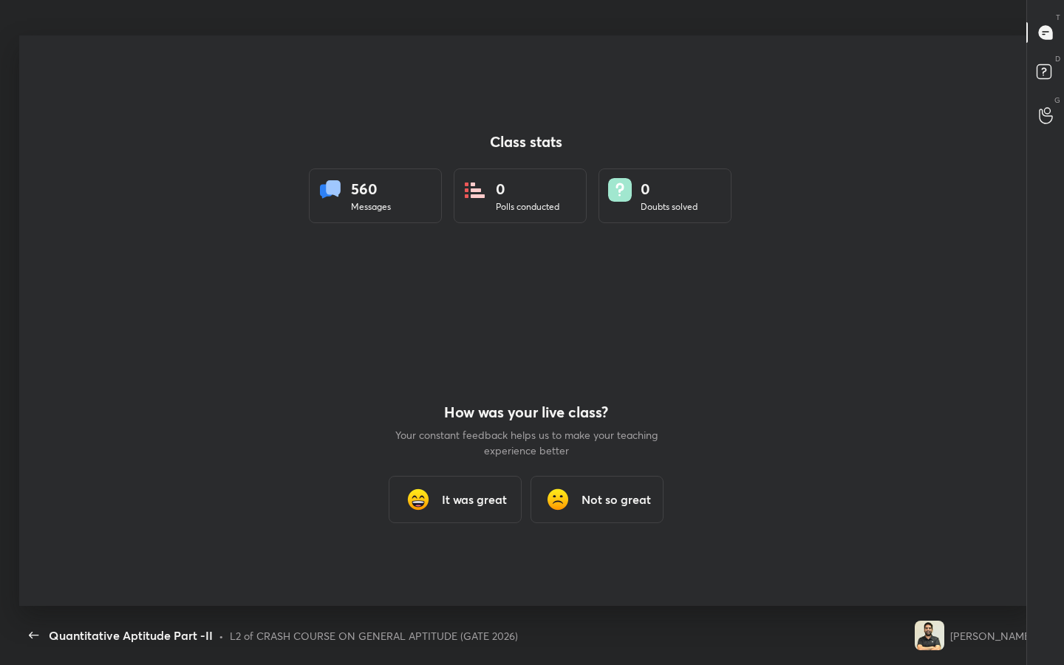
scroll to position [0, 0]
click at [474, 523] on div "How was your live class? Your constant feedback helps us to make your teaching …" at bounding box center [526, 463] width 266 height 285
click at [471, 479] on div "It was great" at bounding box center [455, 499] width 133 height 47
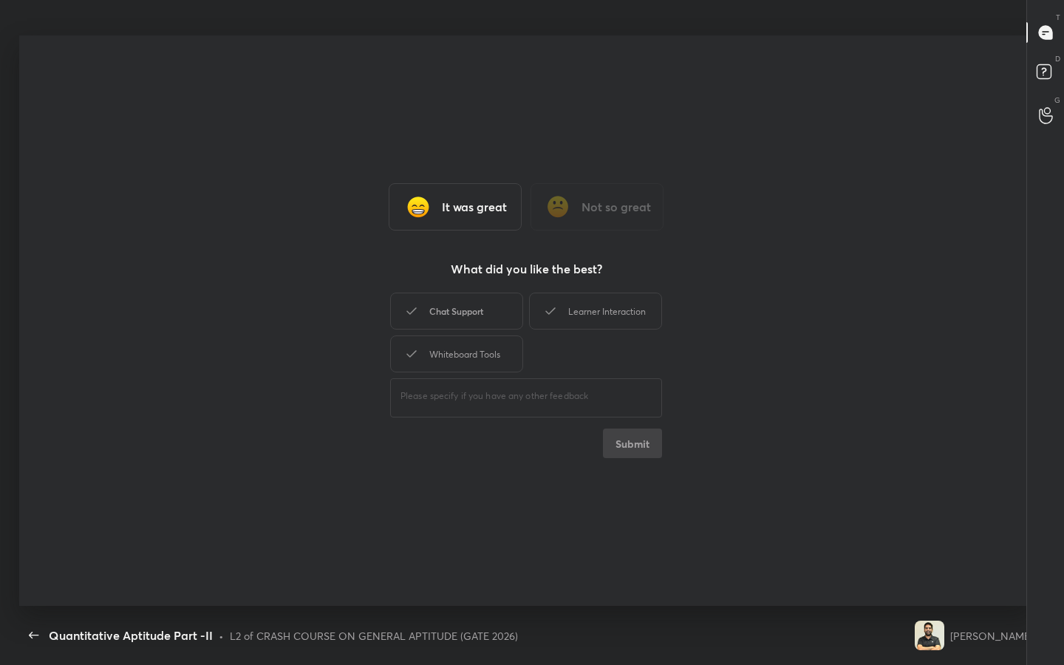
click at [452, 318] on div "Chat Support" at bounding box center [456, 311] width 133 height 37
click at [454, 338] on div "Whiteboard Tools" at bounding box center [456, 353] width 133 height 37
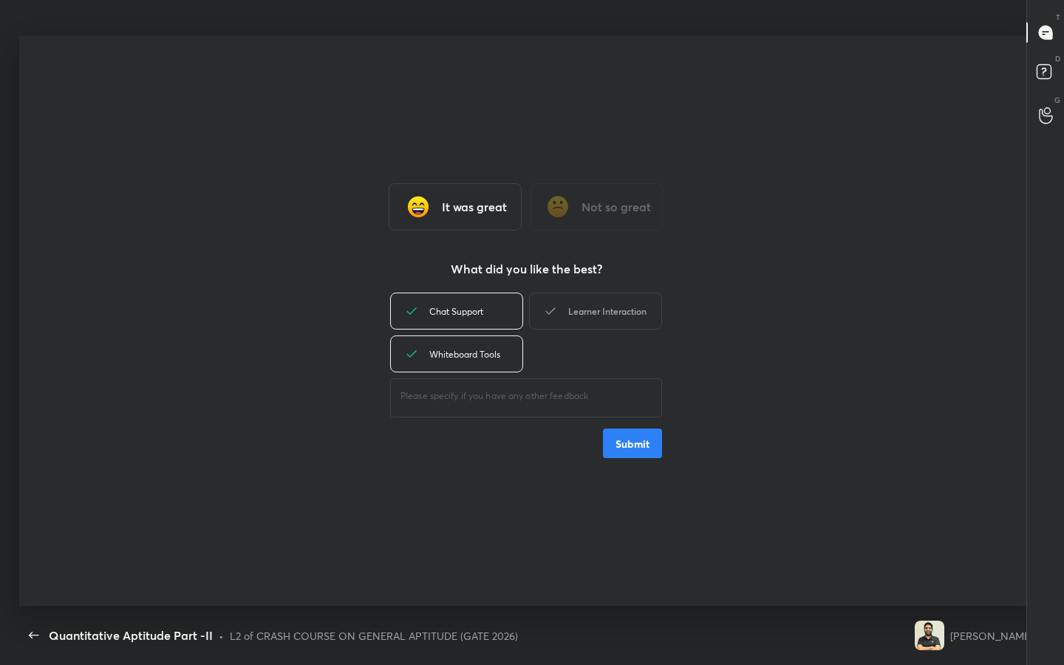
click at [578, 318] on div "Learner Interaction" at bounding box center [595, 311] width 133 height 37
click at [621, 440] on button "Submit" at bounding box center [632, 443] width 59 height 30
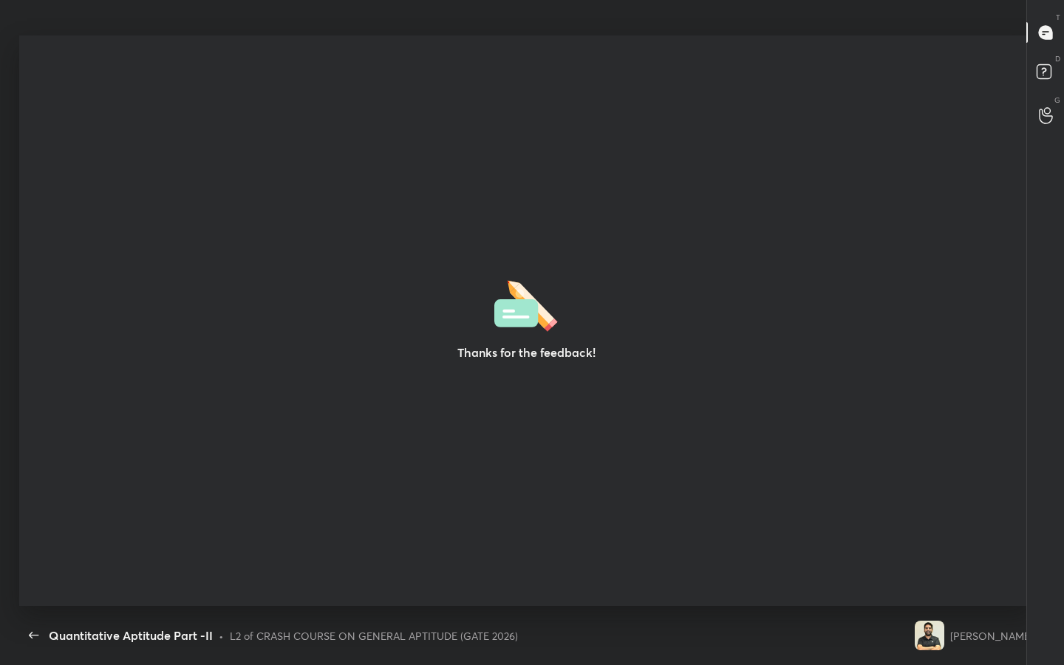
type textarea "x"
